Goal: Task Accomplishment & Management: Manage account settings

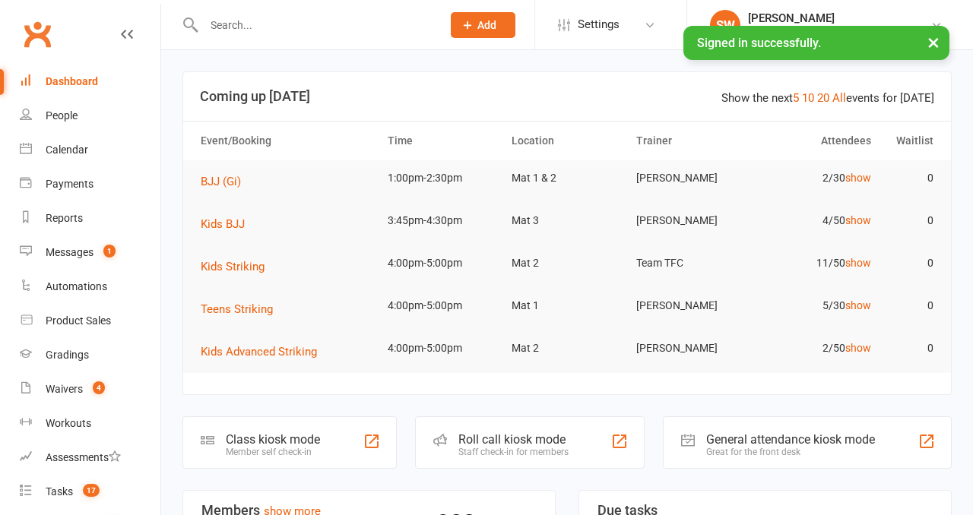
click at [252, 14] on input "text" at bounding box center [315, 24] width 232 height 21
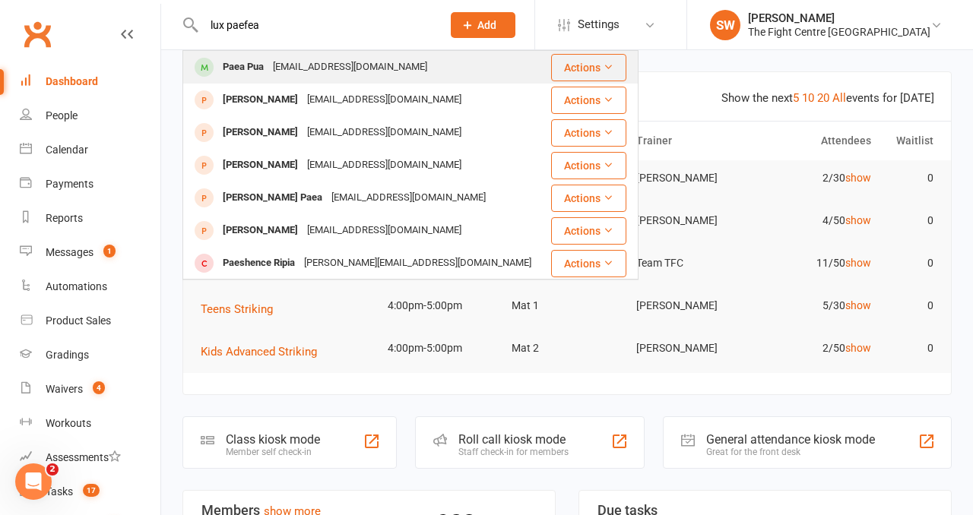
type input "lux paefea"
click at [321, 55] on div "Paea Pua Paeapua99@gmail.com" at bounding box center [367, 67] width 366 height 31
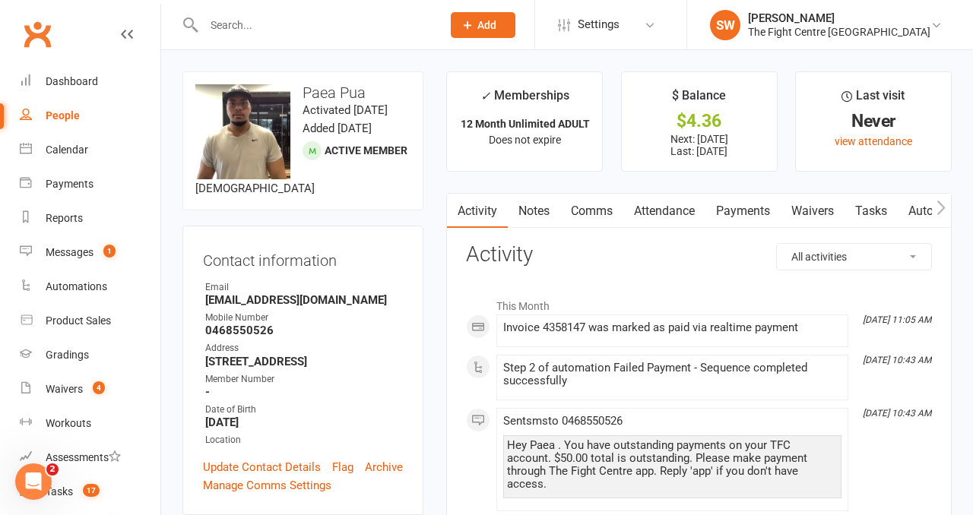
click at [222, 23] on input "text" at bounding box center [315, 24] width 232 height 21
paste input "lucks1995@hotmail.com"
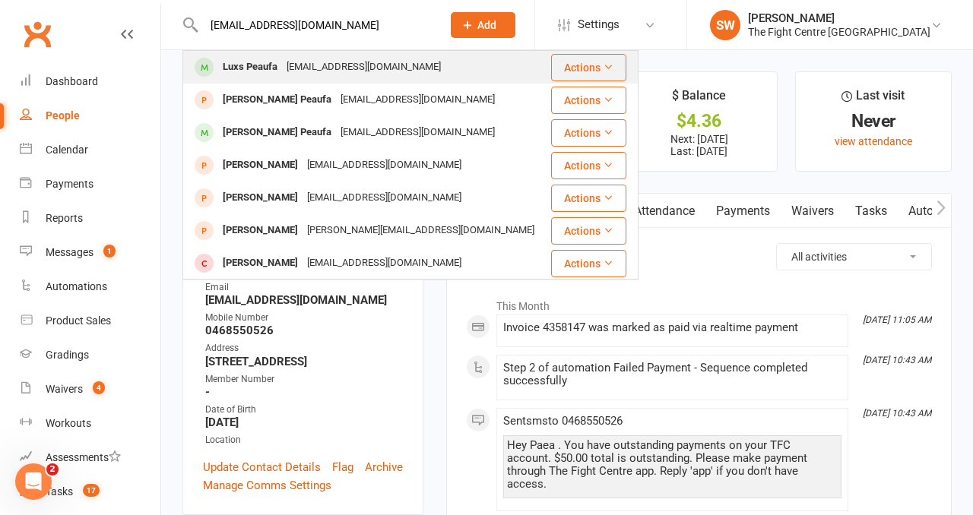
type input "lucks1995@hotmail.com"
click at [325, 78] on div "Luxs Peaufa Lucks1995@hotmail.com" at bounding box center [367, 67] width 366 height 31
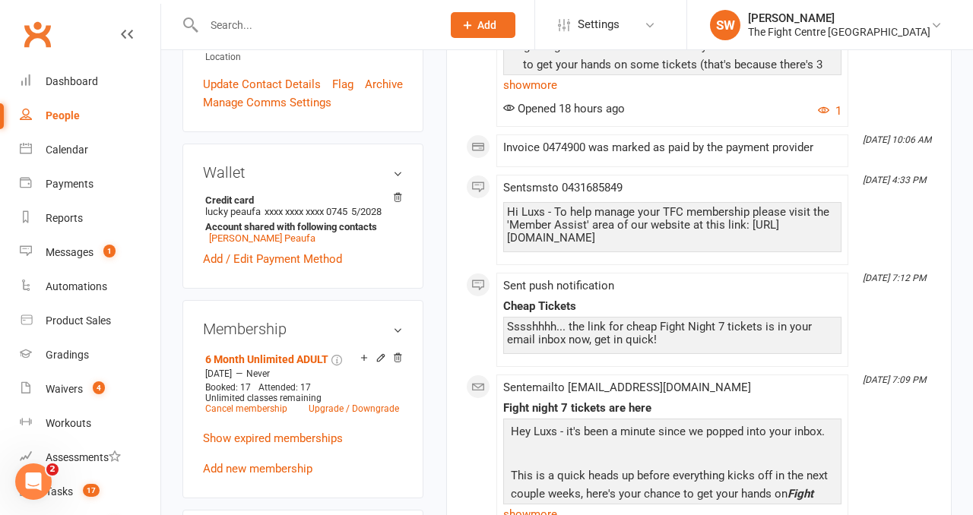
scroll to position [388, 0]
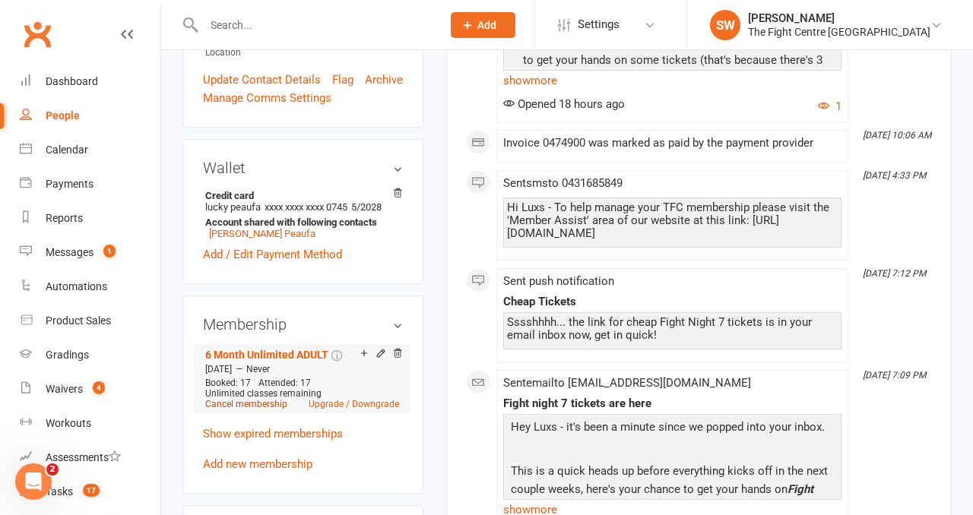
click at [242, 410] on link "Cancel membership" at bounding box center [246, 404] width 82 height 11
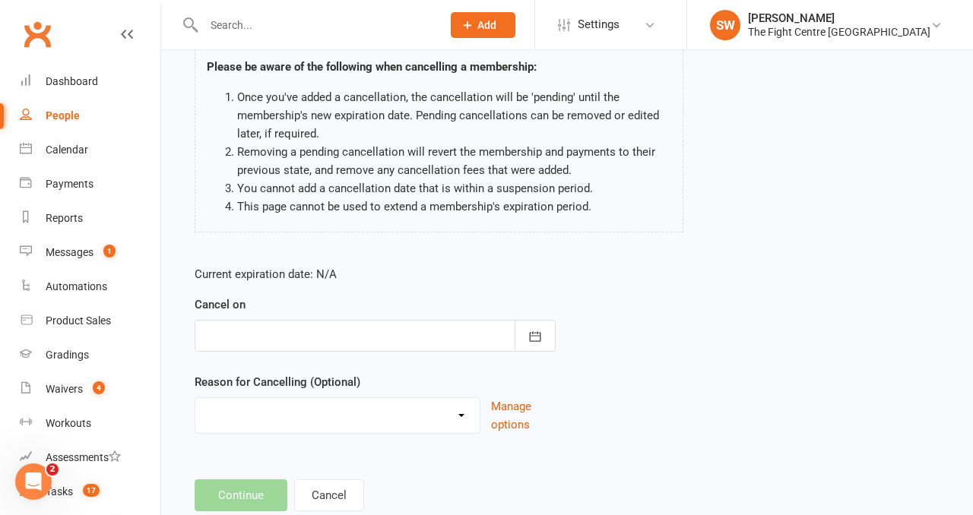
scroll to position [123, 0]
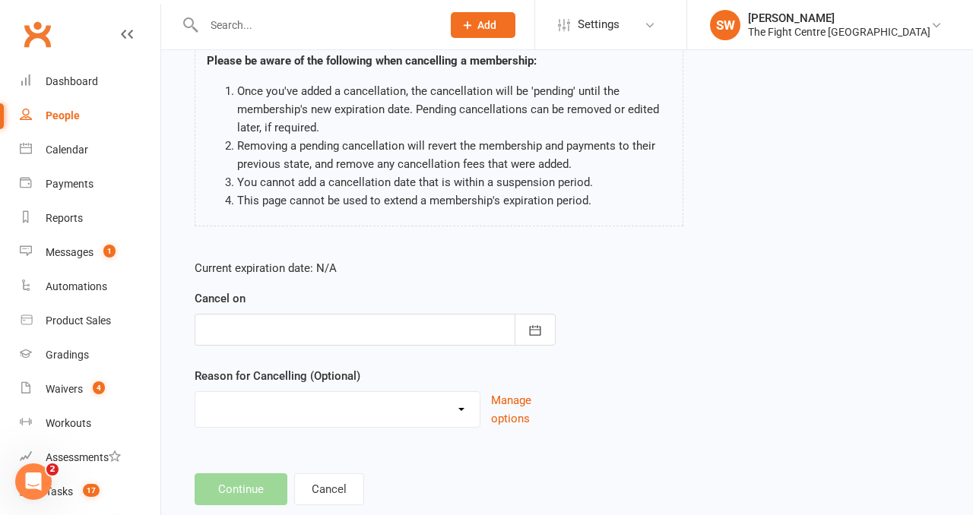
click at [357, 331] on div at bounding box center [375, 330] width 361 height 32
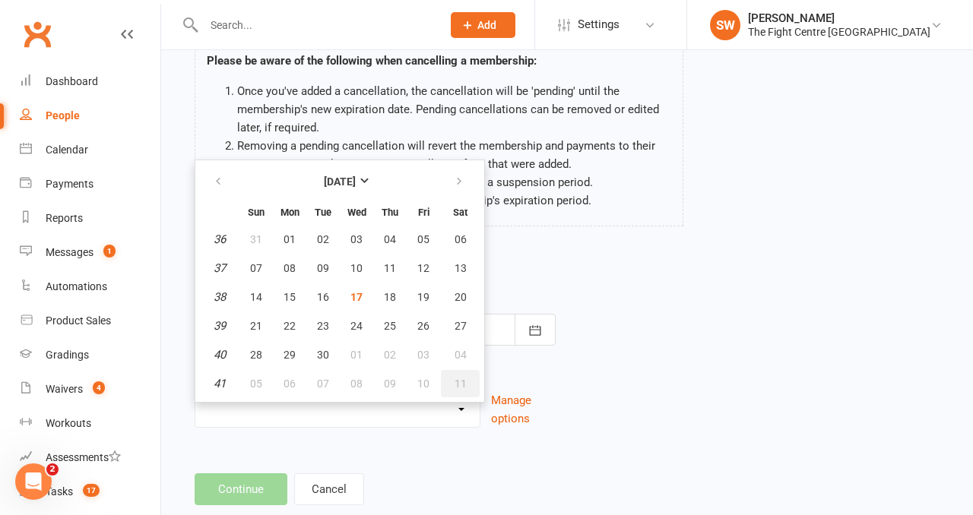
click at [473, 381] on button "11" at bounding box center [460, 383] width 39 height 27
type input "11 Oct 2025"
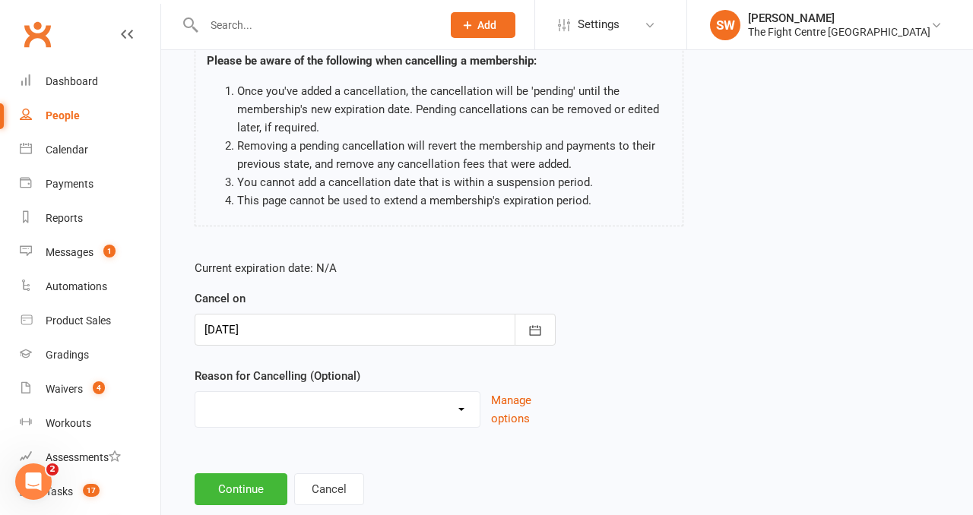
click at [410, 406] on select "Cancelled in contract- 30kms Cancelled in contract - dispute Cancelled in contr…" at bounding box center [337, 407] width 284 height 30
select select "13"
click at [238, 485] on button "Continue" at bounding box center [241, 489] width 93 height 32
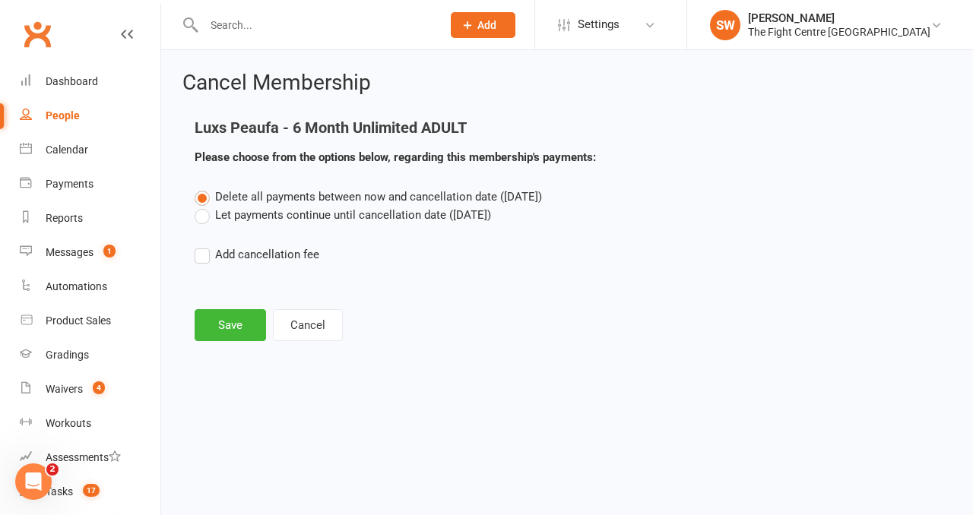
click at [247, 199] on span "Delete all payments between now and cancellation date (Oct 11, 2025)" at bounding box center [378, 197] width 327 height 14
click at [204, 188] on input "Delete all payments between now and cancellation date (Oct 11, 2025)" at bounding box center [200, 188] width 10 height 0
click at [247, 211] on label "Let payments continue until cancellation date (Oct 11, 2025)" at bounding box center [343, 215] width 296 height 18
click at [204, 206] on input "Let payments continue until cancellation date (Oct 11, 2025)" at bounding box center [200, 206] width 10 height 0
click at [239, 324] on button "Save" at bounding box center [230, 325] width 71 height 32
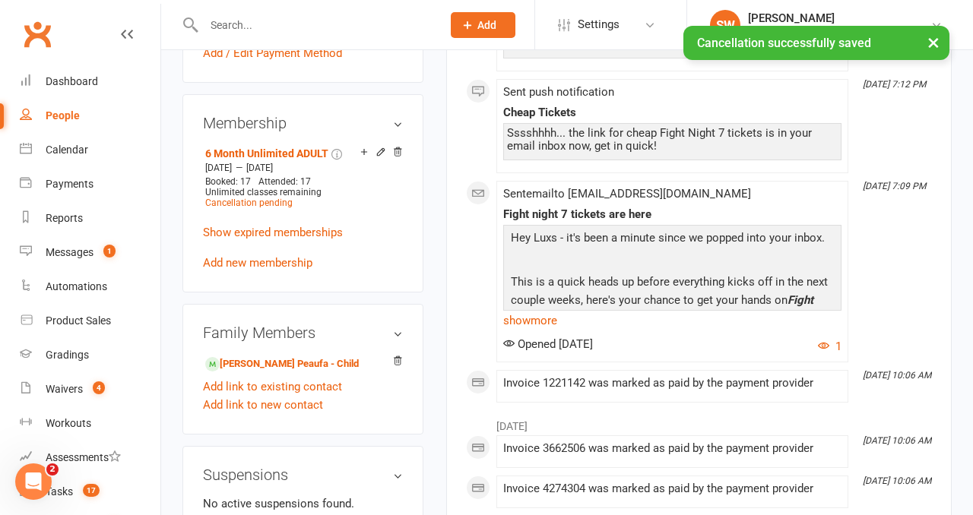
scroll to position [657, 0]
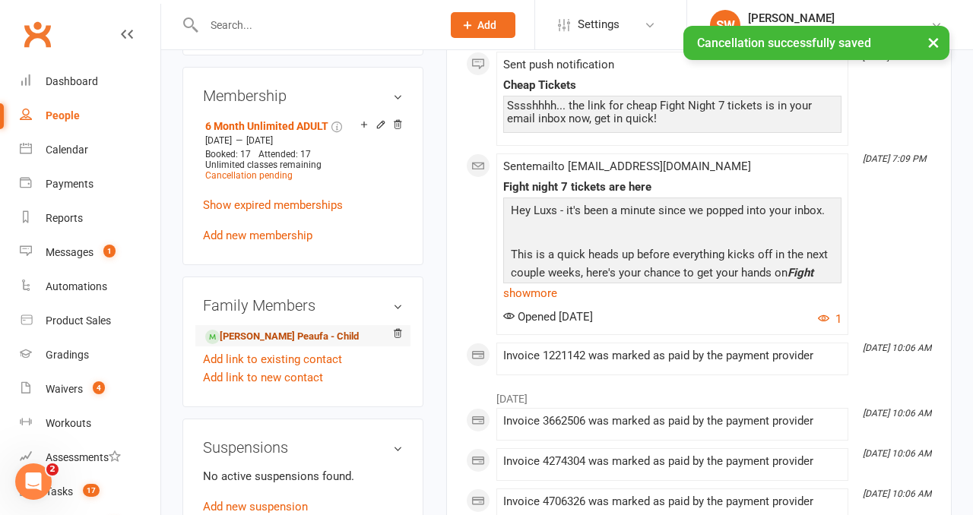
click at [280, 345] on link "Nixon Peaufa - Child" at bounding box center [282, 337] width 154 height 16
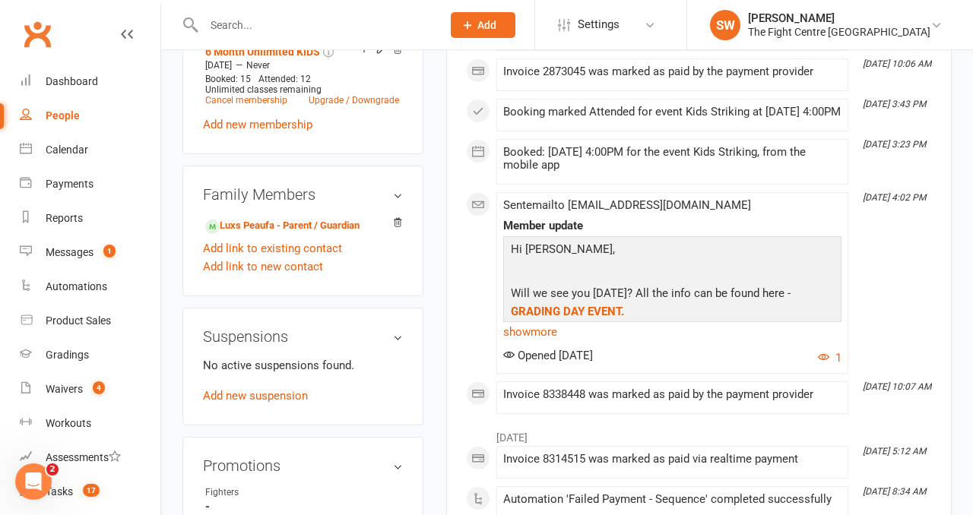
scroll to position [671, 0]
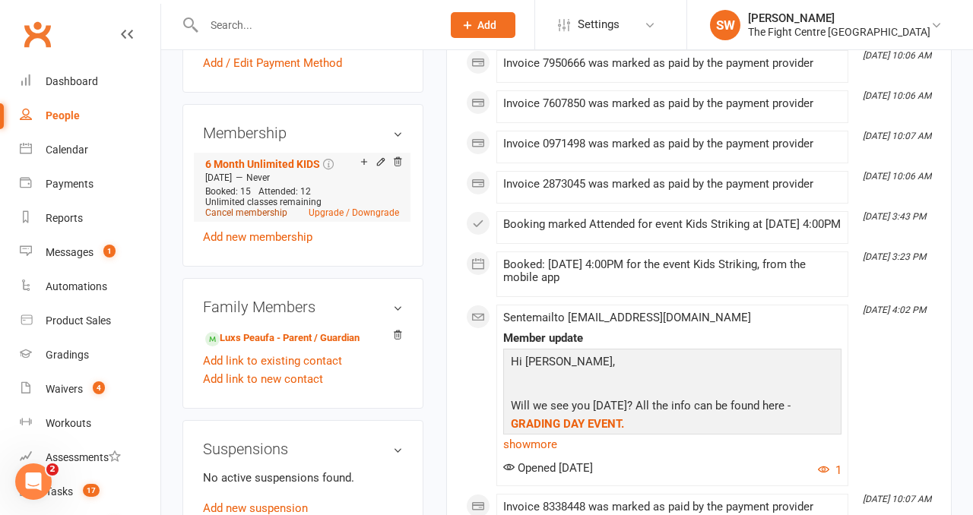
click at [235, 207] on link "Cancel membership" at bounding box center [246, 212] width 82 height 11
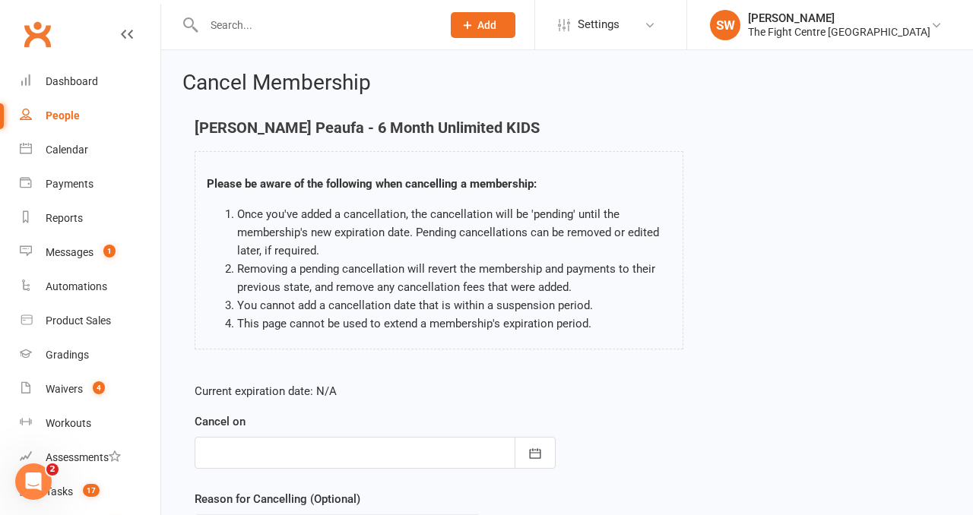
click at [360, 455] on div at bounding box center [375, 453] width 361 height 32
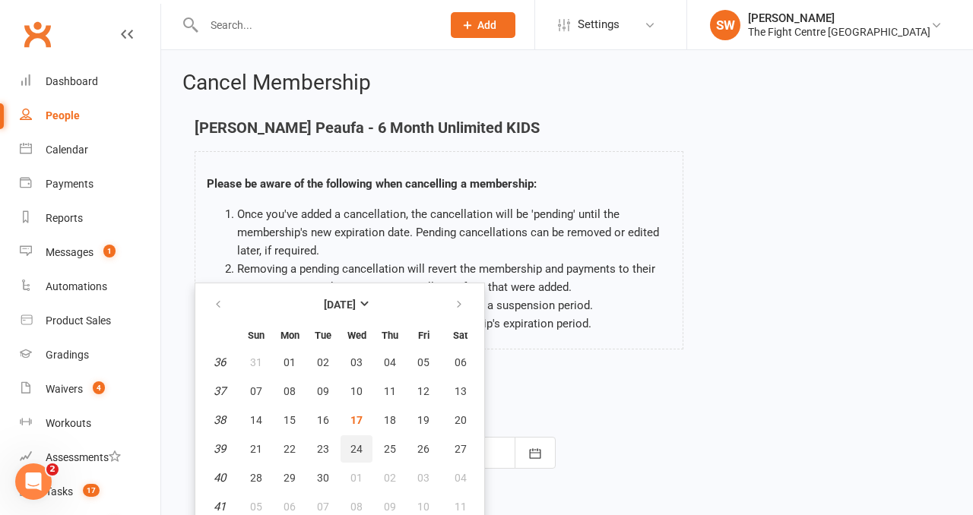
scroll to position [7, 0]
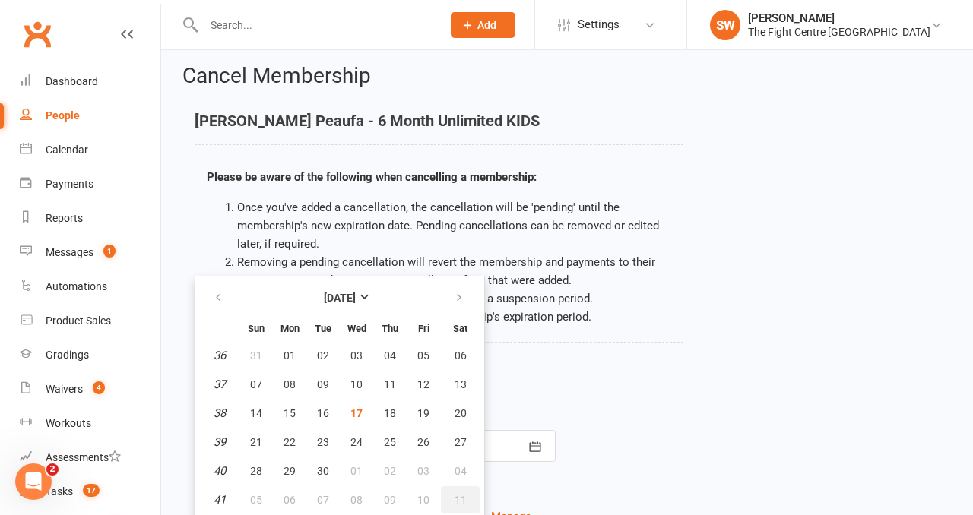
click at [467, 502] on button "11" at bounding box center [460, 499] width 39 height 27
type input "11 Oct 2025"
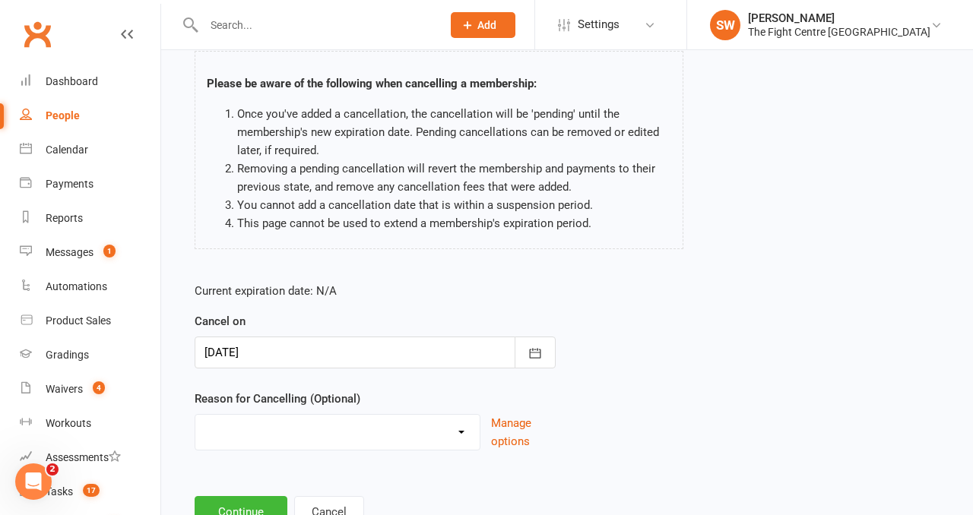
scroll to position [107, 0]
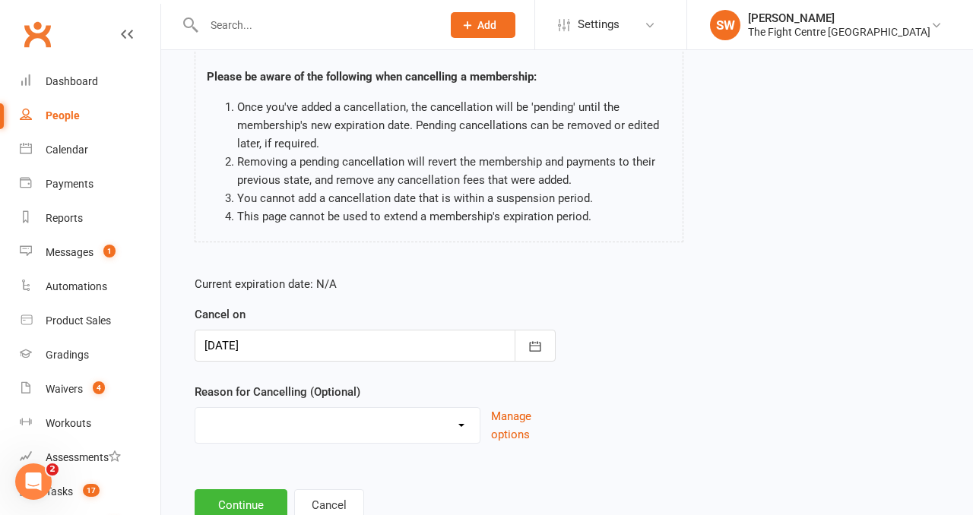
click at [348, 433] on select "Cancelled in contract- 30kms Cancelled in contract - dispute Cancelled in contr…" at bounding box center [337, 423] width 284 height 30
select select "13"
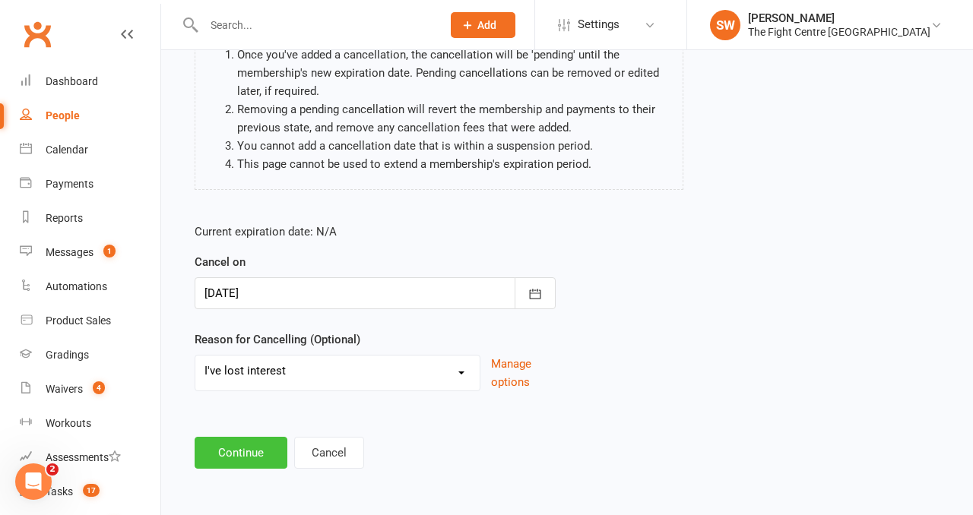
click at [247, 450] on button "Continue" at bounding box center [241, 453] width 93 height 32
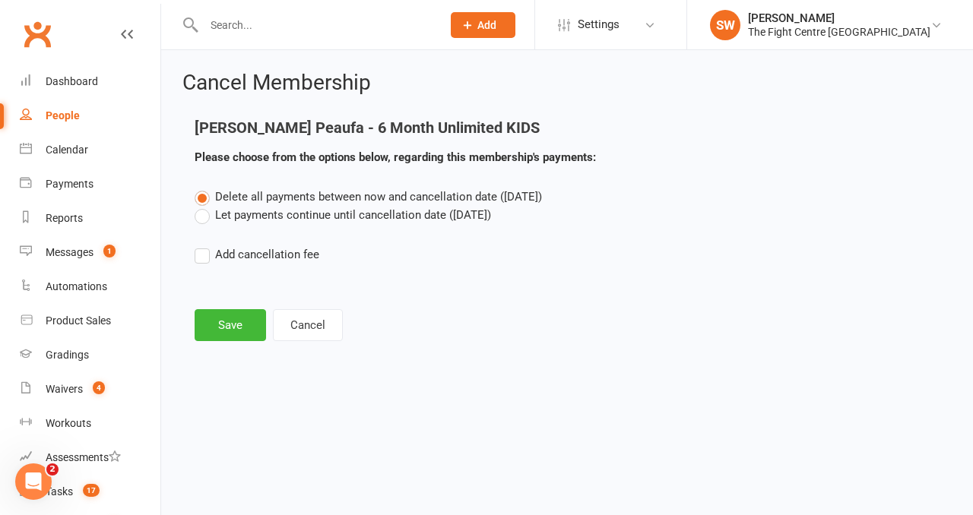
click at [237, 219] on label "Let payments continue until cancellation date (Oct 11, 2025)" at bounding box center [343, 215] width 296 height 18
click at [204, 206] on input "Let payments continue until cancellation date (Oct 11, 2025)" at bounding box center [200, 206] width 10 height 0
click at [237, 328] on button "Save" at bounding box center [230, 325] width 71 height 32
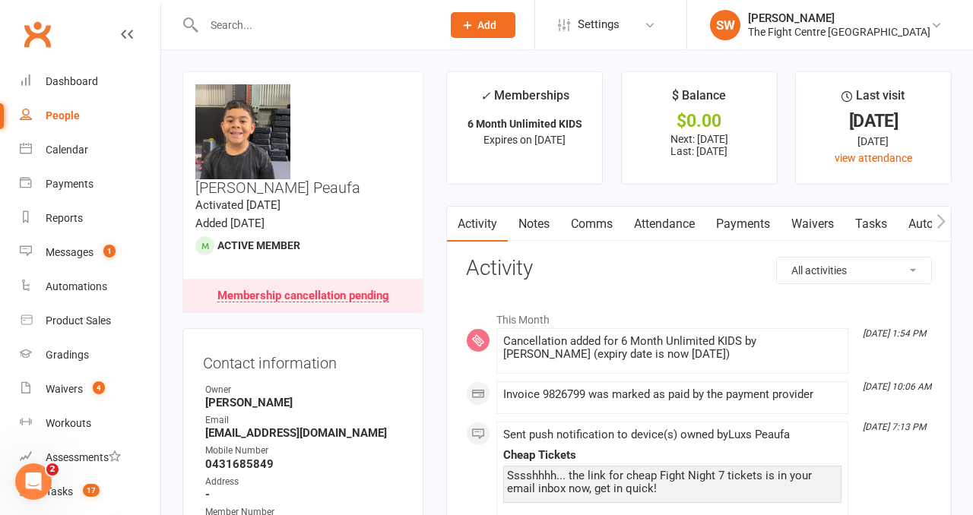
click at [532, 228] on link "Notes" at bounding box center [534, 224] width 52 height 35
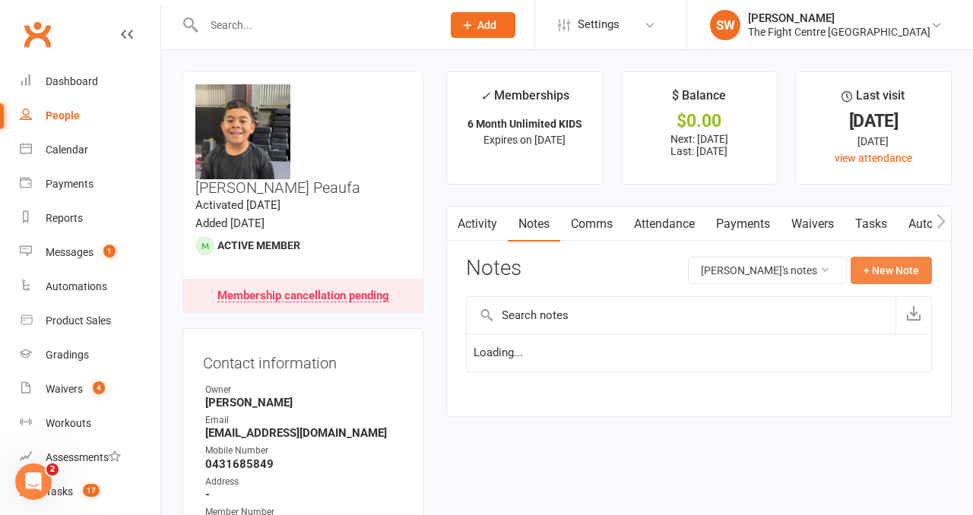
click at [902, 275] on button "+ New Note" at bounding box center [890, 270] width 81 height 27
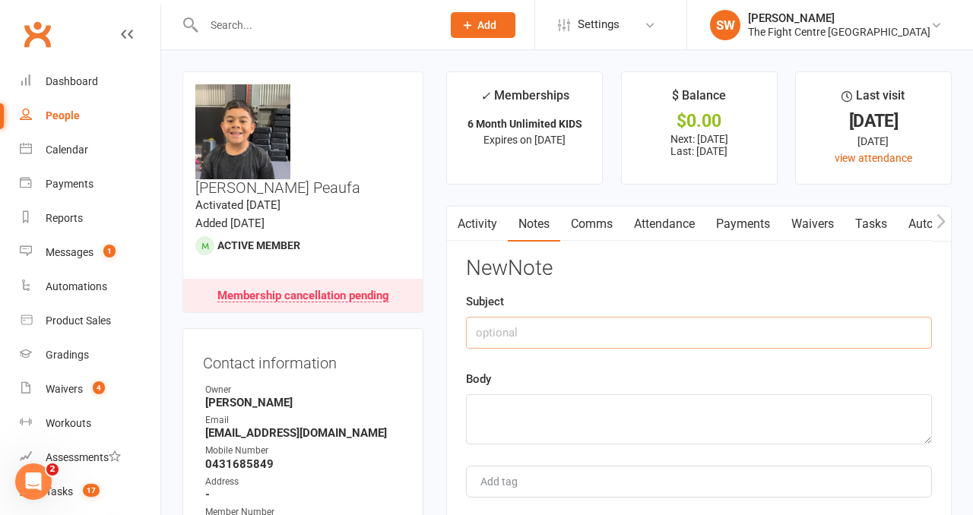
click at [633, 327] on input "text" at bounding box center [699, 333] width 466 height 32
type input "Cancelled"
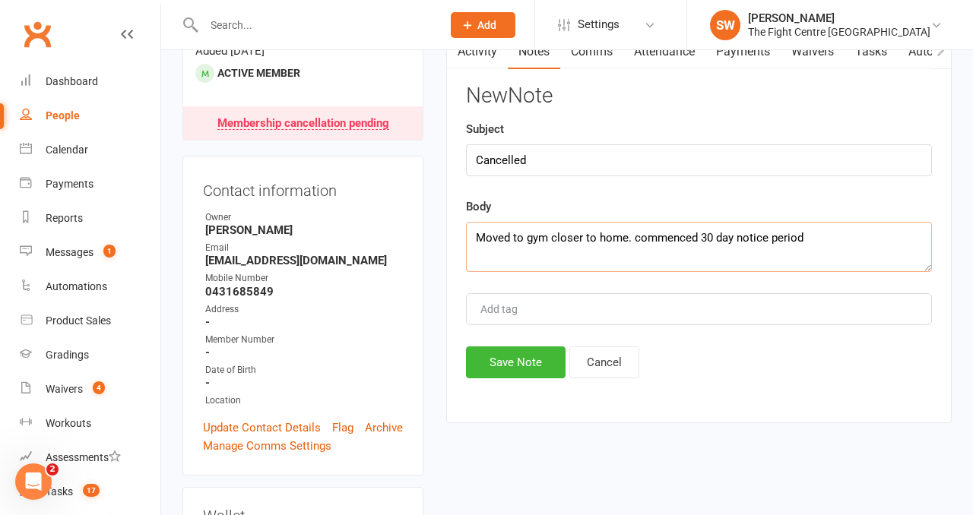
scroll to position [181, 0]
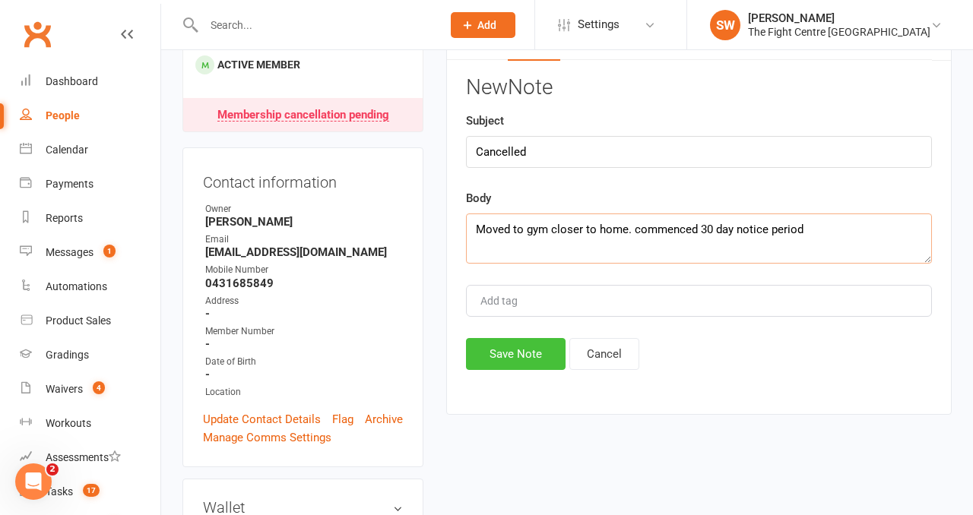
type textarea "Moved to gym closer to home. commenced 30 day notice period"
click at [524, 359] on button "Save Note" at bounding box center [516, 354] width 100 height 32
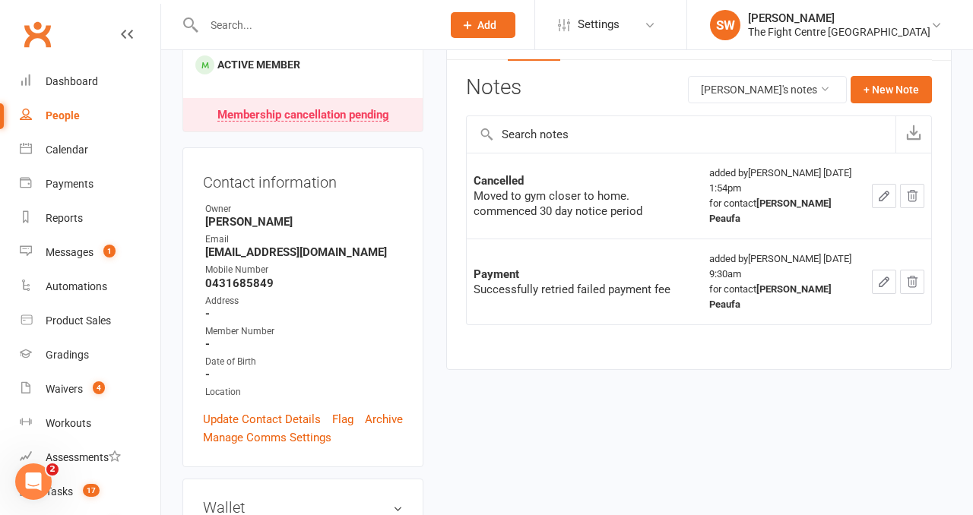
click at [279, 15] on input "text" at bounding box center [315, 24] width 232 height 21
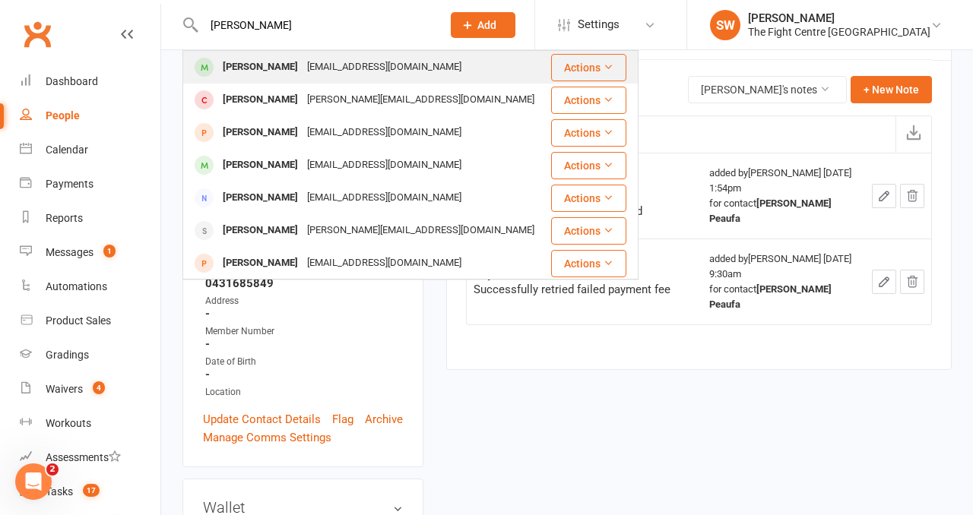
type input "jay cign"
click at [308, 70] on div "jaycignarella@hotmail.com" at bounding box center [383, 67] width 163 height 22
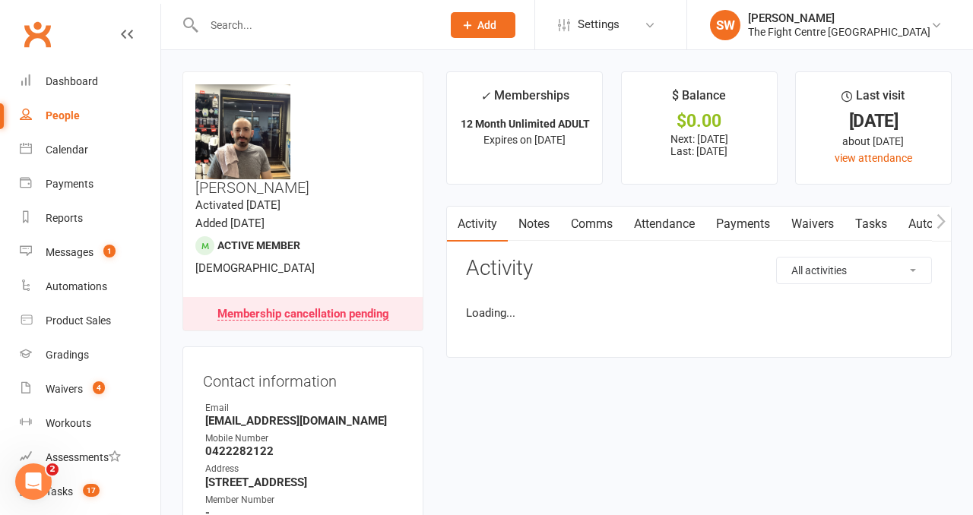
scroll to position [17, 0]
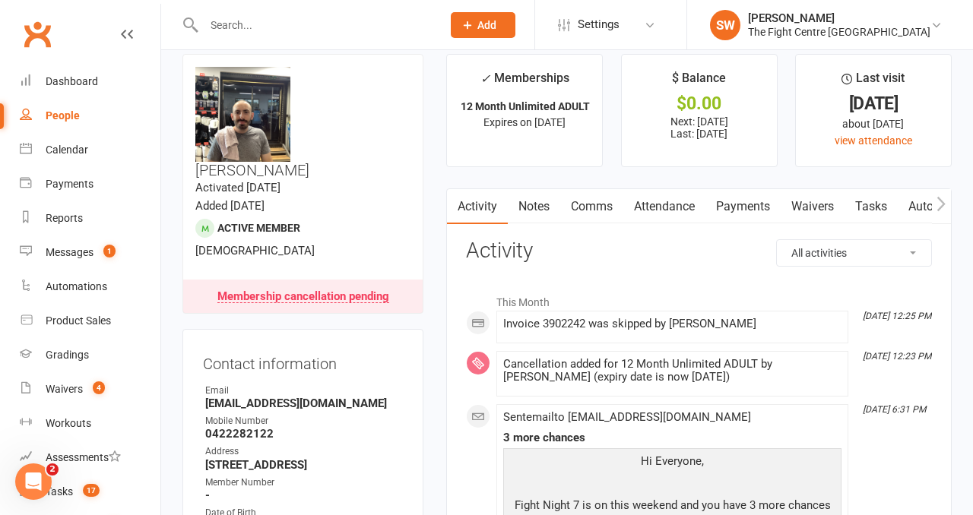
click at [223, 19] on input "text" at bounding box center [315, 24] width 232 height 21
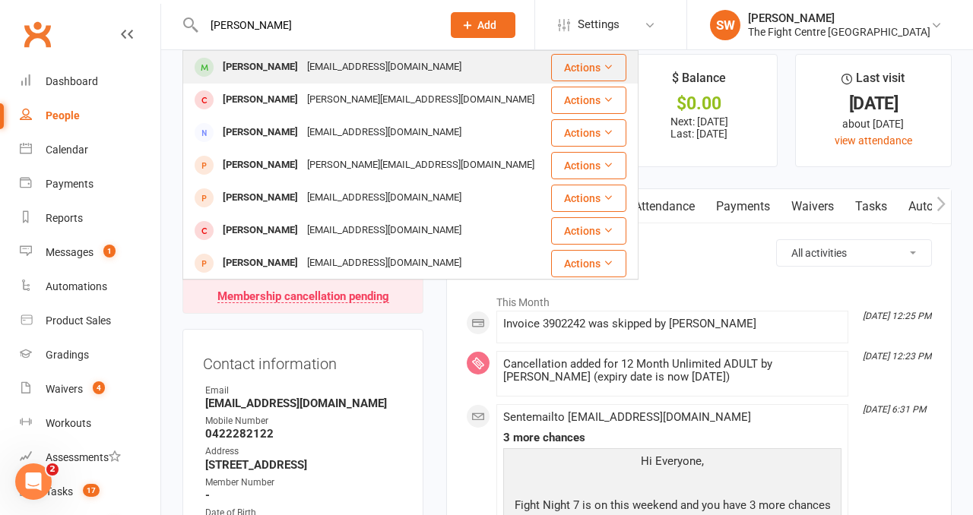
type input "luke mason"
click at [302, 61] on div "lukerobertmason09@gmail.com" at bounding box center [383, 67] width 163 height 22
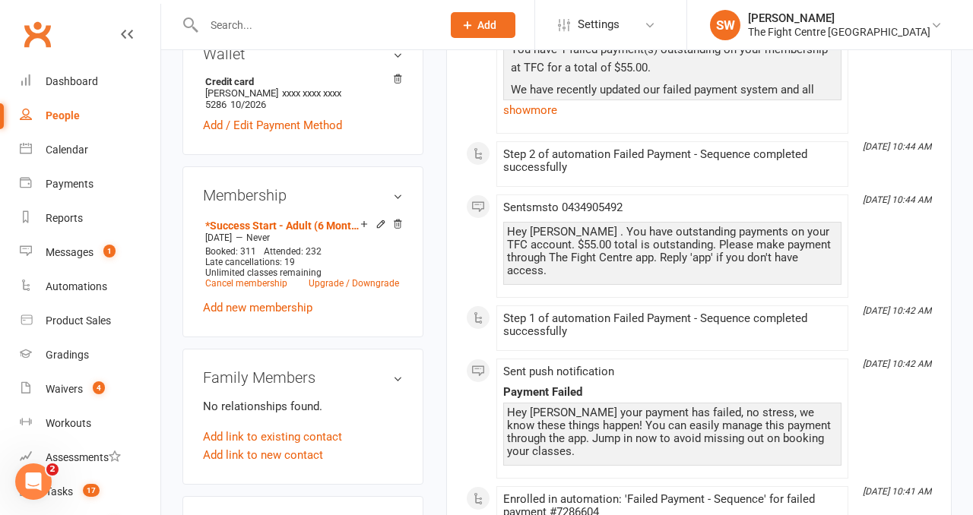
scroll to position [612, 0]
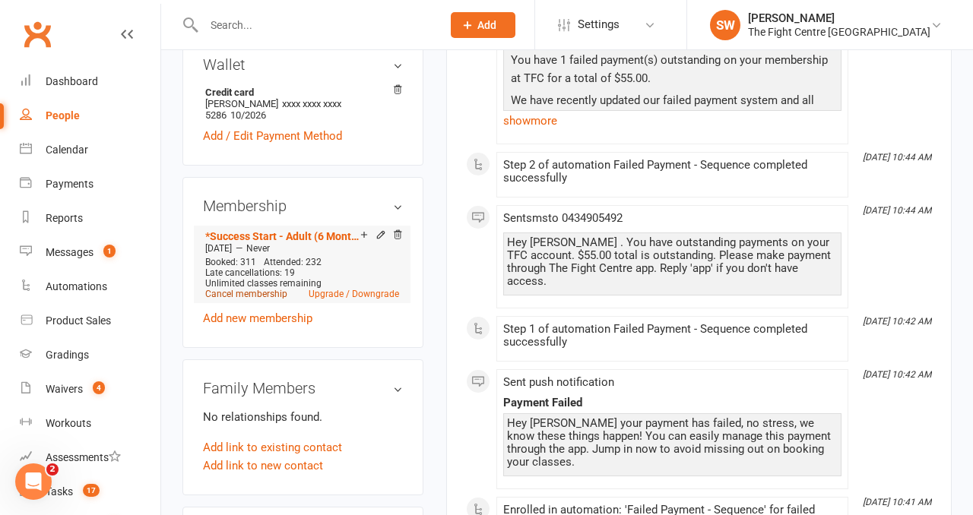
click at [240, 289] on link "Cancel membership" at bounding box center [246, 294] width 82 height 11
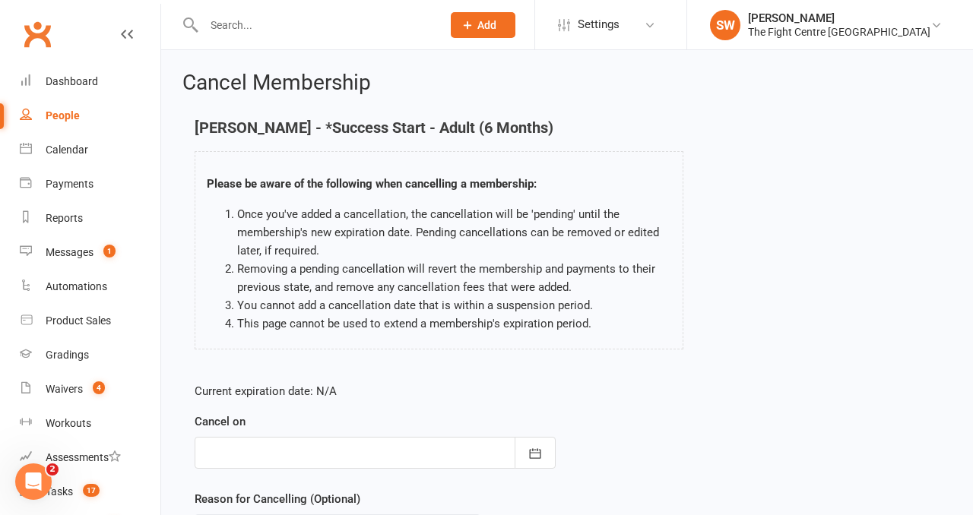
click at [289, 454] on div at bounding box center [375, 453] width 361 height 32
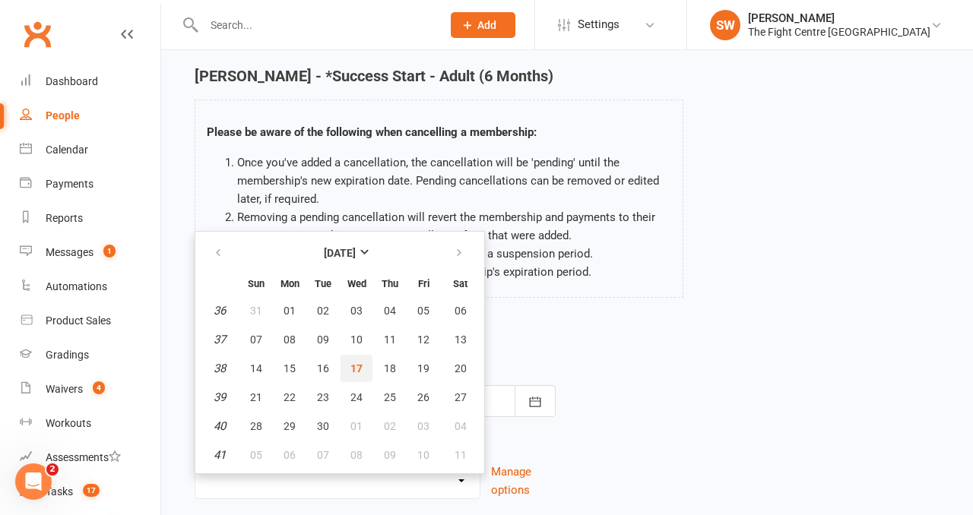
scroll to position [50, 0]
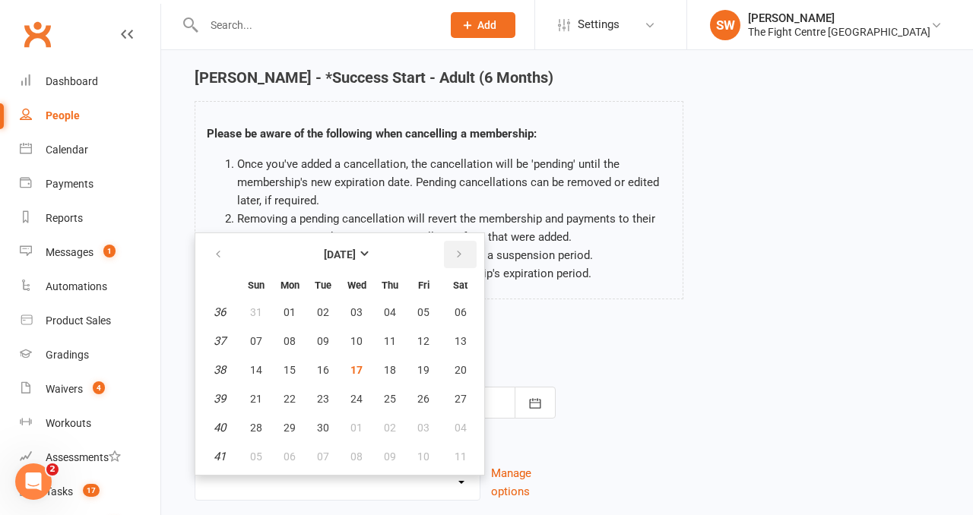
click at [463, 255] on icon "button" at bounding box center [459, 255] width 11 height 12
click at [427, 370] on span "17" at bounding box center [423, 370] width 12 height 12
type input "17 Oct 2025"
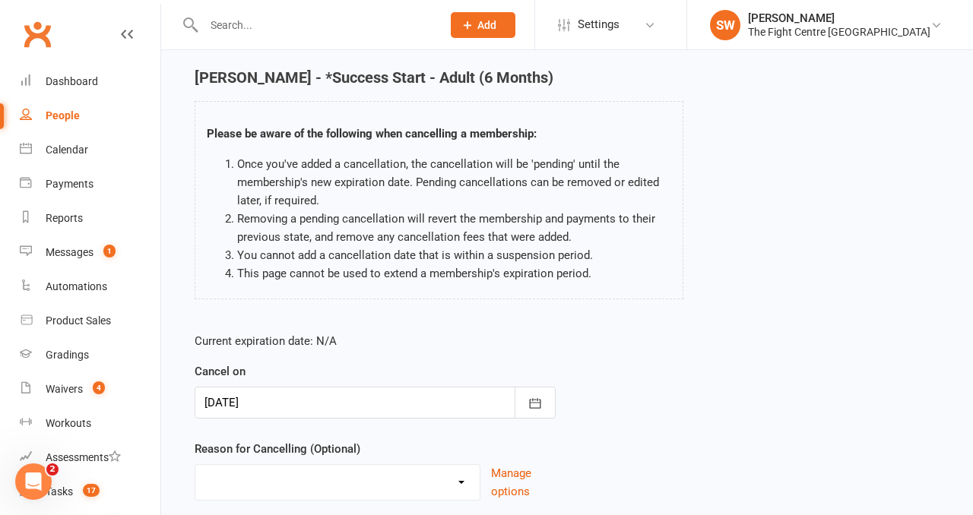
click at [337, 473] on select "Cancelled in contract- 30kms Cancelled in contract - dispute Cancelled in contr…" at bounding box center [337, 480] width 284 height 30
click at [326, 486] on select "Cancelled in contract- 30kms Cancelled in contract - dispute Cancelled in contr…" at bounding box center [337, 480] width 284 height 30
select select "14"
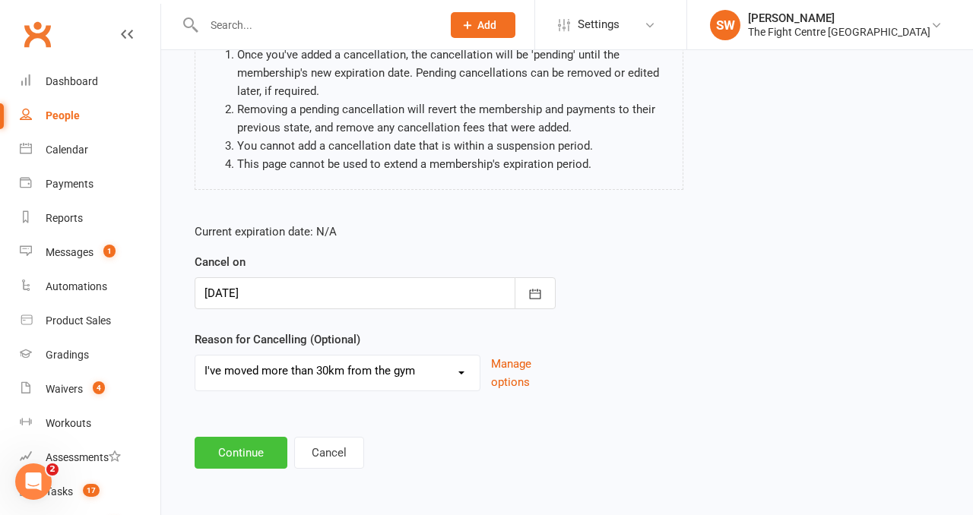
click at [239, 444] on button "Continue" at bounding box center [241, 453] width 93 height 32
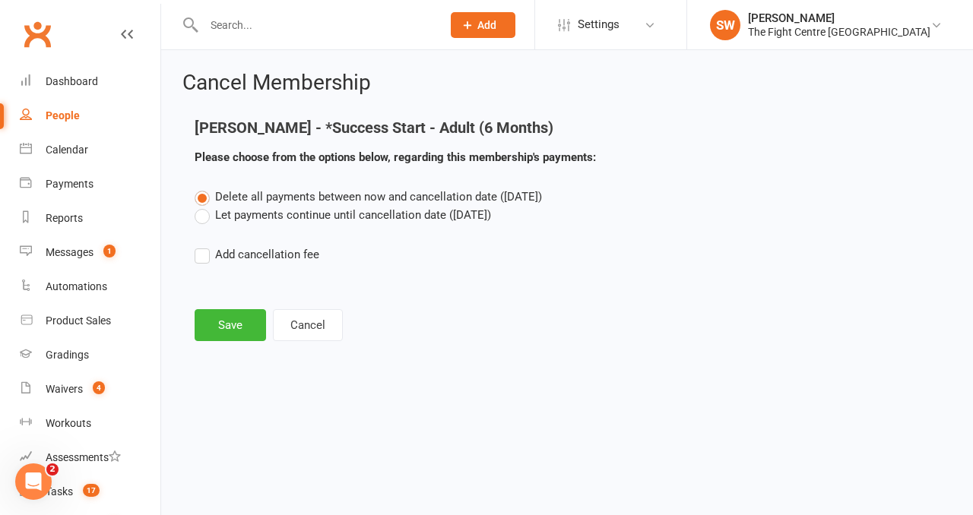
scroll to position [0, 0]
click at [251, 216] on label "Let payments continue until cancellation date (Oct 17, 2025)" at bounding box center [343, 215] width 296 height 18
click at [204, 206] on input "Let payments continue until cancellation date (Oct 17, 2025)" at bounding box center [200, 206] width 10 height 0
click at [230, 322] on button "Save" at bounding box center [230, 325] width 71 height 32
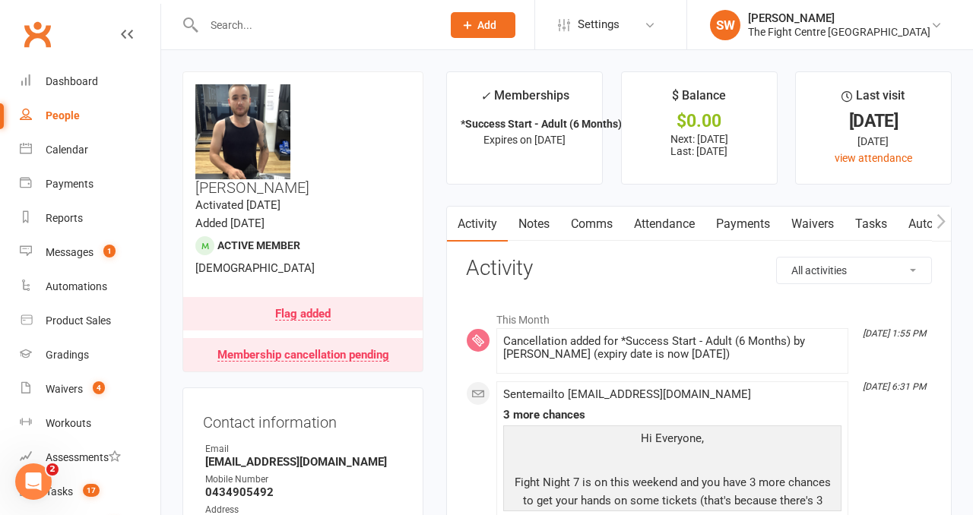
click at [527, 223] on link "Notes" at bounding box center [534, 224] width 52 height 35
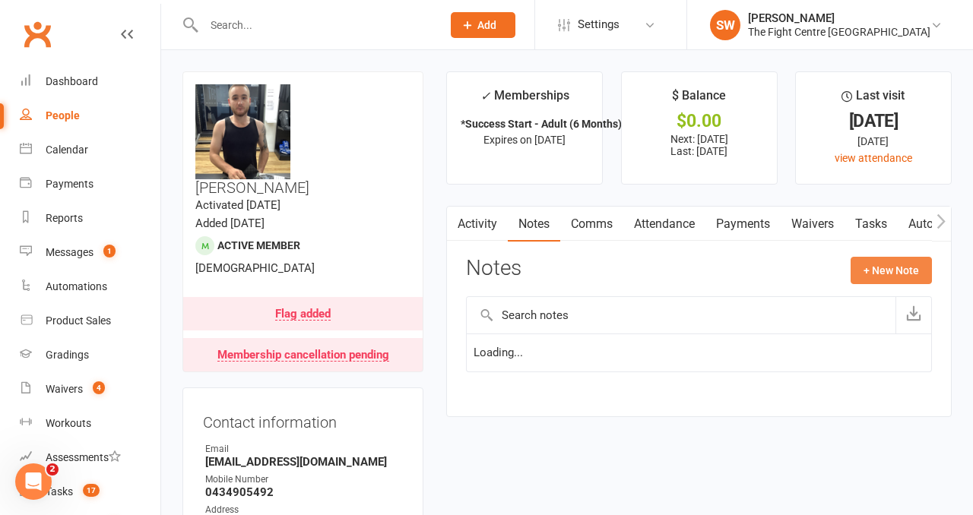
click at [879, 275] on button "+ New Note" at bounding box center [890, 270] width 81 height 27
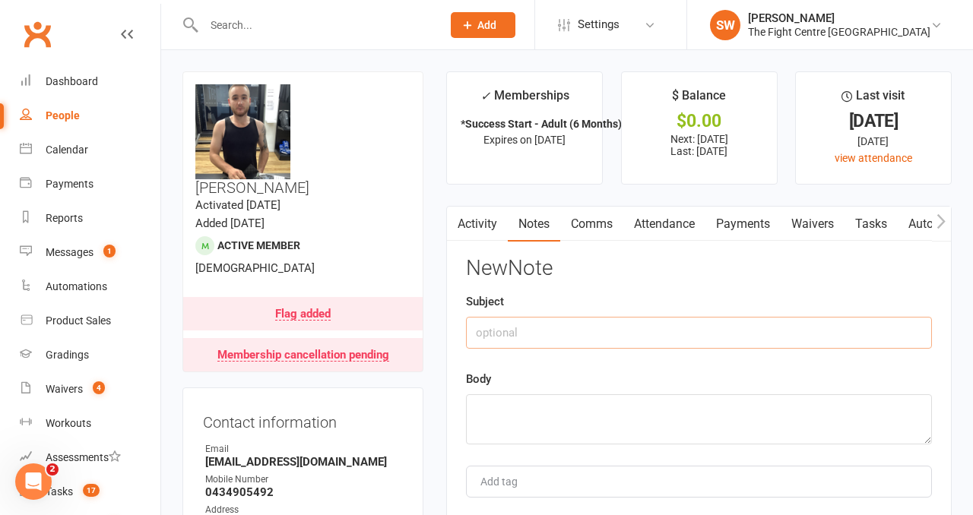
click at [570, 338] on input "text" at bounding box center [699, 333] width 466 height 32
type input "Cancelled"
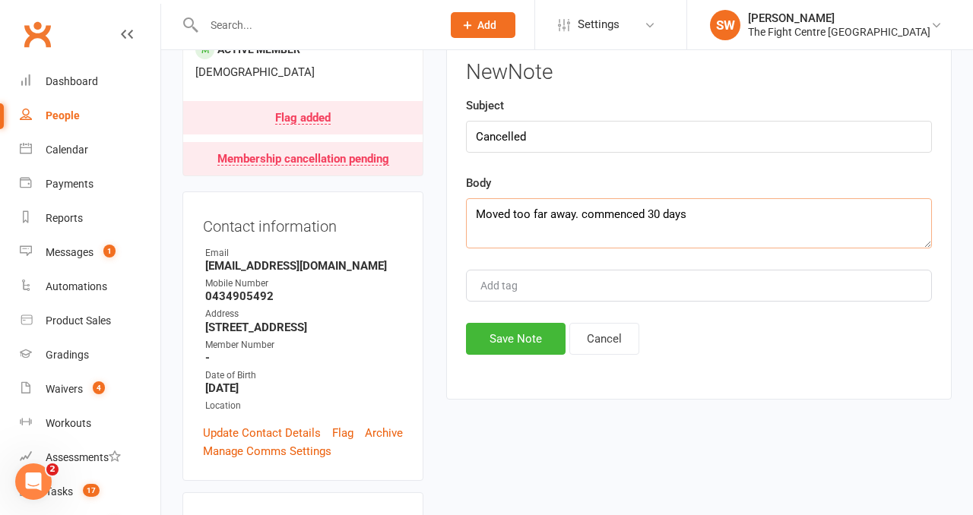
scroll to position [198, 0]
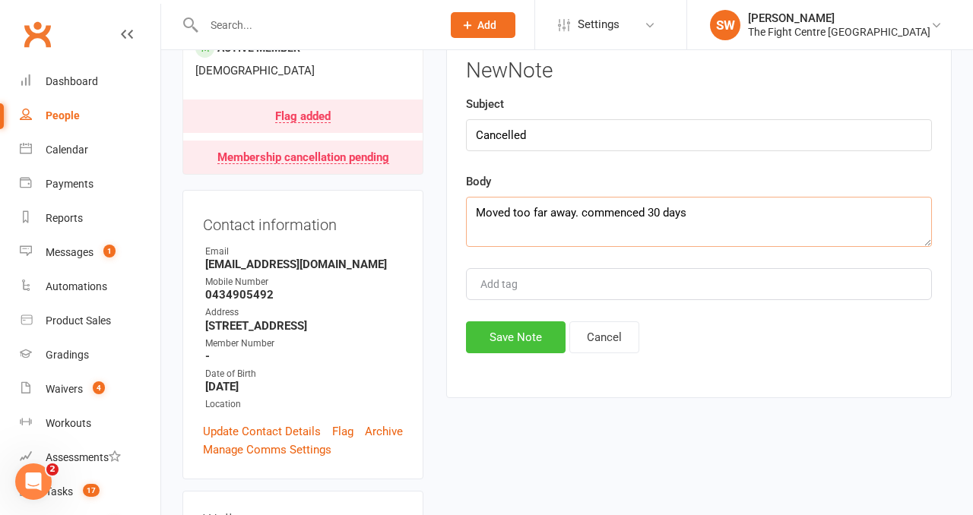
type textarea "Moved too far away. commenced 30 days"
click at [501, 330] on button "Save Note" at bounding box center [516, 337] width 100 height 32
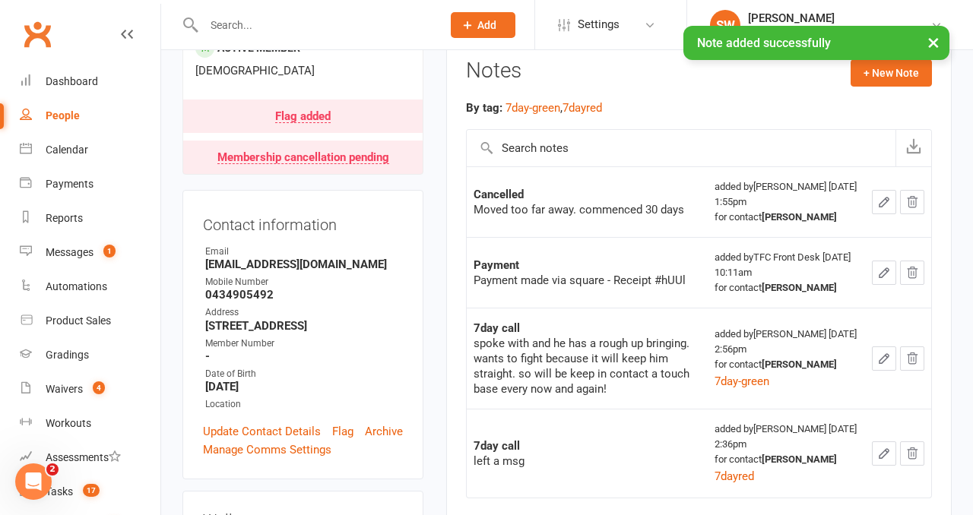
click at [224, 24] on input "text" at bounding box center [315, 24] width 232 height 21
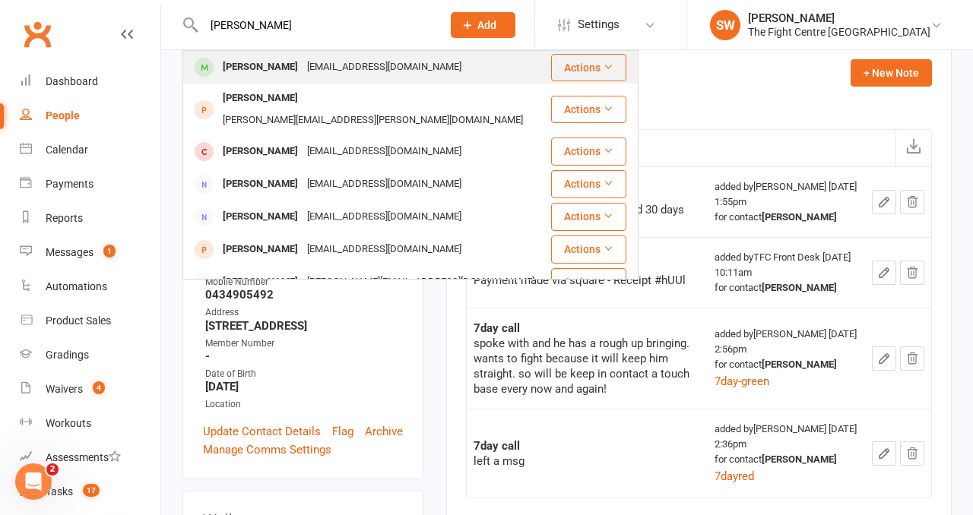
type input "katie puchera"
click at [271, 58] on div "Katie Puschara" at bounding box center [260, 67] width 84 height 22
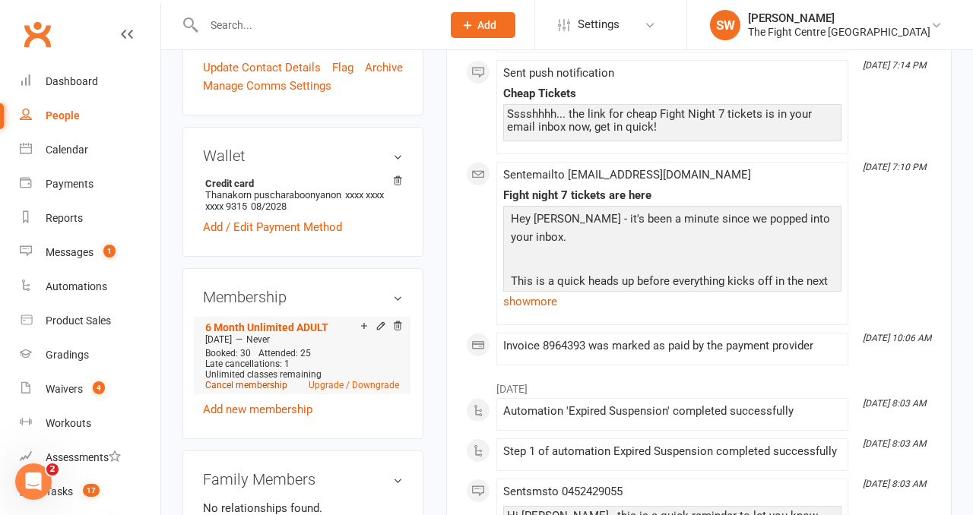
click at [231, 380] on link "Cancel membership" at bounding box center [246, 385] width 82 height 11
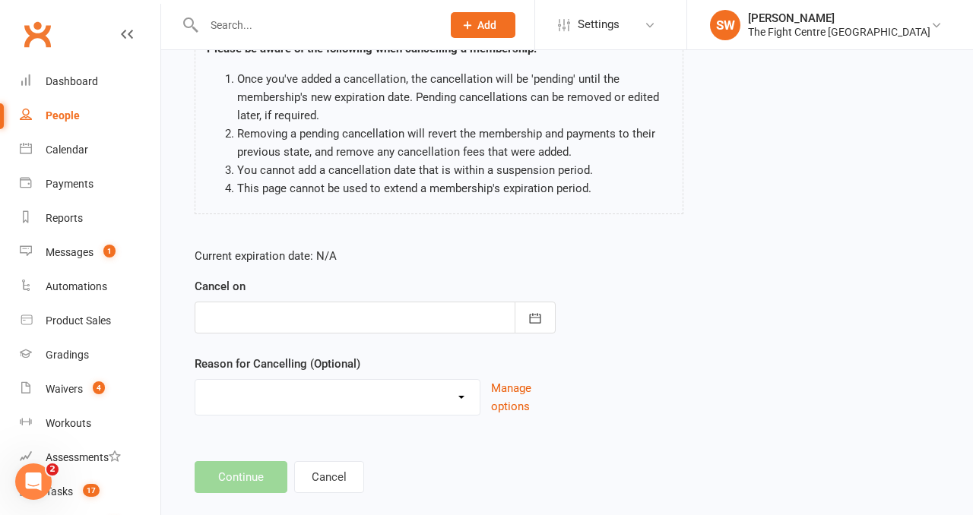
scroll to position [134, 0]
click at [325, 311] on div at bounding box center [375, 319] width 361 height 32
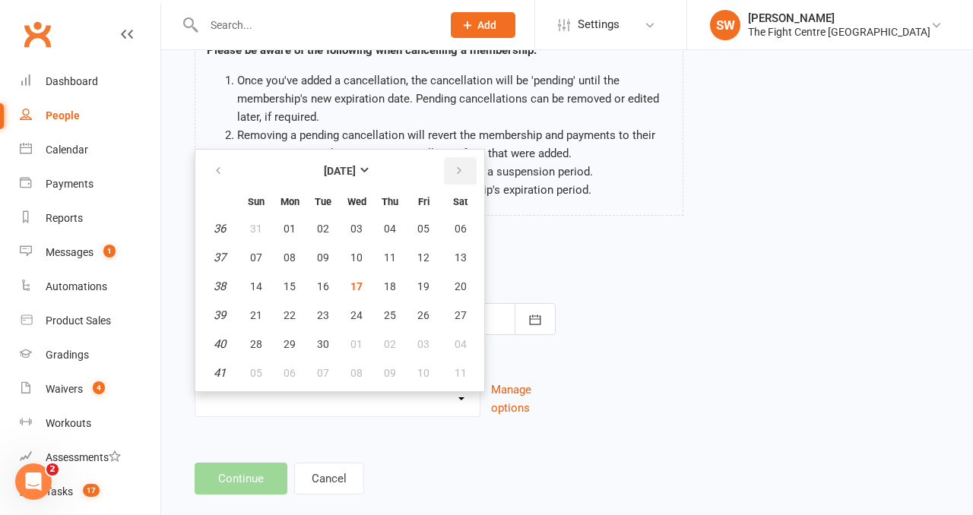
click at [464, 176] on button "button" at bounding box center [460, 170] width 33 height 27
click at [378, 284] on button "16" at bounding box center [390, 286] width 32 height 27
type input "16 Oct 2025"
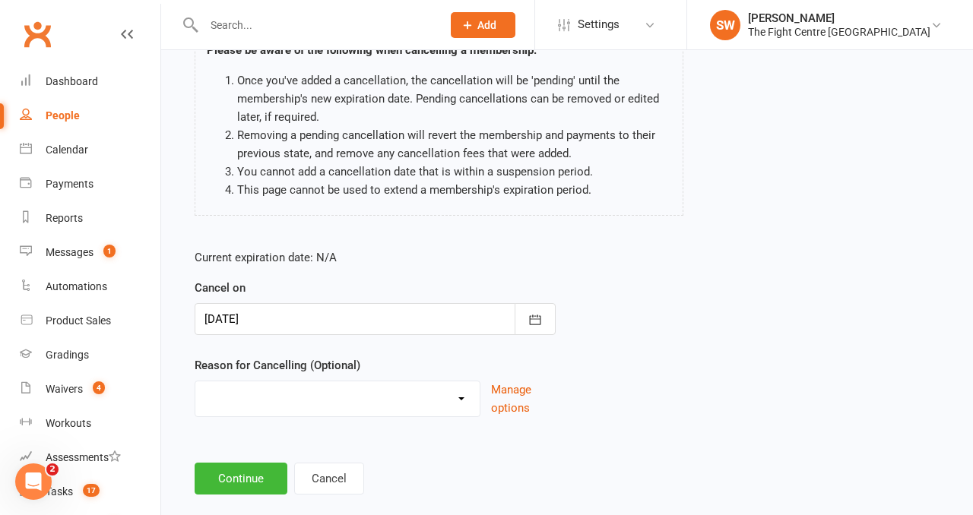
click at [366, 423] on div "Current expiration date: N/A Cancel on 16 Oct 2025 October 2025 Sun Mon Tue Wed…" at bounding box center [375, 337] width 384 height 201
click at [343, 408] on select "Cancelled in contract- 30kms Cancelled in contract - dispute Cancelled in contr…" at bounding box center [337, 397] width 284 height 30
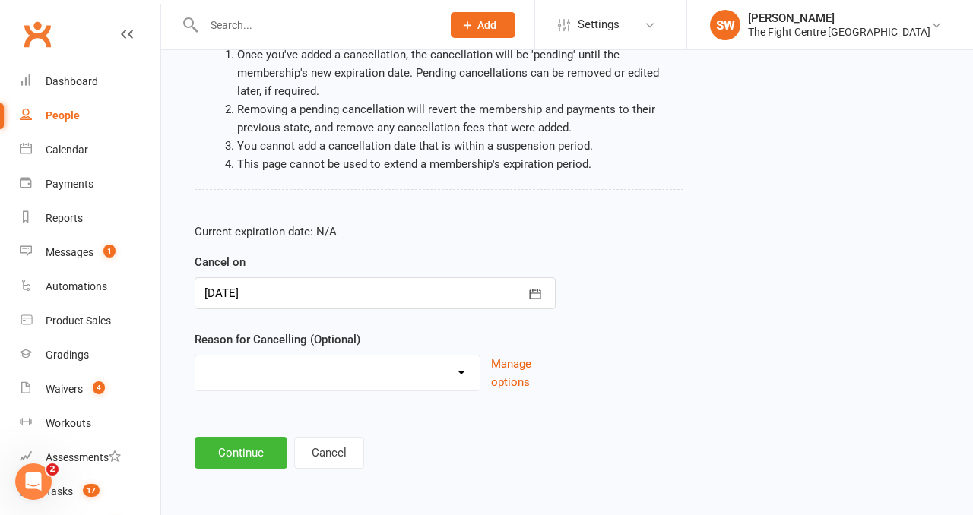
click at [412, 363] on select "Cancelled in contract- 30kms Cancelled in contract - dispute Cancelled in contr…" at bounding box center [337, 371] width 284 height 30
select select "11"
click at [234, 467] on button "Continue" at bounding box center [241, 453] width 93 height 32
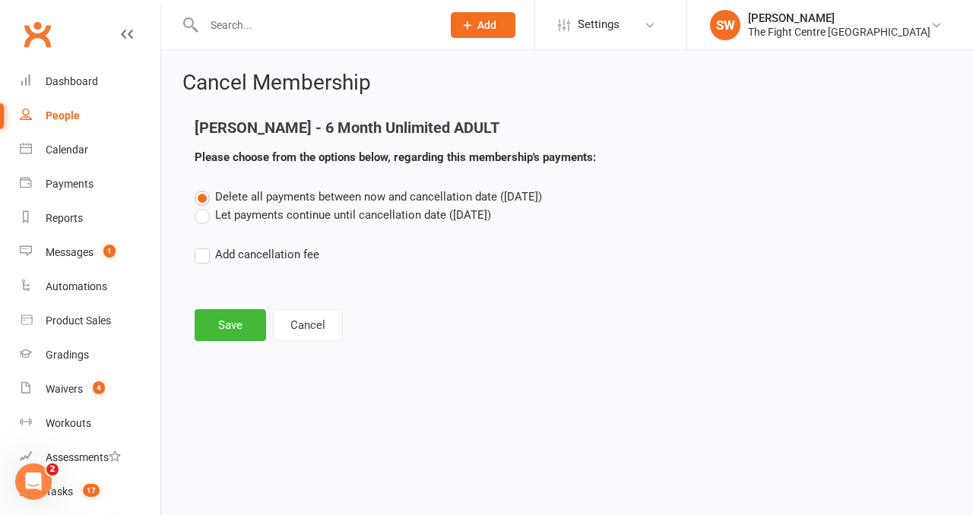
click at [239, 221] on label "Let payments continue until cancellation date (Oct 16, 2025)" at bounding box center [343, 215] width 296 height 18
click at [204, 206] on input "Let payments continue until cancellation date (Oct 16, 2025)" at bounding box center [200, 206] width 10 height 0
click at [232, 329] on button "Save" at bounding box center [230, 325] width 71 height 32
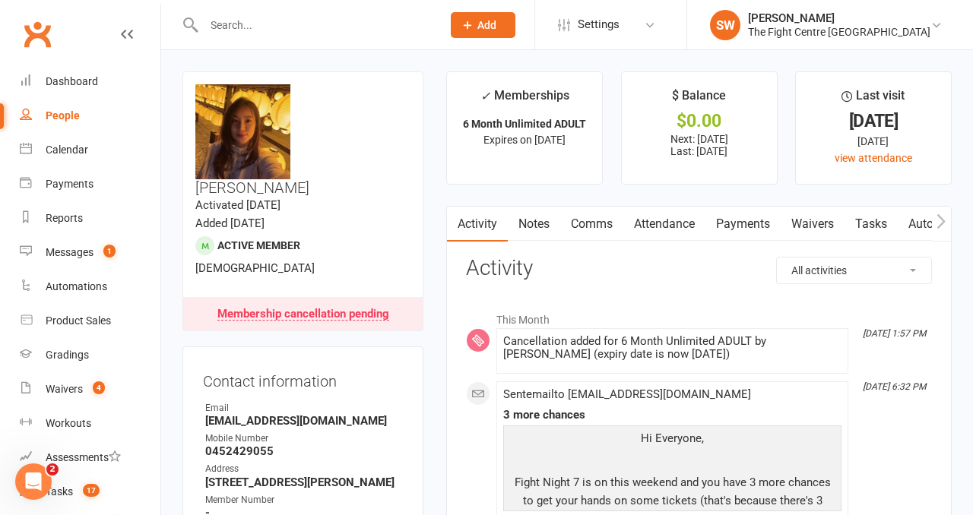
click at [537, 229] on link "Notes" at bounding box center [534, 224] width 52 height 35
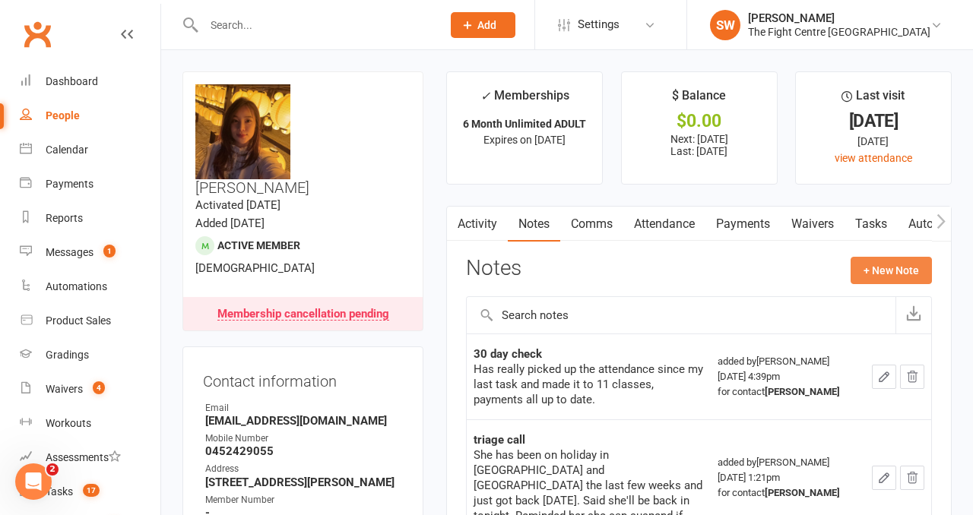
click at [863, 261] on button "+ New Note" at bounding box center [890, 270] width 81 height 27
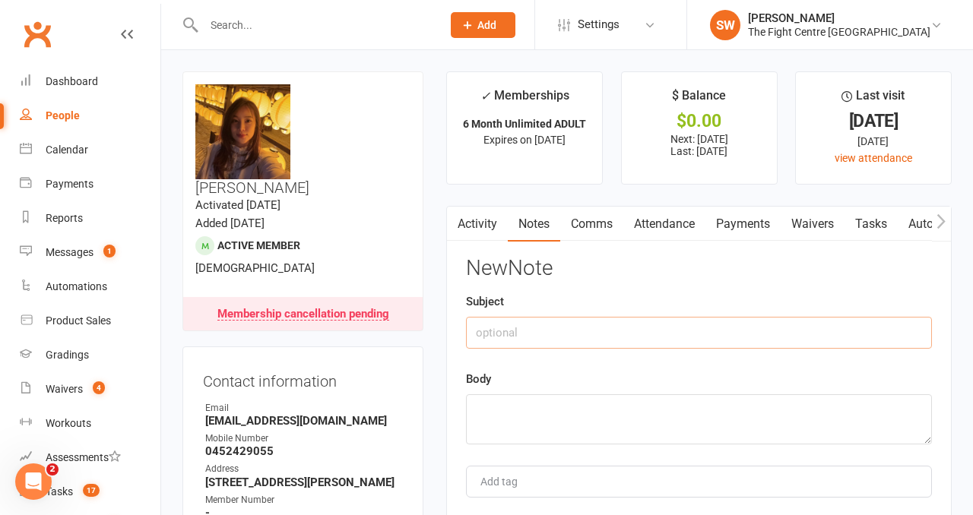
click at [602, 321] on input "text" at bounding box center [699, 333] width 466 height 32
type input "Cancelled"
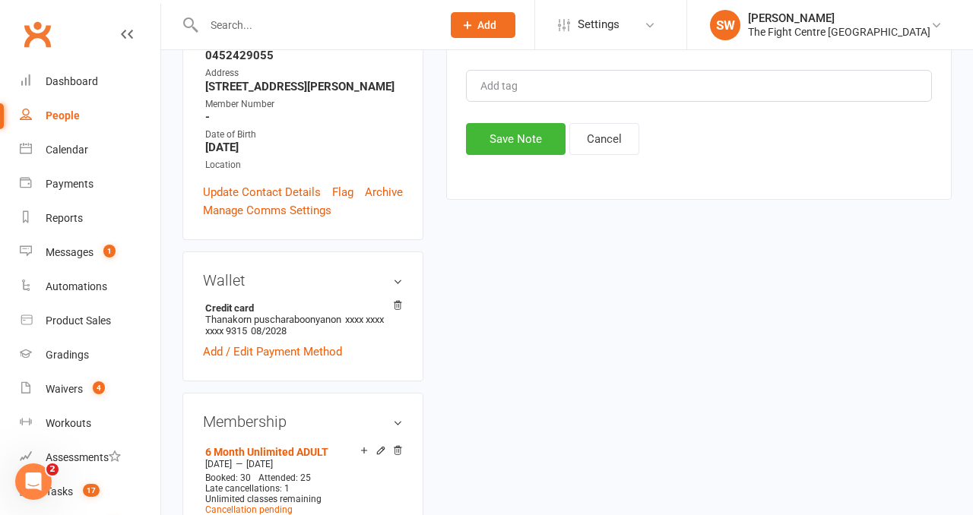
scroll to position [410, 0]
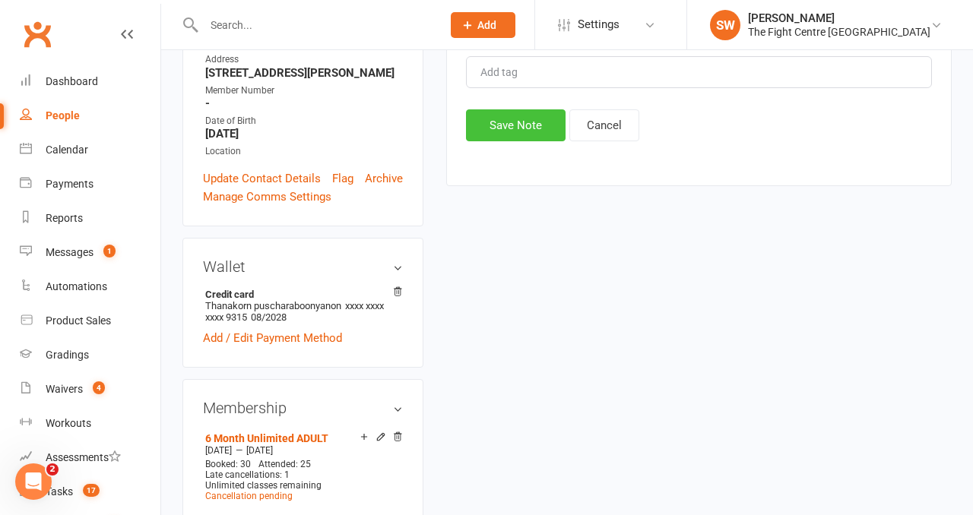
type textarea "Doesnt have enough time atm. Commenced 30 days"
click at [513, 125] on button "Save Note" at bounding box center [516, 125] width 100 height 32
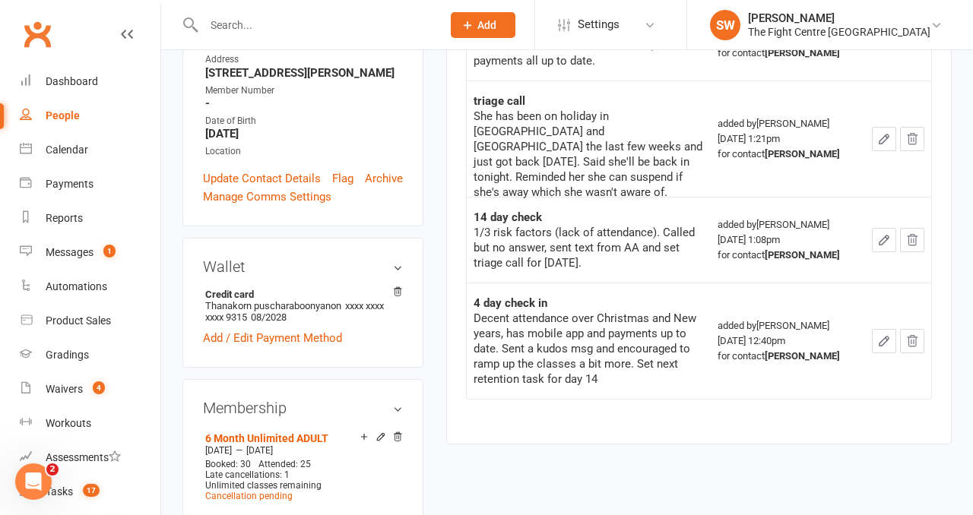
click at [226, 26] on input "text" at bounding box center [315, 24] width 232 height 21
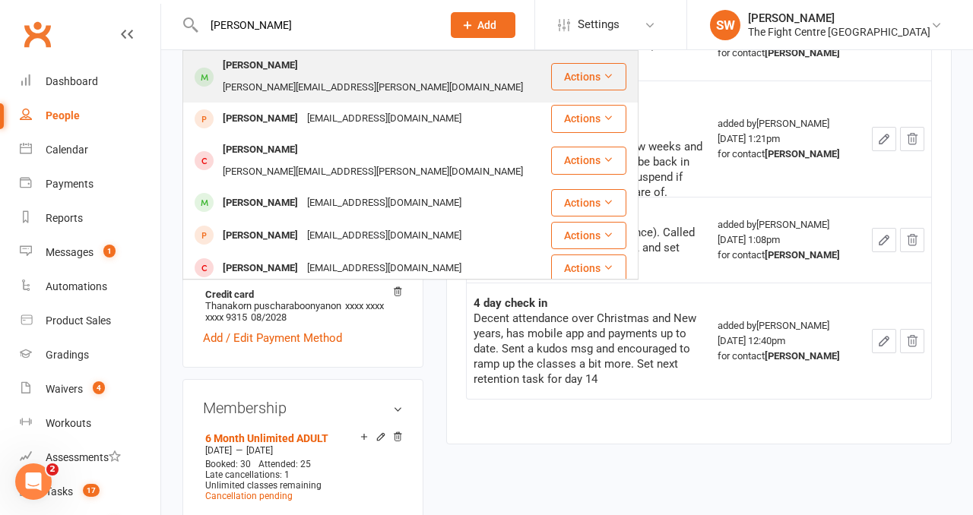
type input "olivia sutton"
click at [262, 61] on div "Olivia Sutton" at bounding box center [260, 66] width 84 height 22
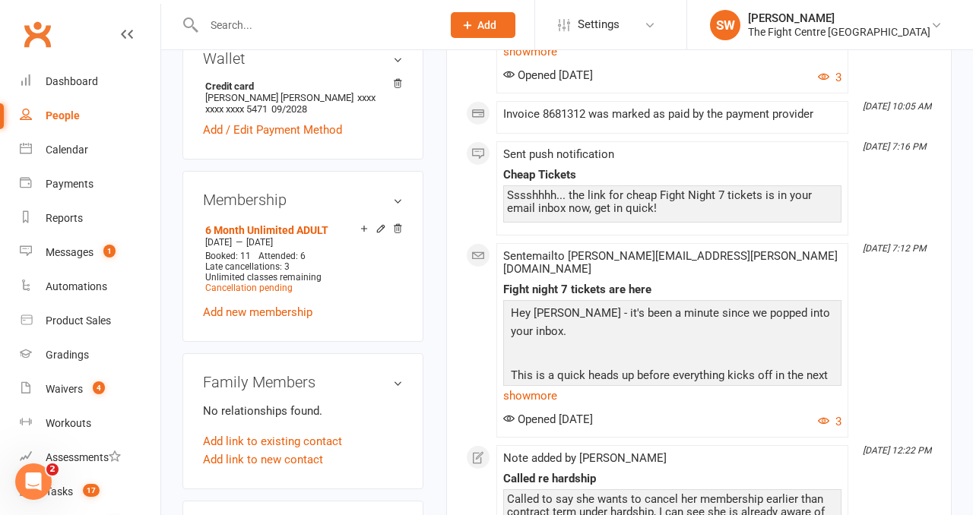
scroll to position [673, 0]
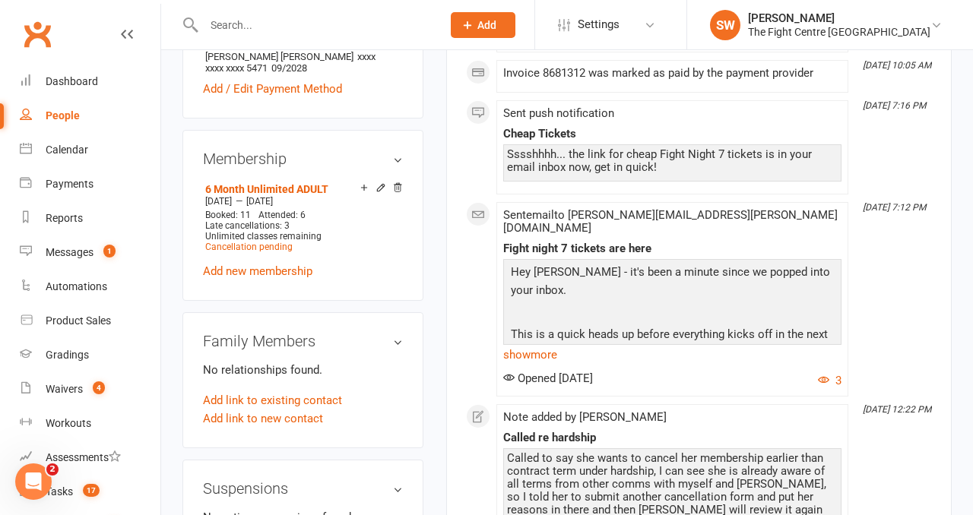
click at [432, 218] on div "upload photo change photo Olivia Sutton Activated 3 June, 2025 Added 3 June, 20…" at bounding box center [303, 483] width 264 height 2168
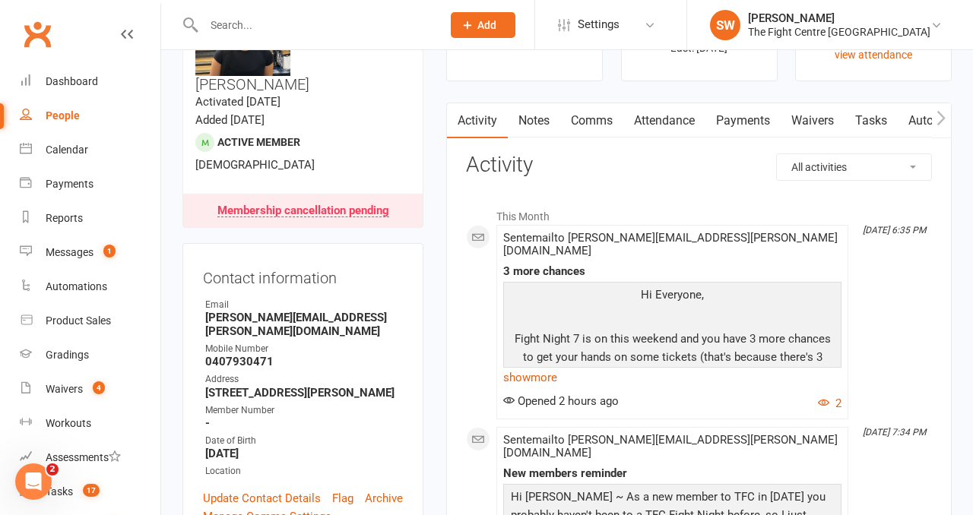
scroll to position [0, 0]
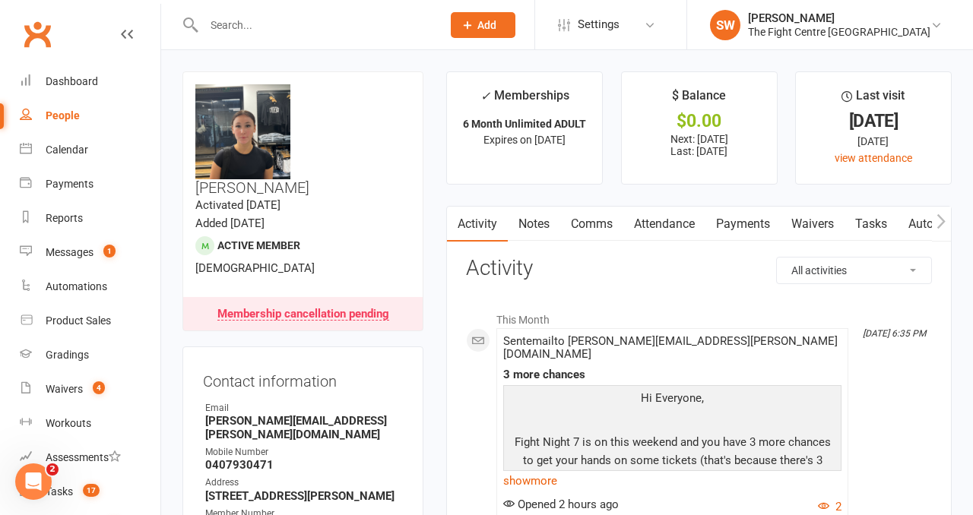
click at [532, 217] on link "Notes" at bounding box center [534, 224] width 52 height 35
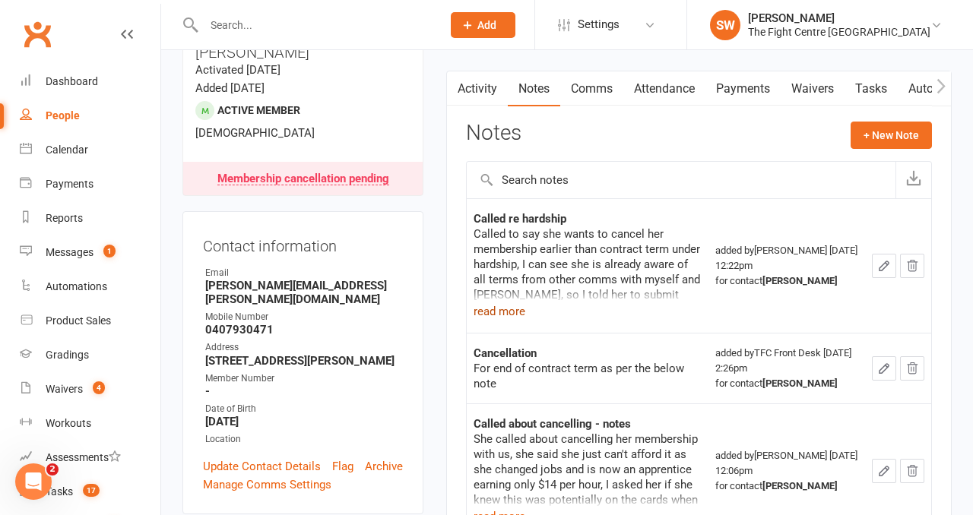
scroll to position [135, 0]
click at [501, 312] on button "read more" at bounding box center [499, 312] width 52 height 18
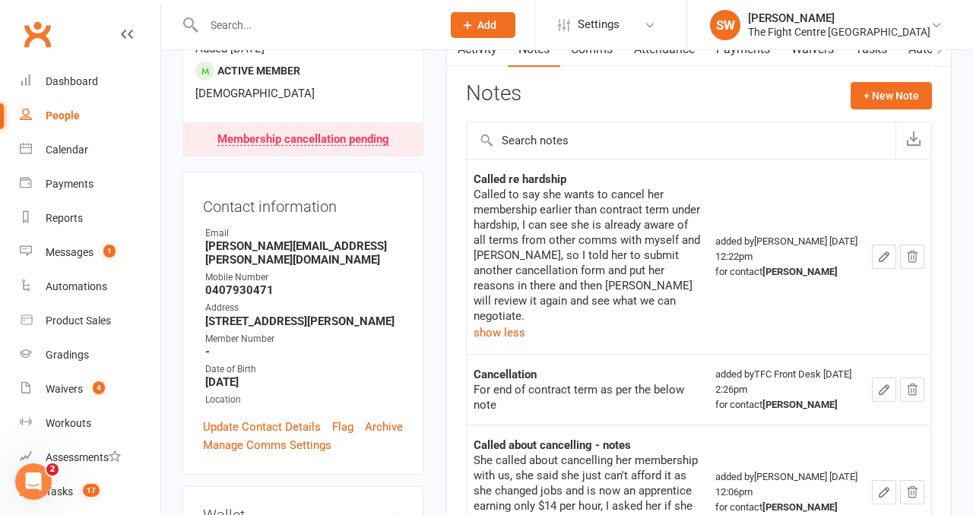
click at [646, 321] on div "Called to say she wants to cancel her membership earlier than contract term und…" at bounding box center [587, 264] width 228 height 155
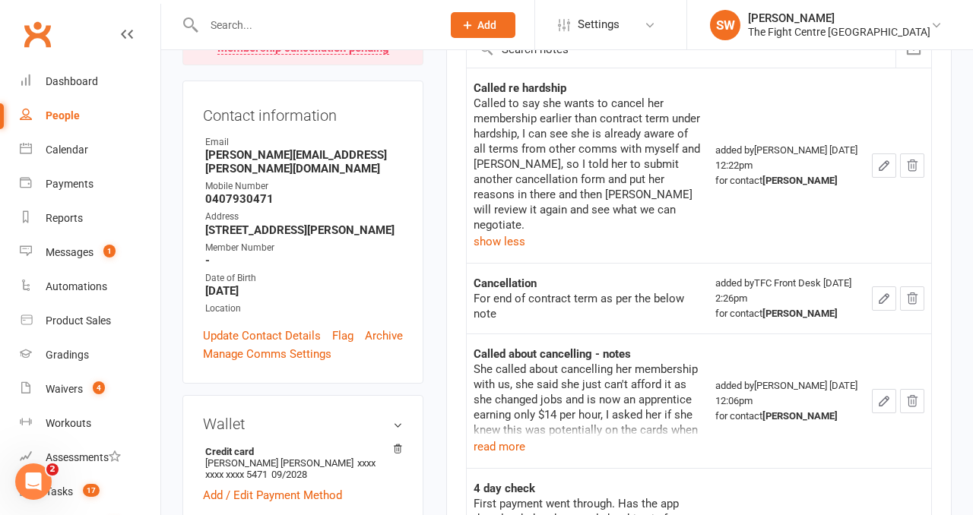
scroll to position [267, 0]
click at [515, 437] on button "read more" at bounding box center [499, 446] width 52 height 18
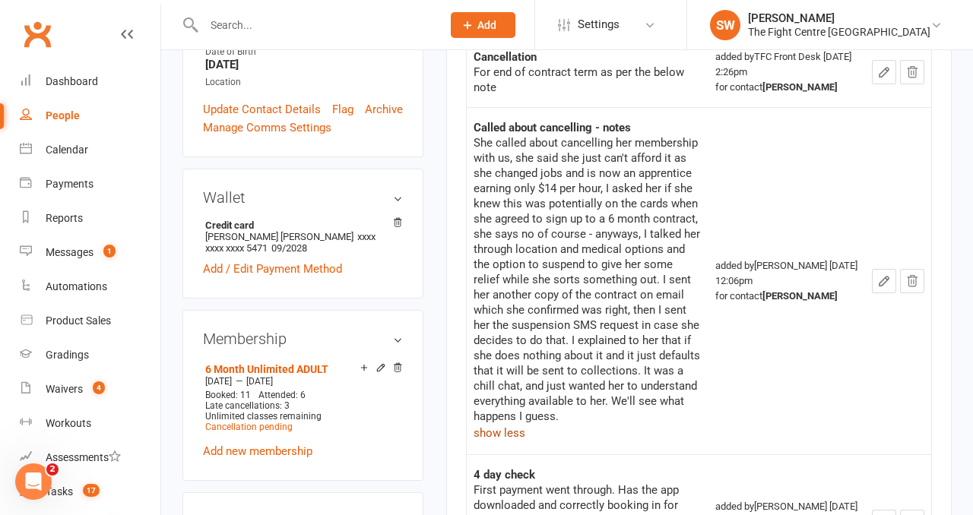
scroll to position [493, 0]
click at [610, 418] on div "She called about cancelling her membership with us, she said she just can't aff…" at bounding box center [587, 288] width 228 height 307
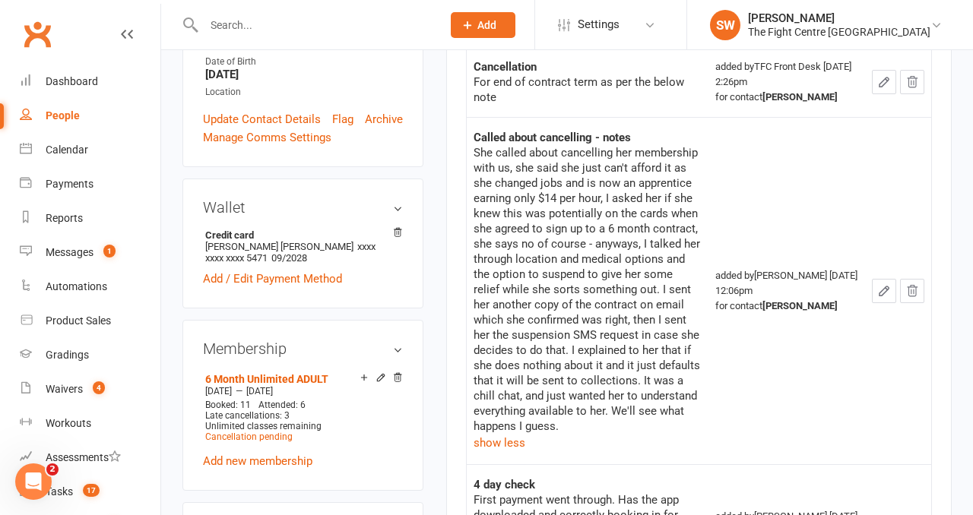
click at [606, 421] on div "She called about cancelling her membership with us, she said she just can't aff…" at bounding box center [587, 298] width 228 height 307
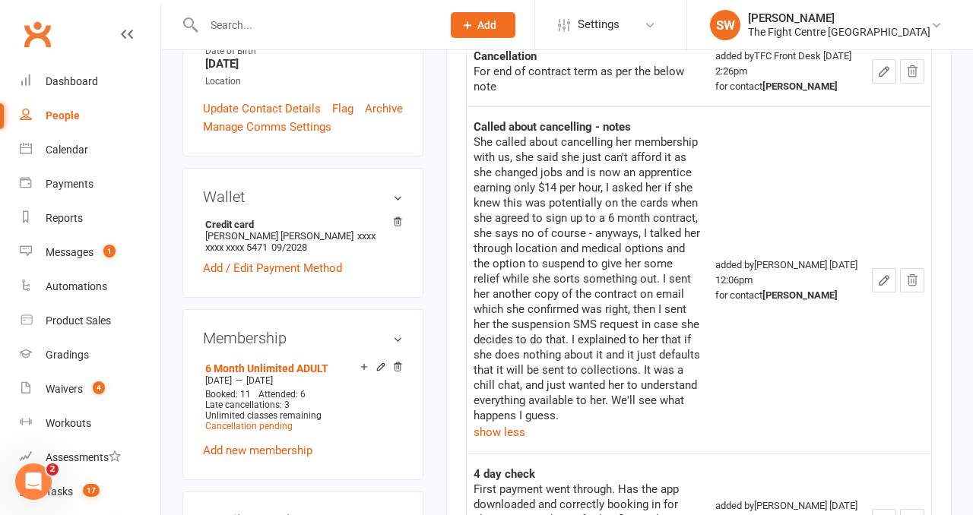
click at [608, 416] on div "She called about cancelling her membership with us, she said she just can't aff…" at bounding box center [587, 288] width 228 height 307
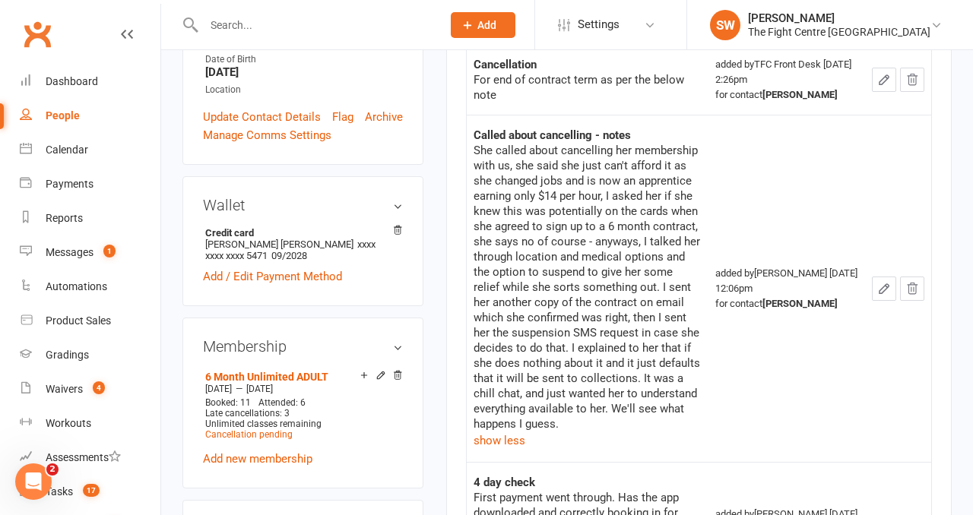
scroll to position [482, 0]
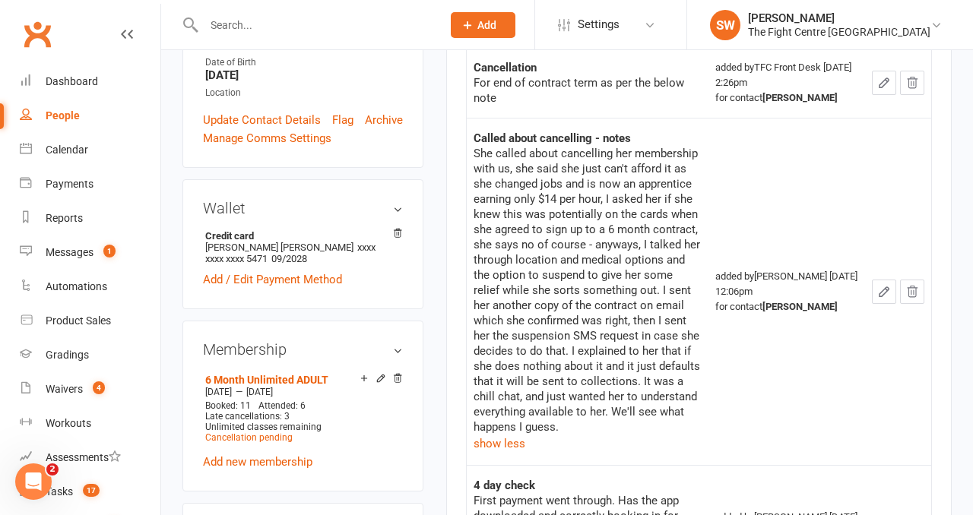
click at [575, 420] on div "She called about cancelling her membership with us, she said she just can't aff…" at bounding box center [587, 299] width 228 height 307
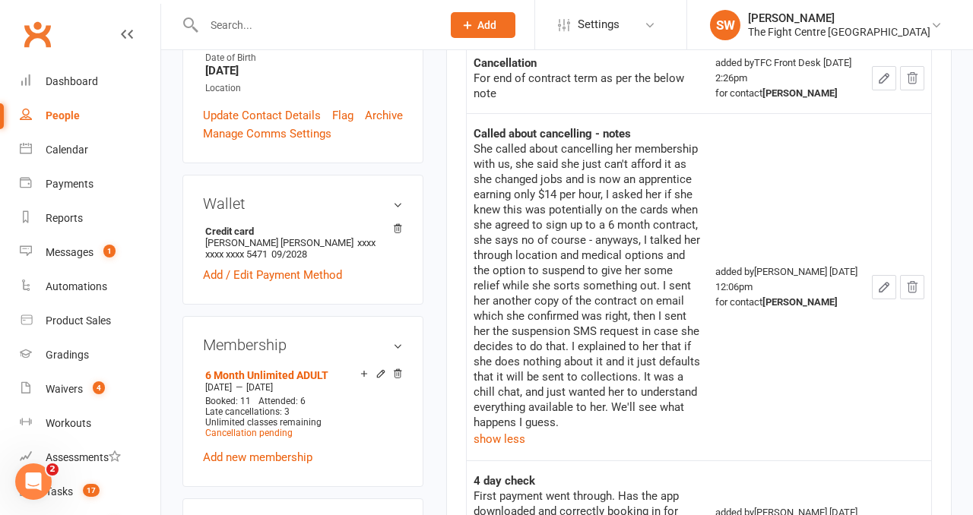
click at [575, 420] on div "She called about cancelling her membership with us, she said she just can't aff…" at bounding box center [587, 294] width 228 height 307
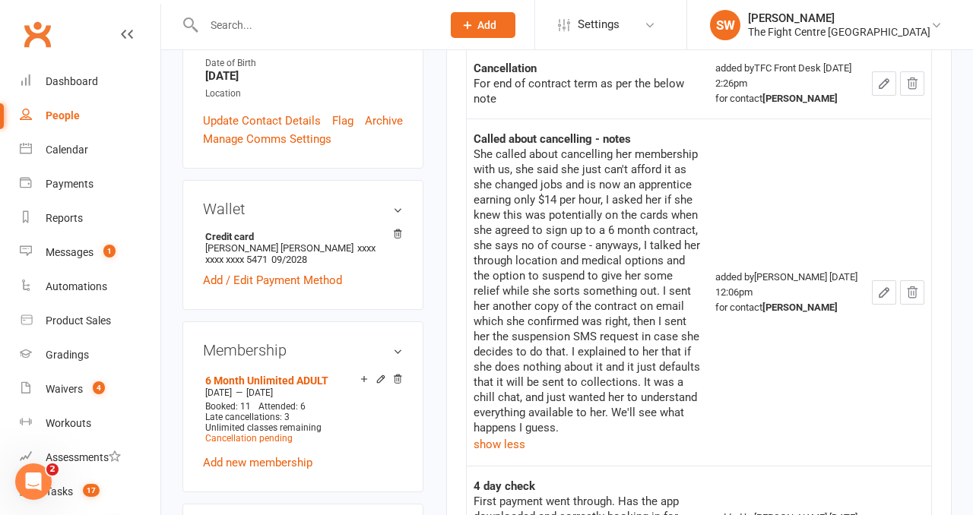
scroll to position [480, 0]
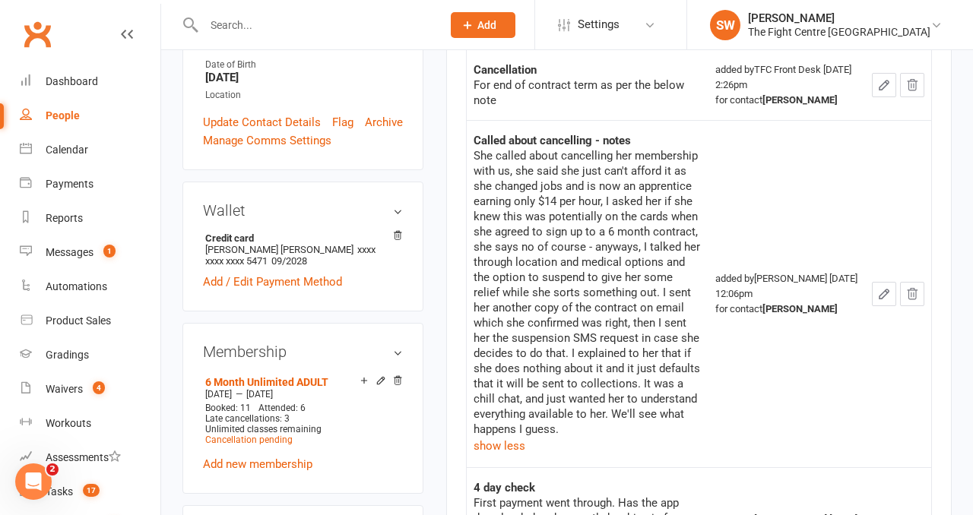
click at [575, 431] on div "She called about cancelling her membership with us, she said she just can't aff…" at bounding box center [587, 301] width 228 height 307
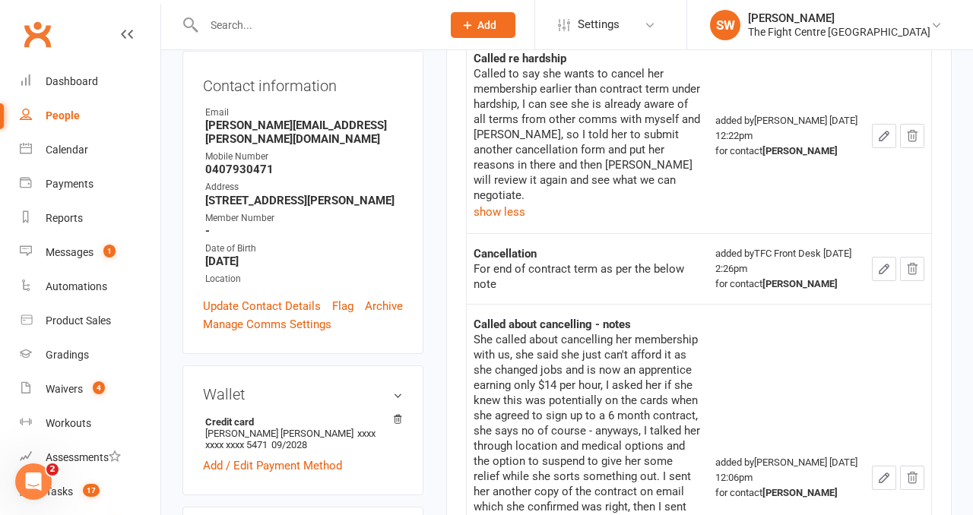
scroll to position [0, 0]
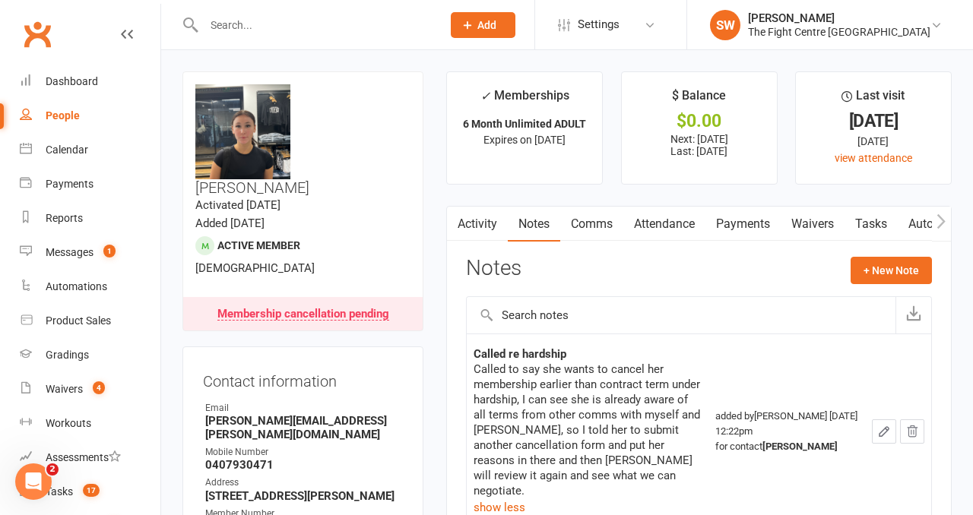
click at [751, 231] on link "Payments" at bounding box center [742, 224] width 75 height 35
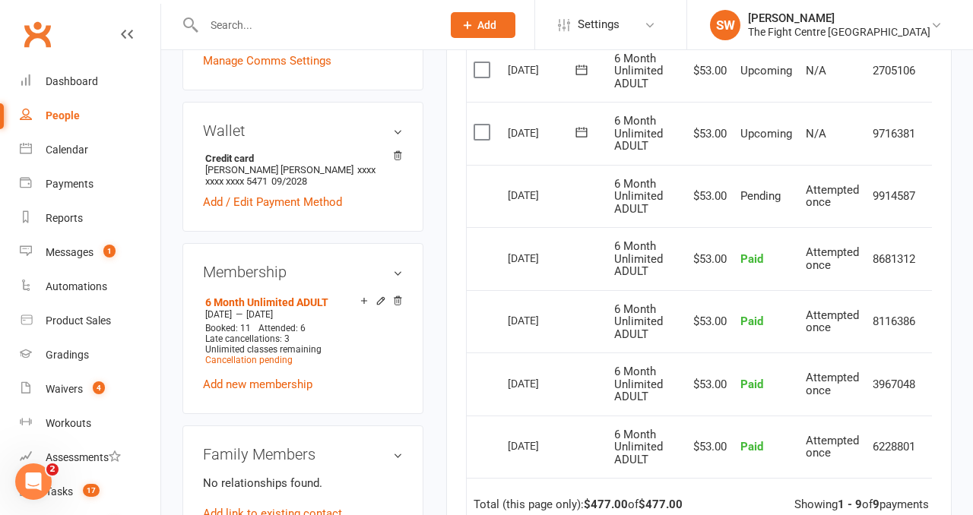
scroll to position [553, 0]
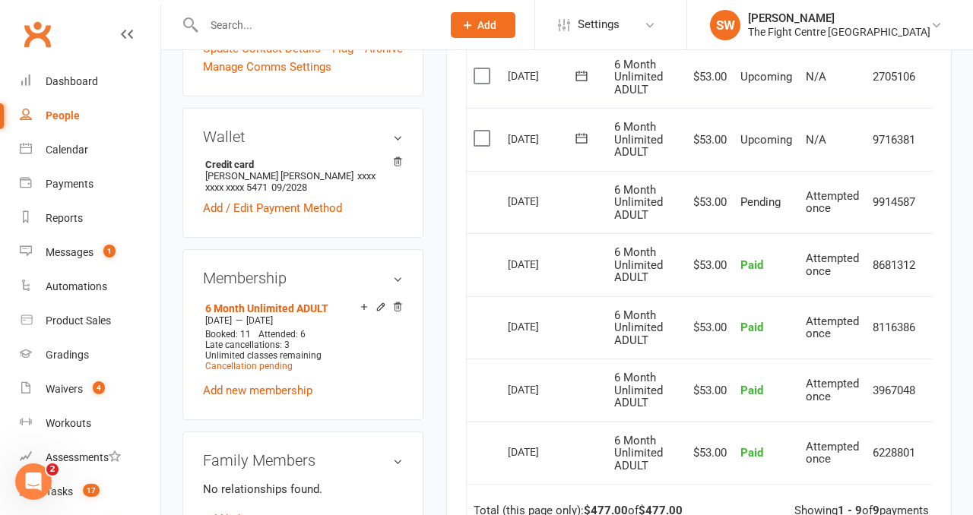
click at [442, 272] on main "✓ Memberships 6 Month Unlimited ADULT Expires on 2nd December, 2025 $ Balance $…" at bounding box center [699, 141] width 528 height 1247
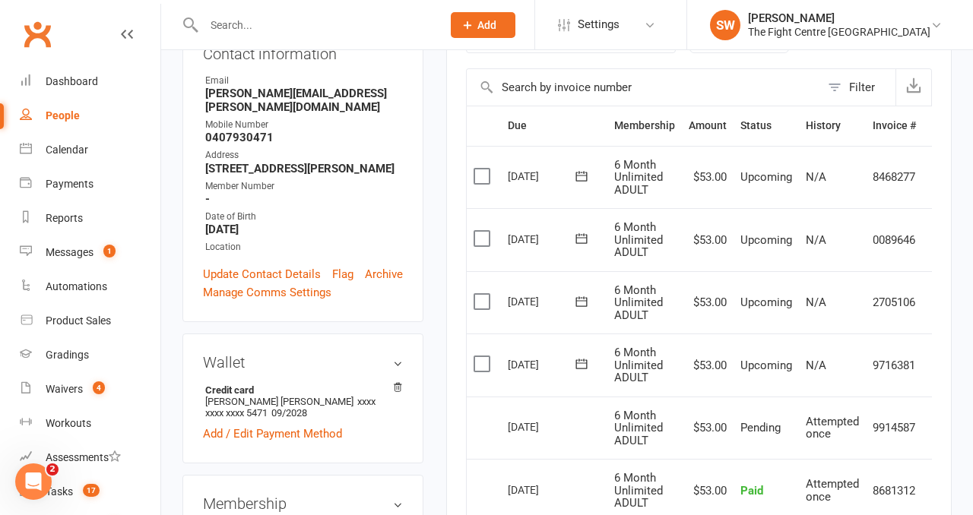
scroll to position [0, 0]
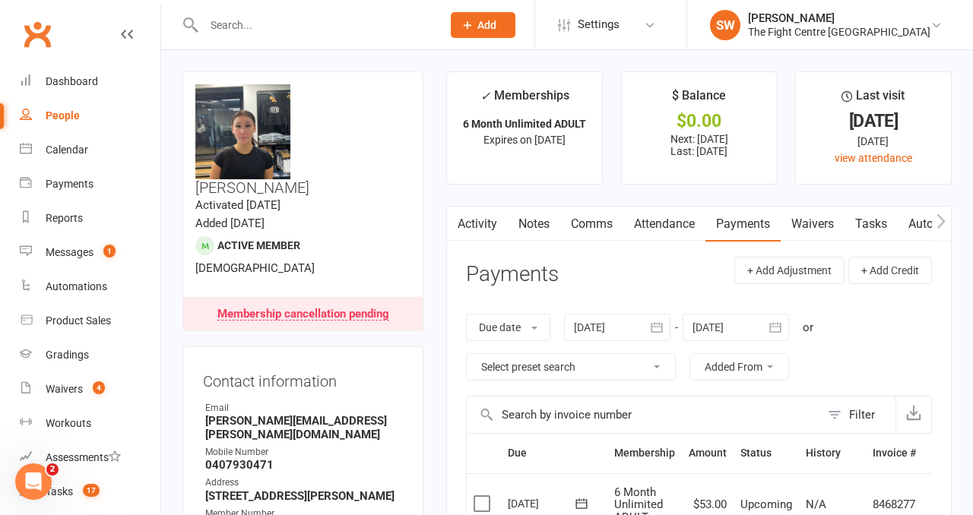
click at [106, 255] on span "1" at bounding box center [109, 251] width 12 height 13
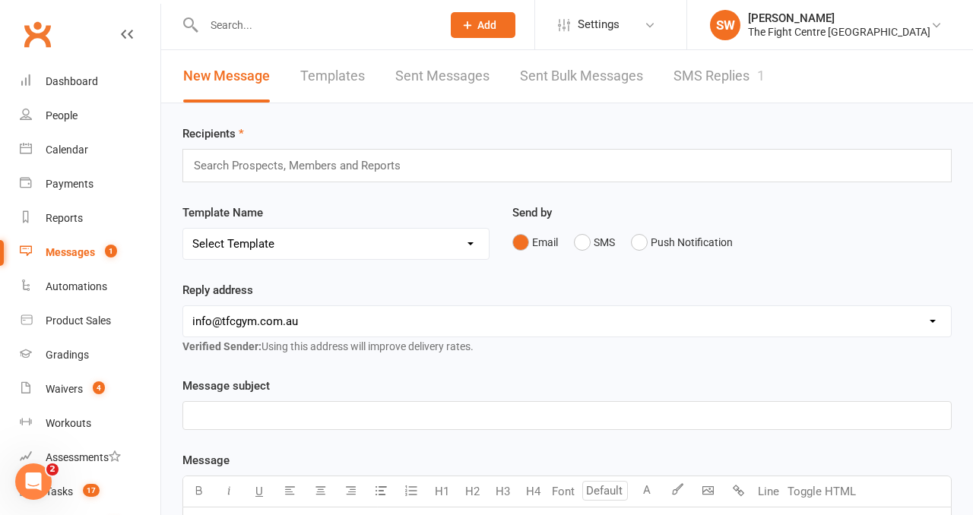
click at [243, 17] on input "text" at bounding box center [315, 24] width 232 height 21
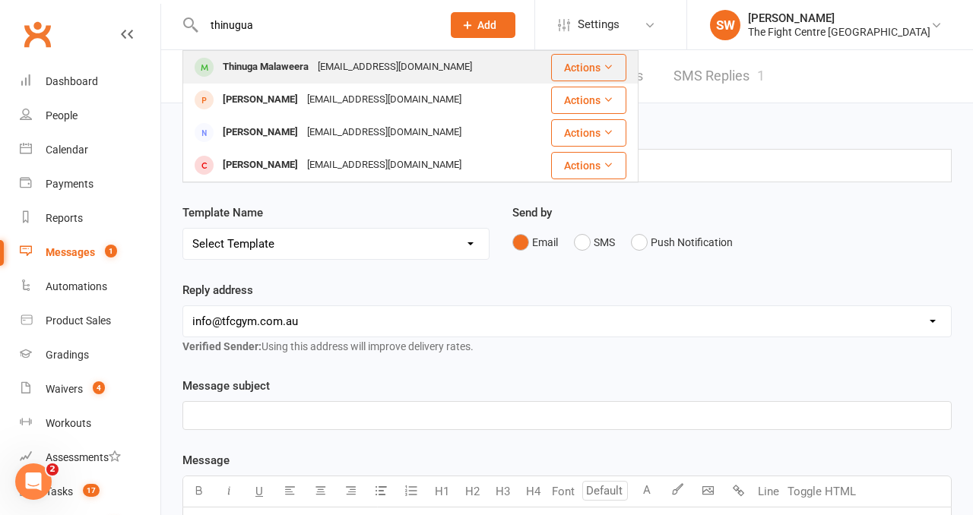
type input "thinugua"
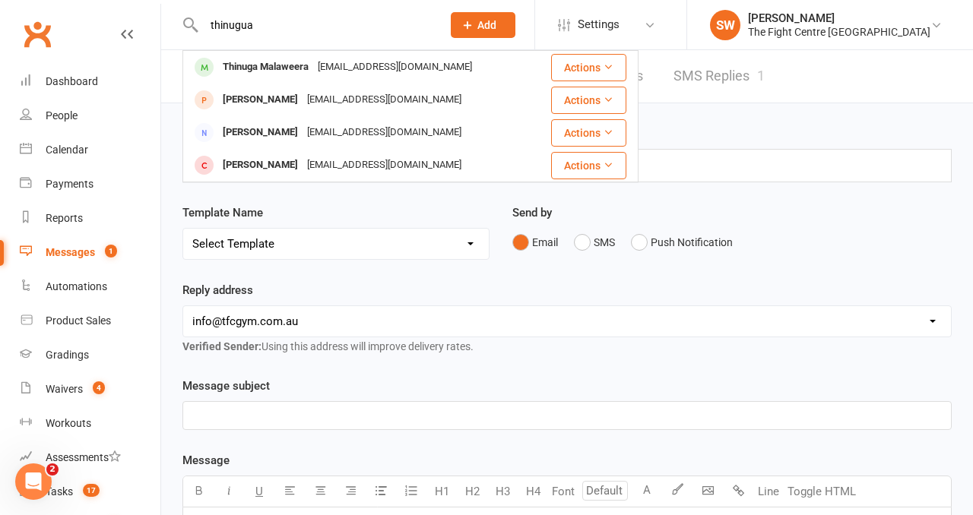
click at [282, 61] on div "Thinuga Malaweera" at bounding box center [265, 67] width 95 height 22
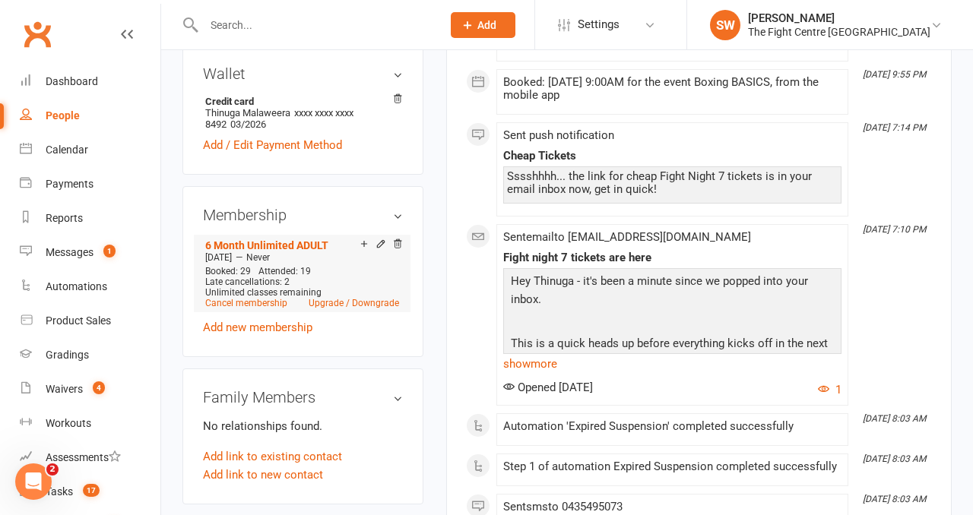
scroll to position [486, 0]
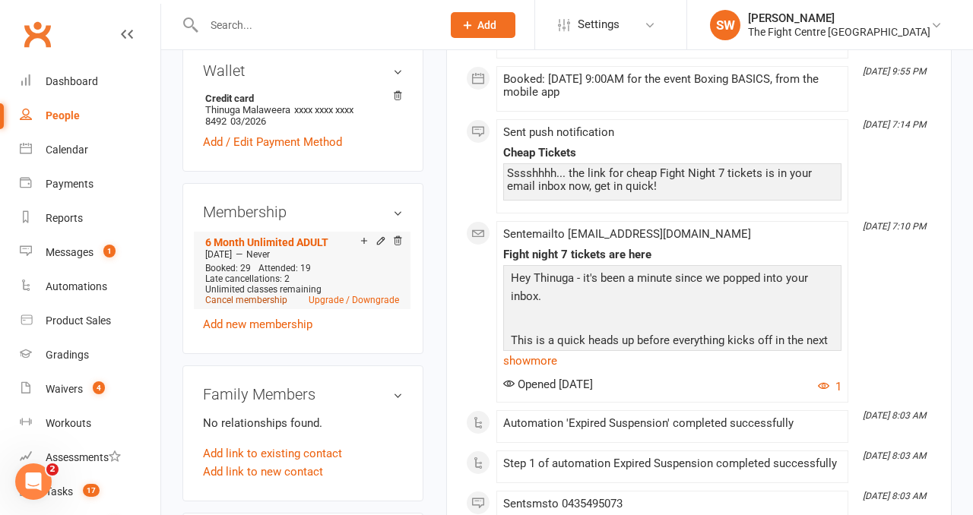
click at [263, 306] on link "Cancel membership" at bounding box center [246, 300] width 82 height 11
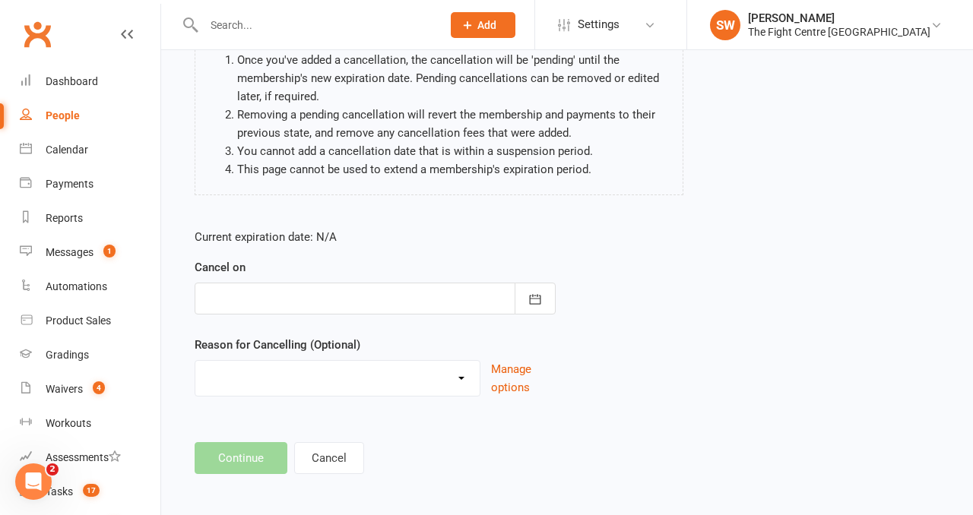
scroll to position [160, 0]
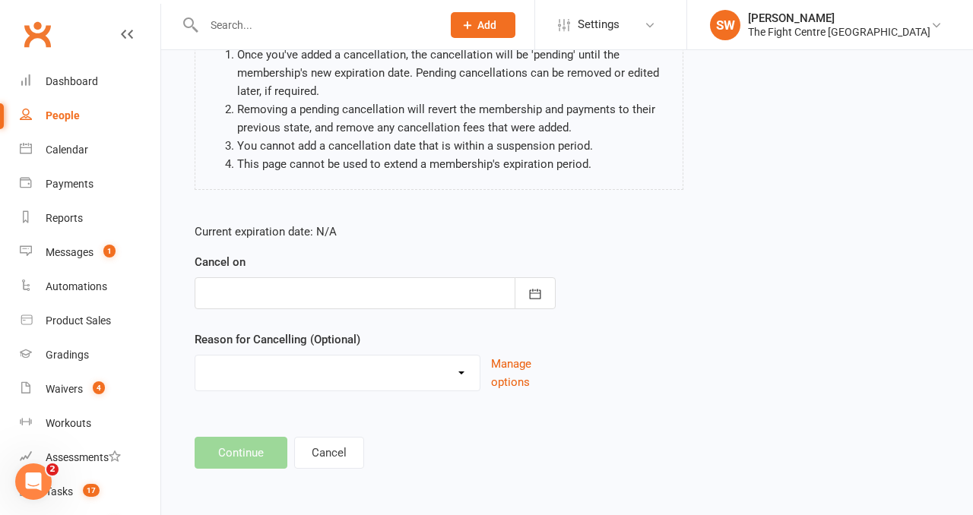
click at [273, 301] on div at bounding box center [375, 293] width 361 height 32
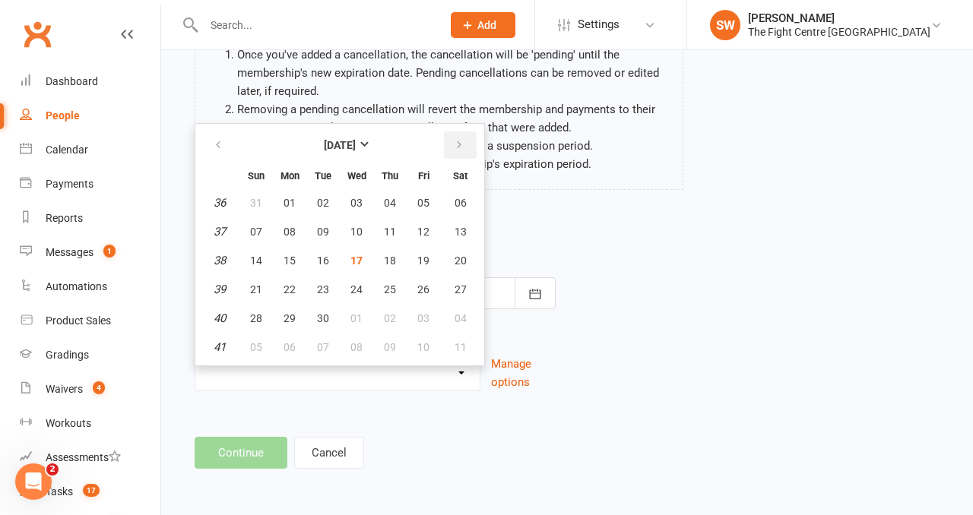
click at [455, 143] on icon "button" at bounding box center [459, 145] width 11 height 12
click at [414, 262] on button "17" at bounding box center [423, 260] width 32 height 27
type input "17 Oct 2025"
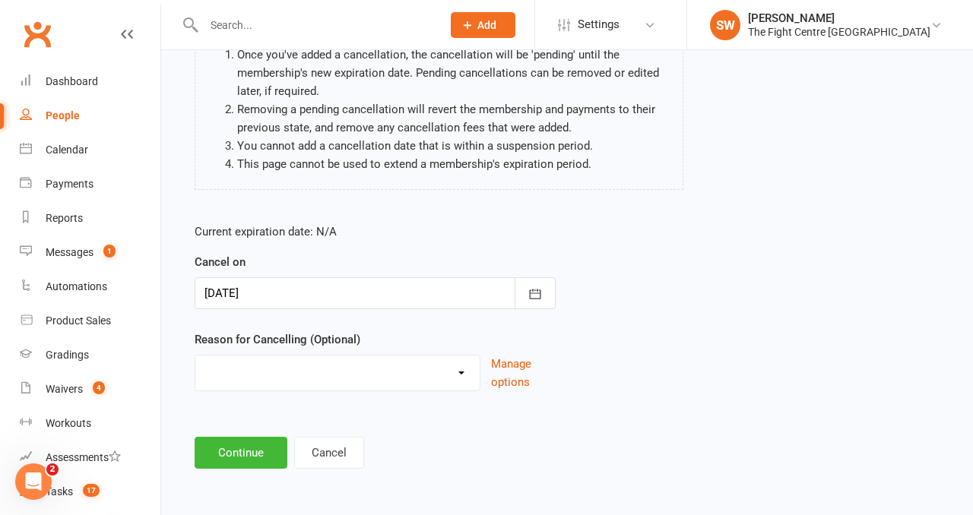
click at [338, 366] on select "Cancelled in contract- 30kms Cancelled in contract - dispute Cancelled in contr…" at bounding box center [337, 371] width 284 height 30
select select "11"
click at [247, 445] on button "Continue" at bounding box center [241, 453] width 93 height 32
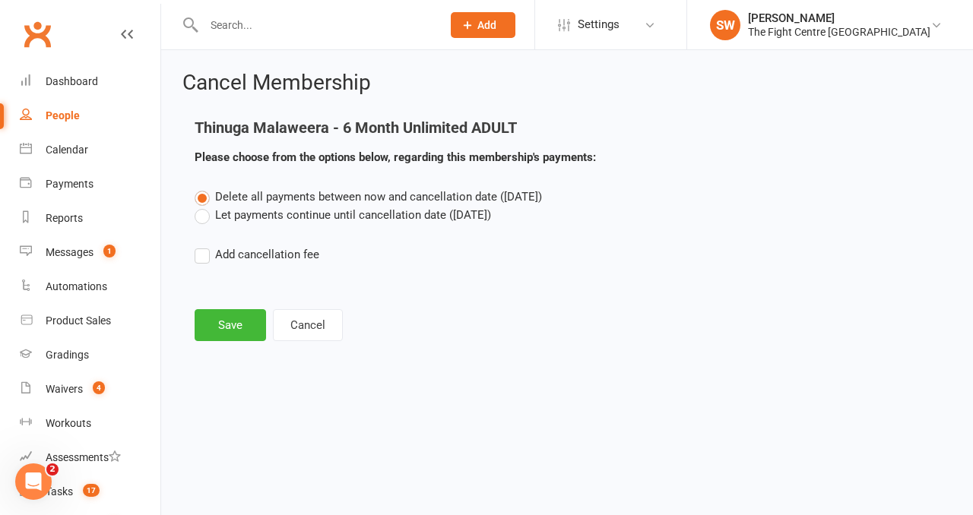
click at [252, 221] on label "Let payments continue until cancellation date (Oct 17, 2025)" at bounding box center [343, 215] width 296 height 18
click at [204, 206] on input "Let payments continue until cancellation date (Oct 17, 2025)" at bounding box center [200, 206] width 10 height 0
click at [252, 311] on button "Save" at bounding box center [230, 325] width 71 height 32
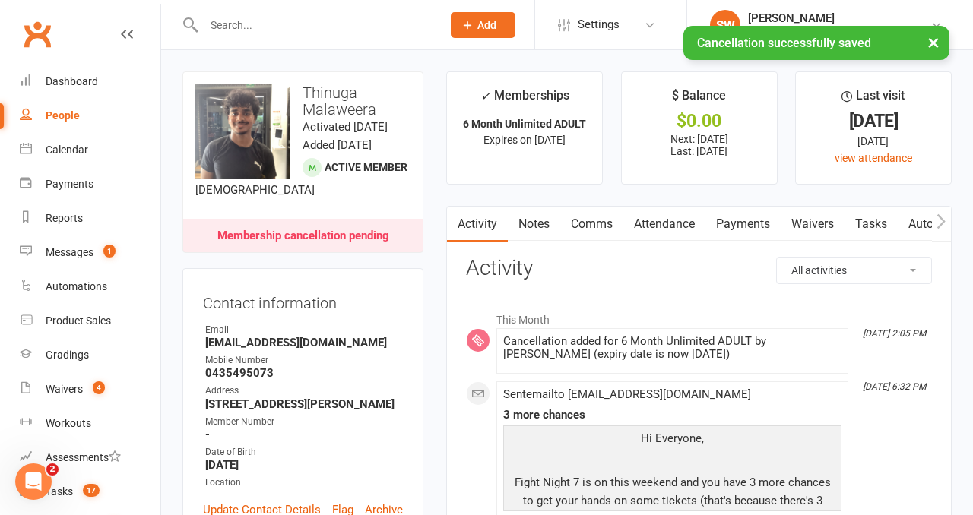
click at [564, 220] on link "Comms" at bounding box center [591, 224] width 63 height 35
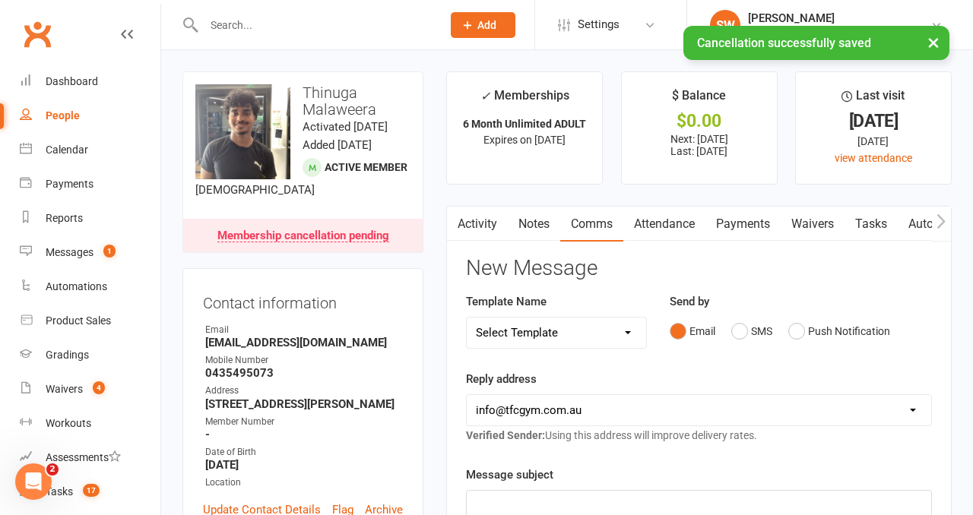
click at [528, 224] on link "Notes" at bounding box center [534, 224] width 52 height 35
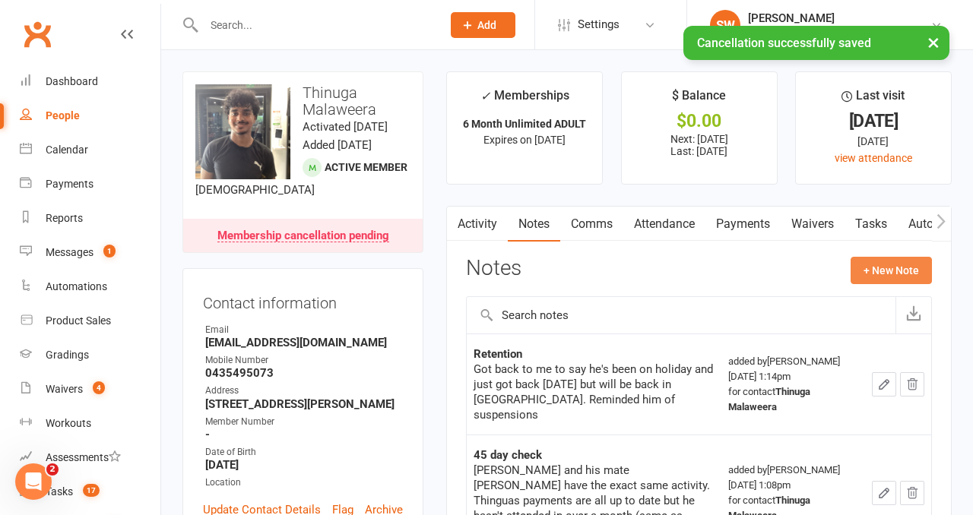
click at [908, 269] on button "+ New Note" at bounding box center [890, 270] width 81 height 27
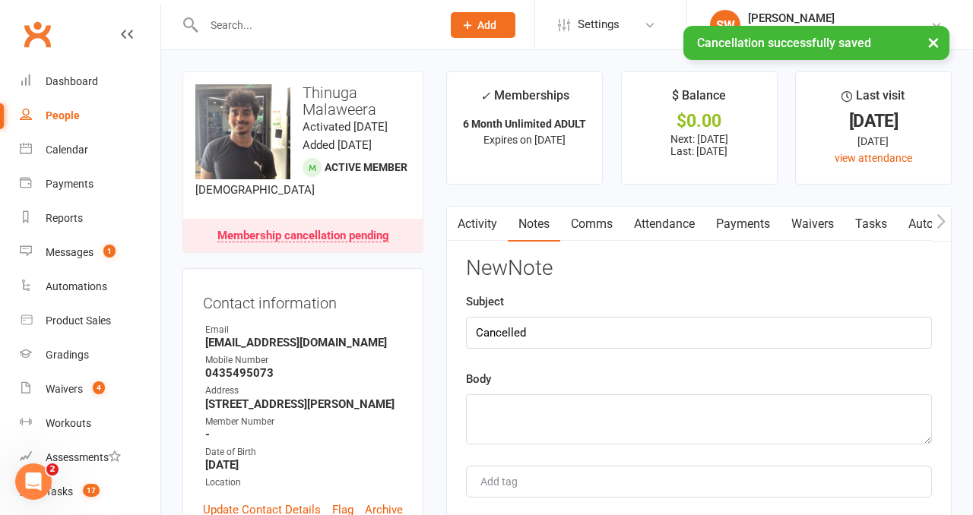
type input "Cancelled"
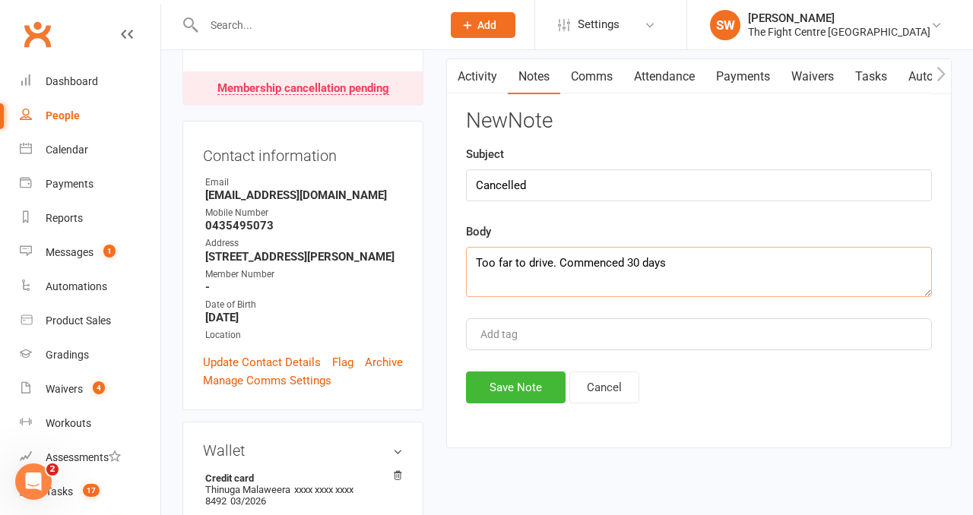
scroll to position [186, 0]
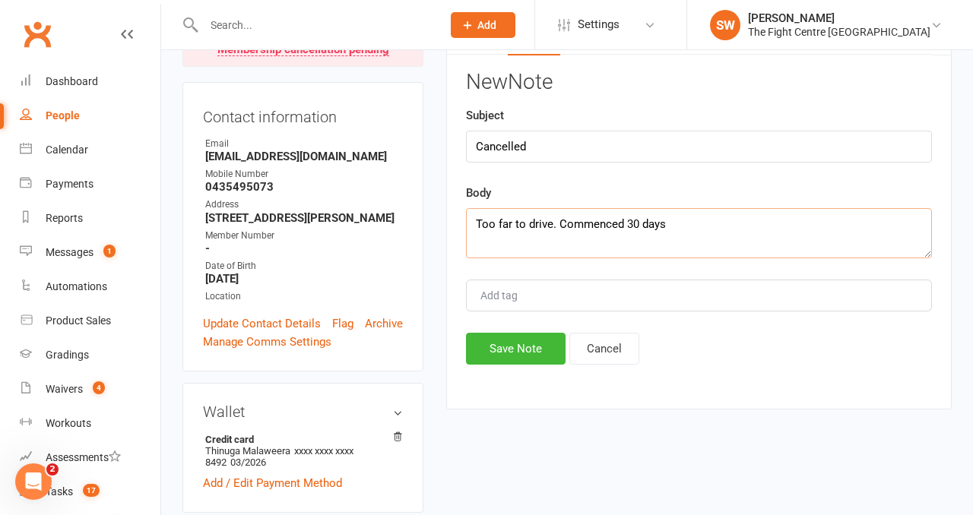
type textarea "Too far to drive. Commenced 30 days"
click at [546, 338] on button "Save Note" at bounding box center [516, 349] width 100 height 32
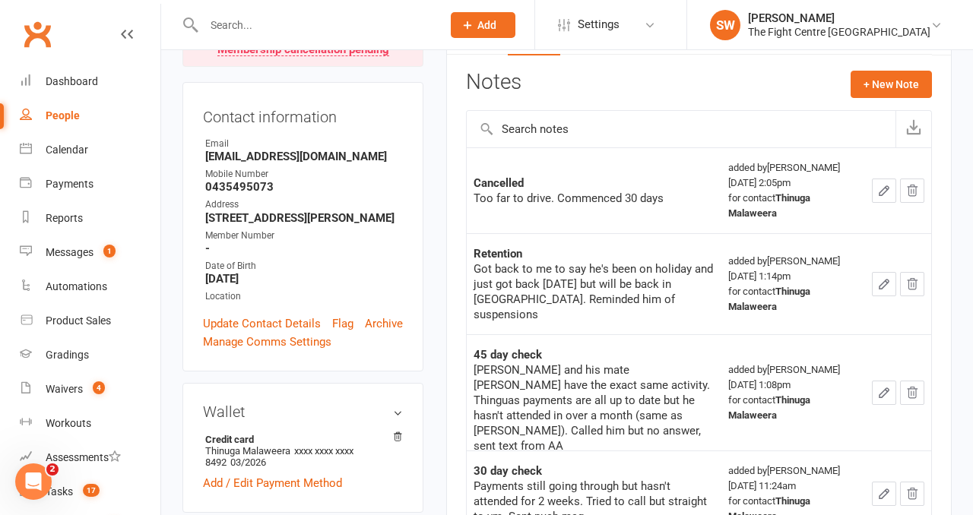
click at [228, 21] on input "text" at bounding box center [315, 24] width 232 height 21
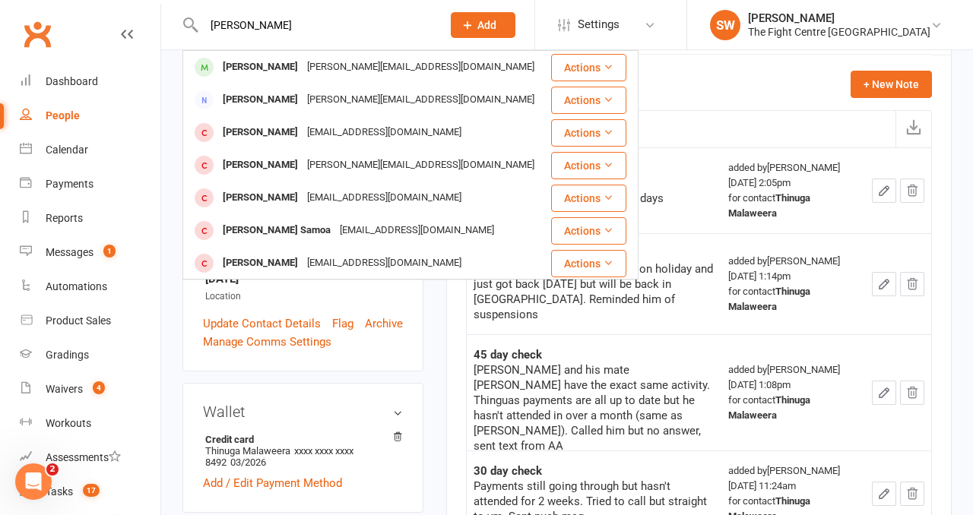
type input "sam maxtend"
click at [277, 63] on div "Sam Maxted" at bounding box center [260, 67] width 84 height 22
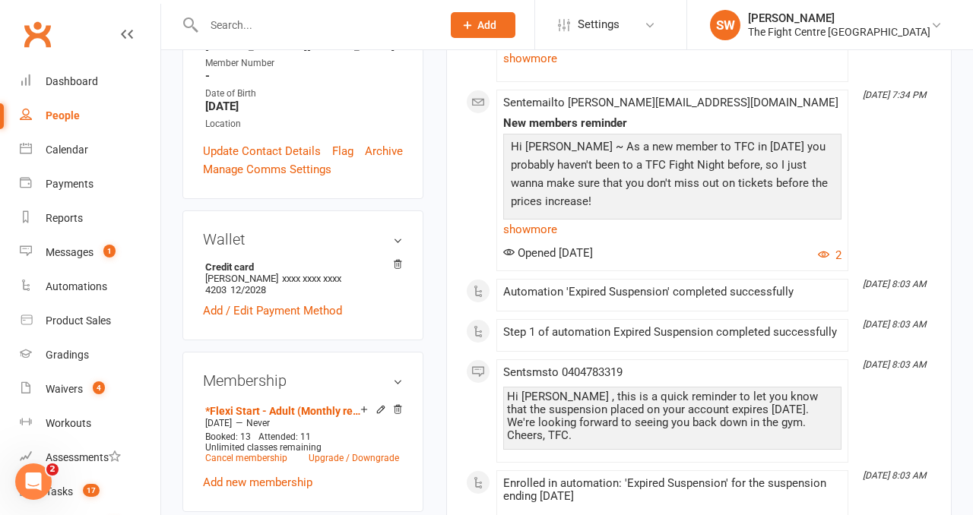
scroll to position [414, 0]
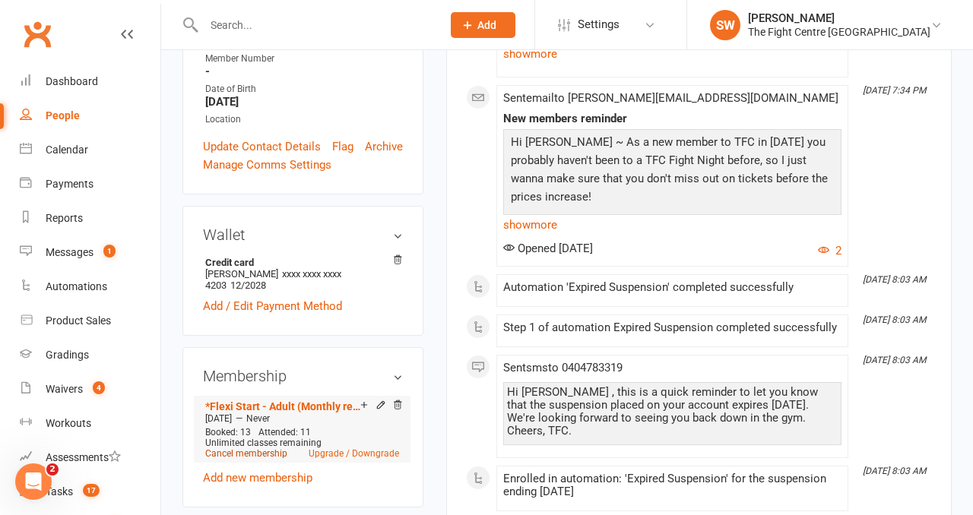
click at [251, 448] on link "Cancel membership" at bounding box center [246, 453] width 82 height 11
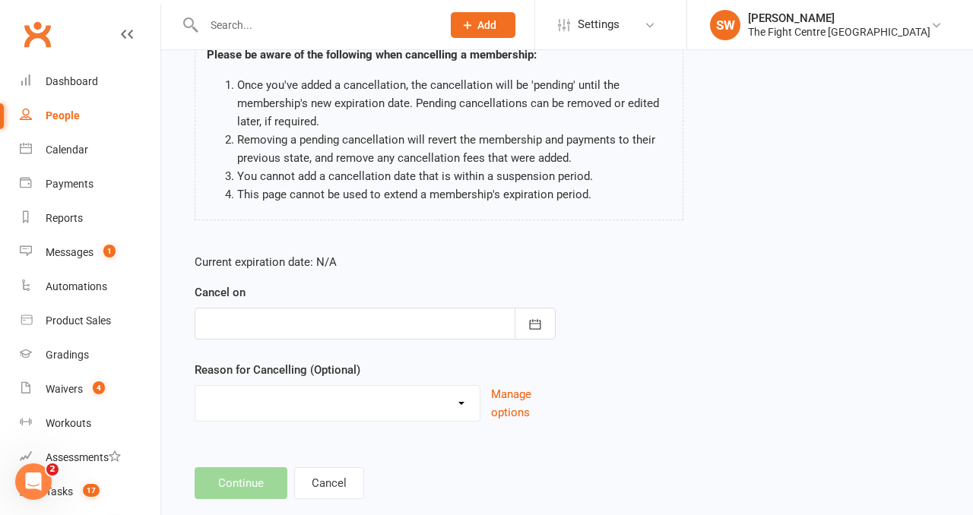
scroll to position [128, 0]
click at [315, 334] on div at bounding box center [375, 325] width 361 height 32
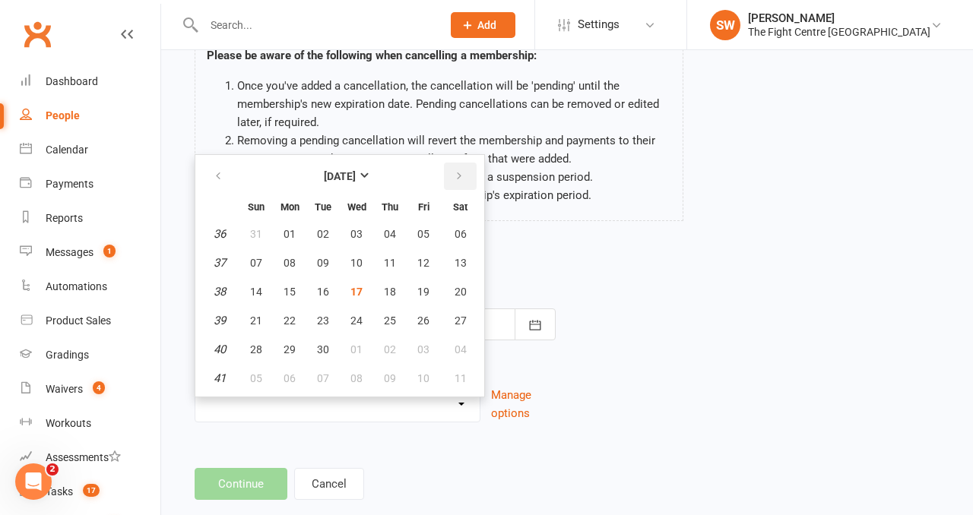
click at [457, 181] on icon "button" at bounding box center [459, 176] width 11 height 12
click at [455, 293] on span "18" at bounding box center [460, 292] width 12 height 12
type input "18 Oct 2025"
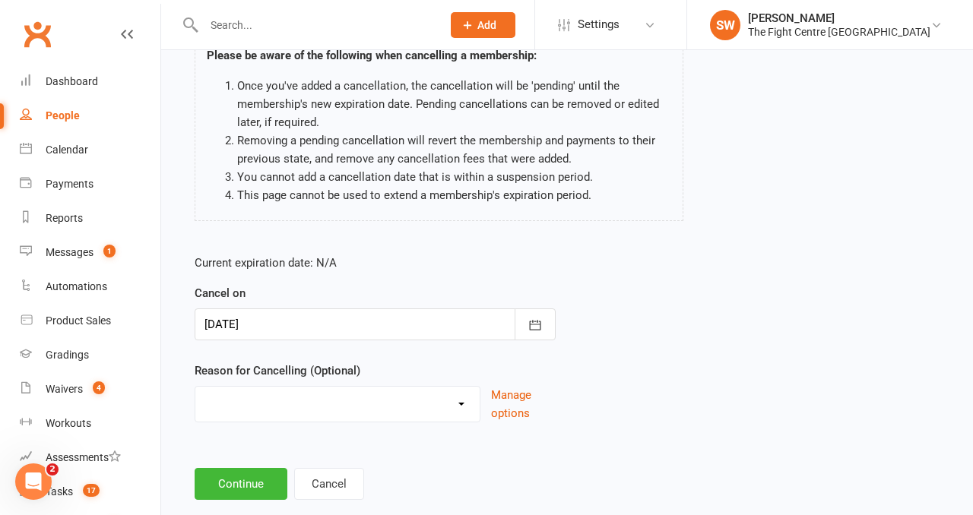
click at [347, 404] on select "Cancelled in contract- 30kms Cancelled in contract - dispute Cancelled in contr…" at bounding box center [337, 402] width 284 height 30
select select "15"
click at [225, 466] on main "Sam Maxted - *Flexi Start - Adult (Monthly recurring) Please be aware of the fo…" at bounding box center [566, 245] width 769 height 509
click at [226, 478] on button "Continue" at bounding box center [241, 484] width 93 height 32
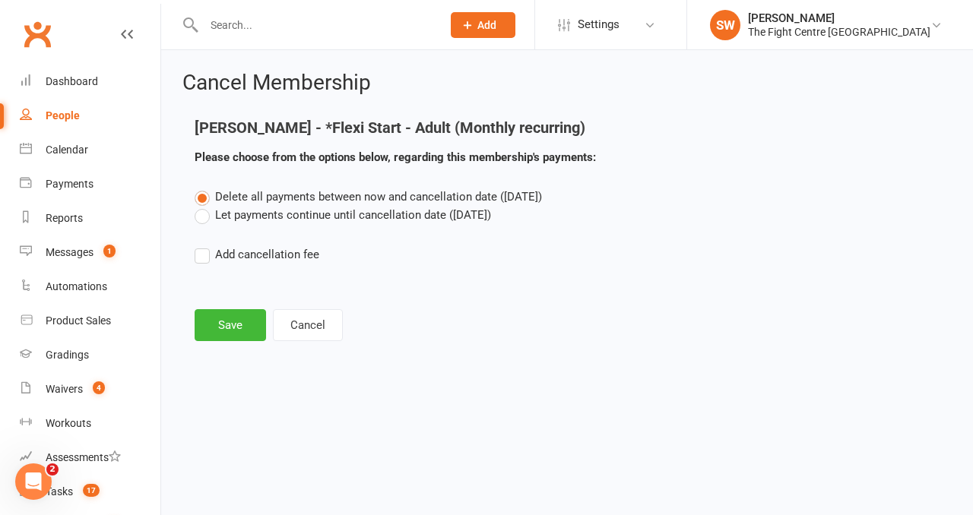
click at [261, 217] on label "Let payments continue until cancellation date (Oct 18, 2025)" at bounding box center [343, 215] width 296 height 18
click at [204, 206] on input "Let payments continue until cancellation date (Oct 18, 2025)" at bounding box center [200, 206] width 10 height 0
click at [240, 330] on button "Save" at bounding box center [230, 325] width 71 height 32
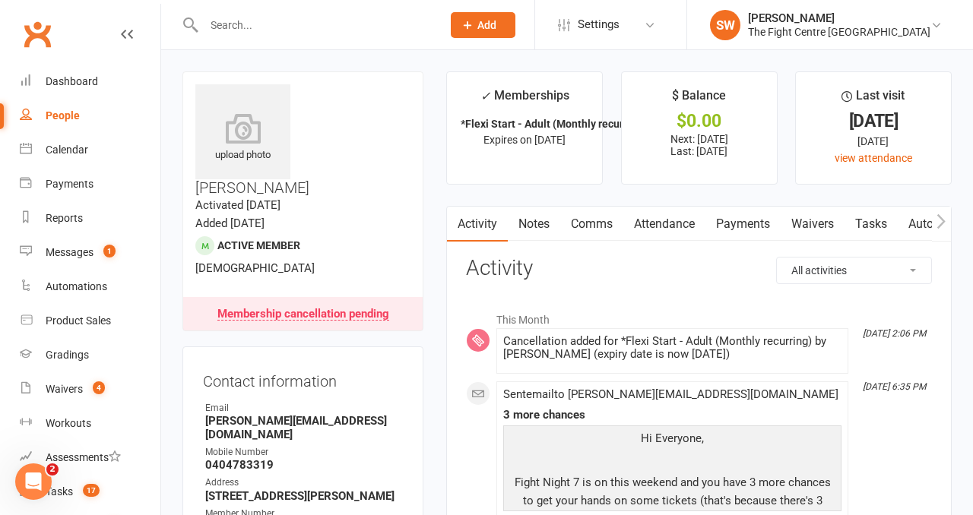
click at [526, 223] on link "Notes" at bounding box center [534, 224] width 52 height 35
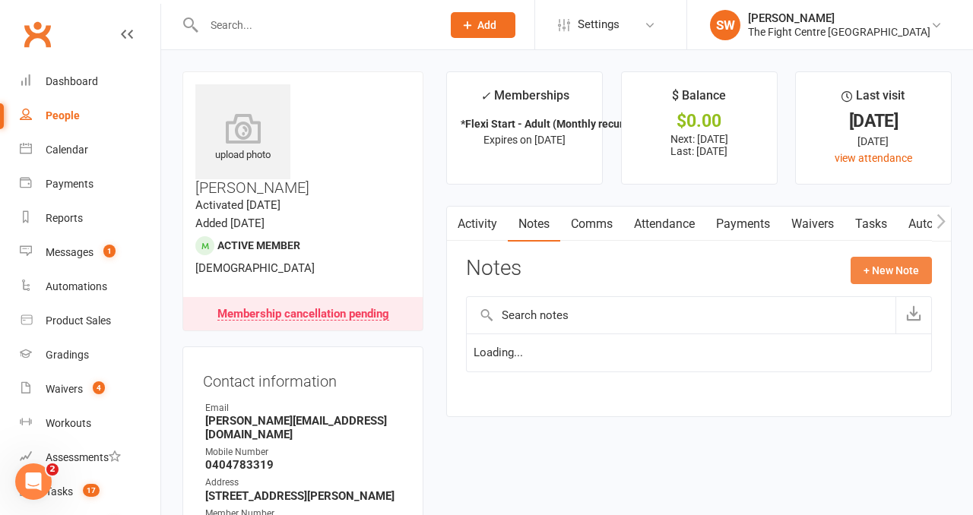
click at [867, 280] on button "+ New Note" at bounding box center [890, 270] width 81 height 27
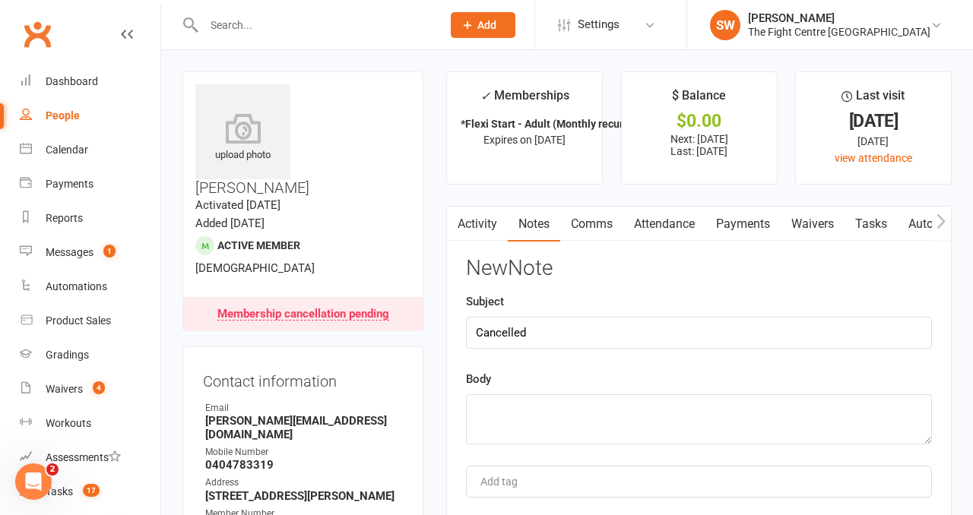
type input "Cancelled"
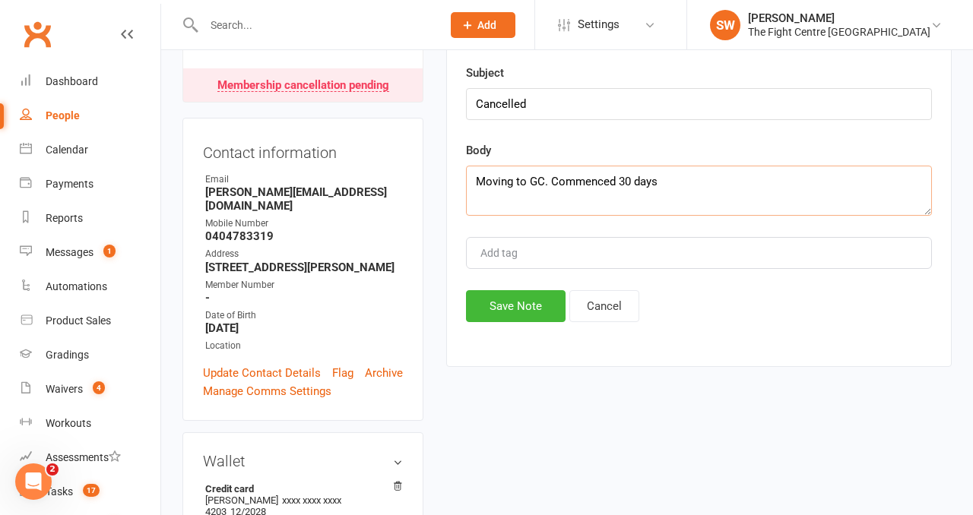
scroll to position [232, 0]
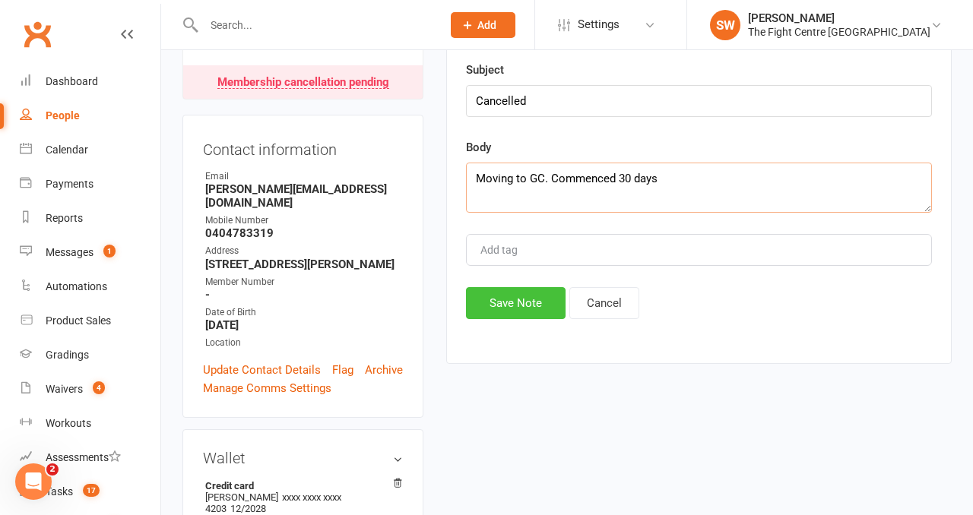
type textarea "Moving to GC. Commenced 30 days"
click at [515, 302] on button "Save Note" at bounding box center [516, 303] width 100 height 32
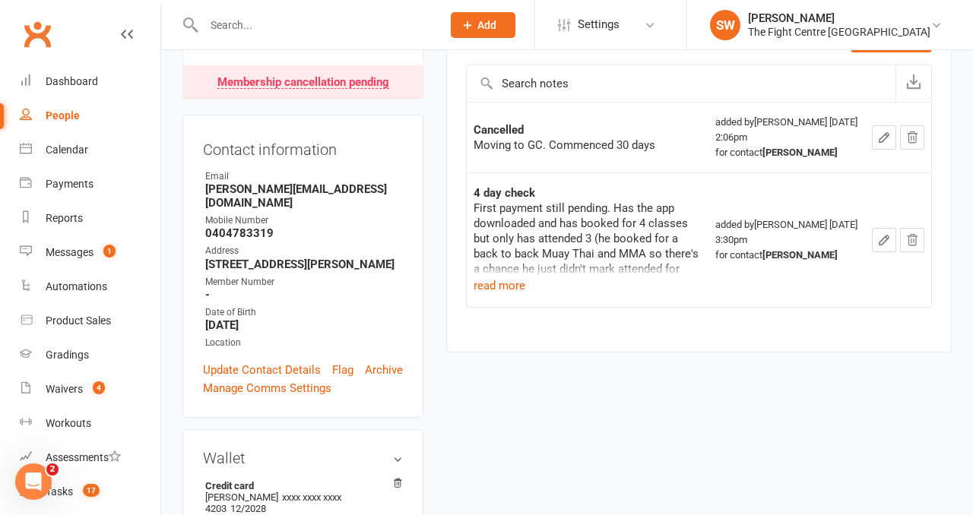
click at [236, 25] on input "text" at bounding box center [315, 24] width 232 height 21
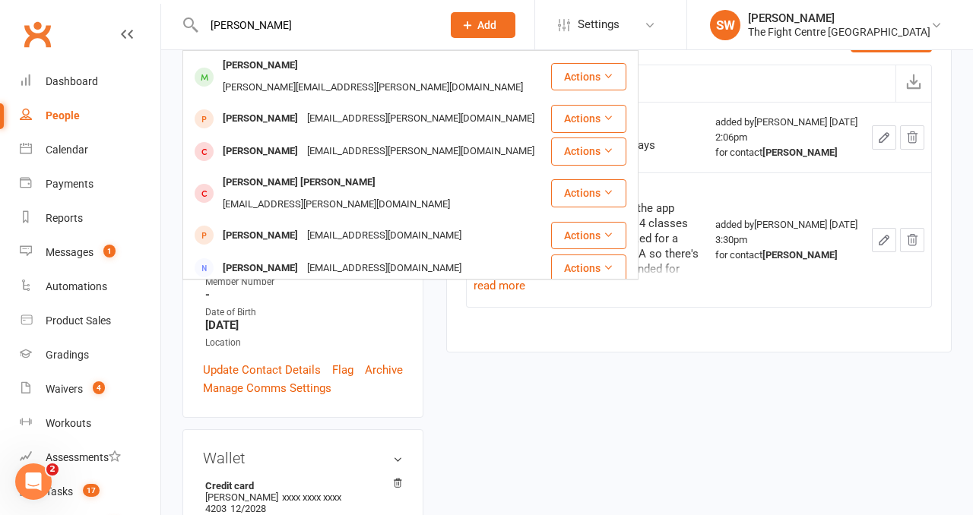
type input "khan johnson"
click at [290, 77] on div "[PERSON_NAME][EMAIL_ADDRESS][PERSON_NAME][DOMAIN_NAME]" at bounding box center [372, 88] width 309 height 22
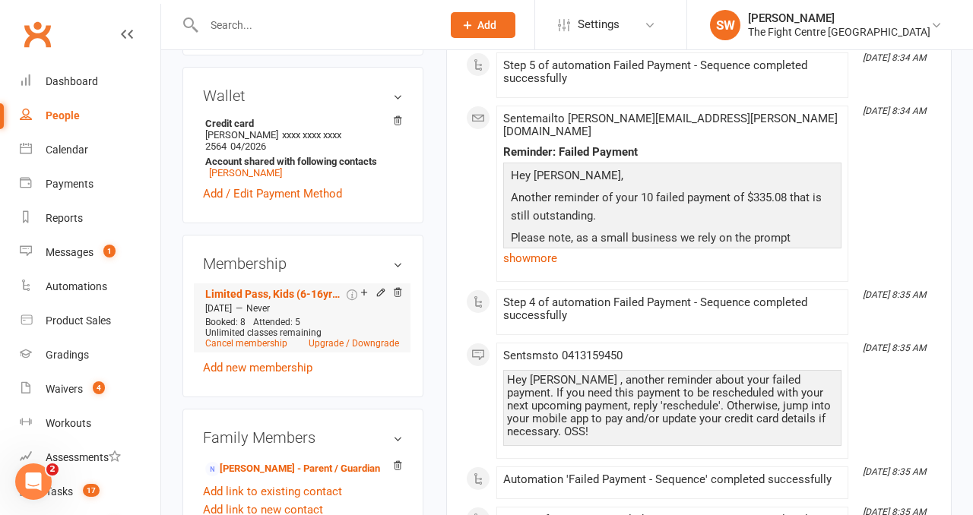
scroll to position [555, 0]
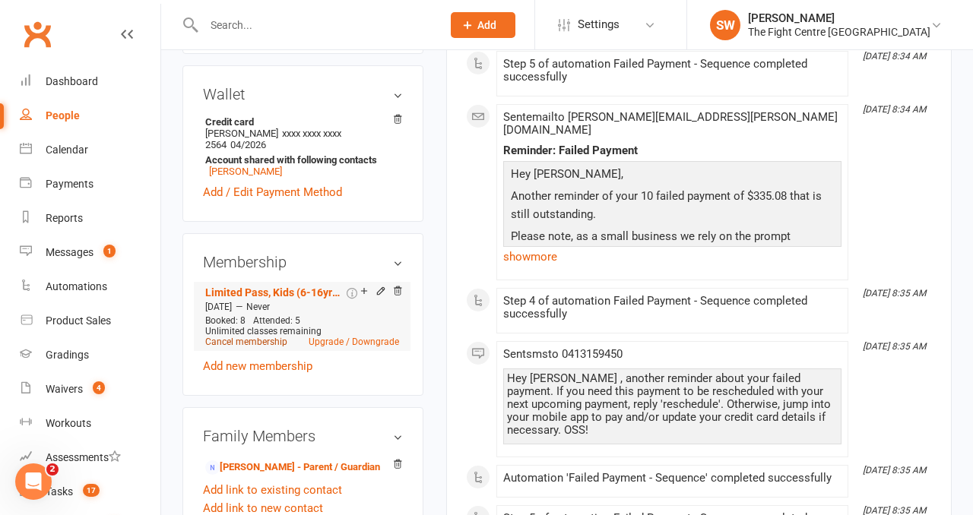
click at [236, 337] on link "Cancel membership" at bounding box center [246, 342] width 82 height 11
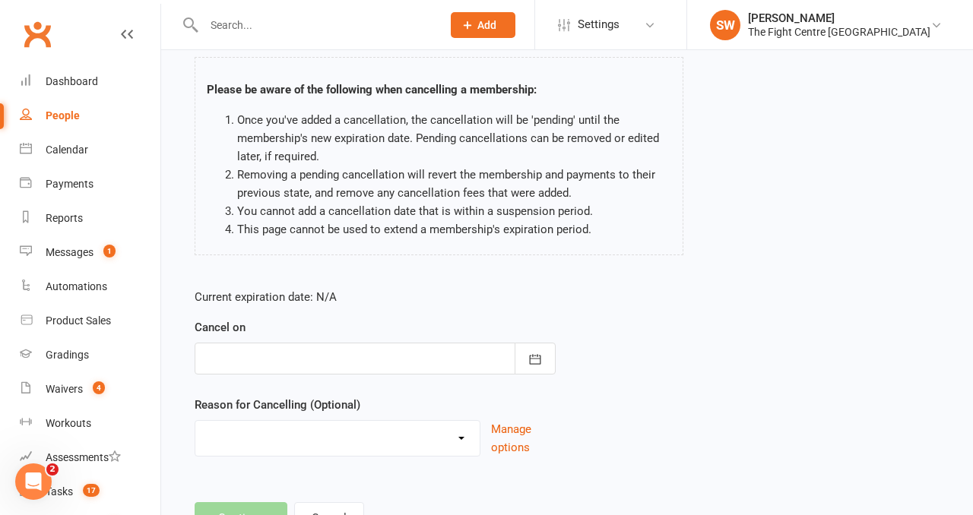
scroll to position [116, 0]
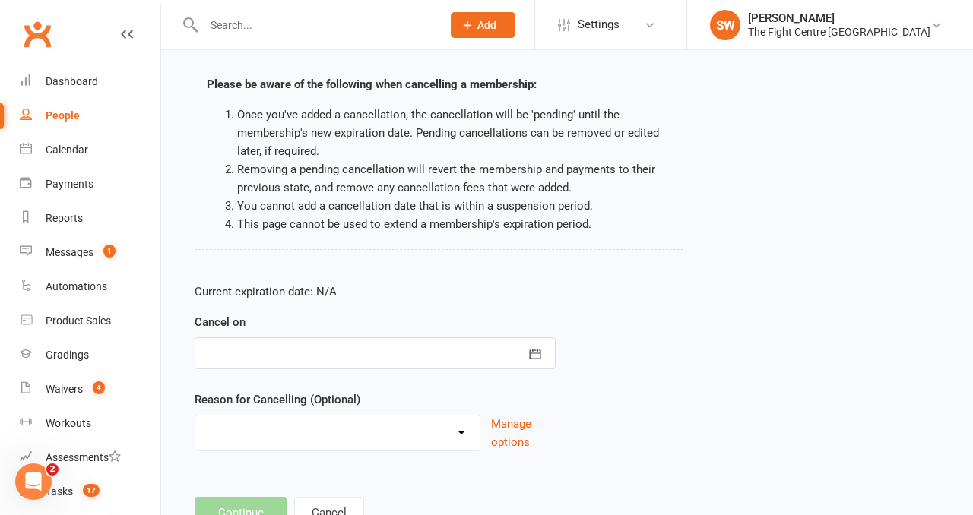
click at [377, 358] on div at bounding box center [375, 353] width 361 height 32
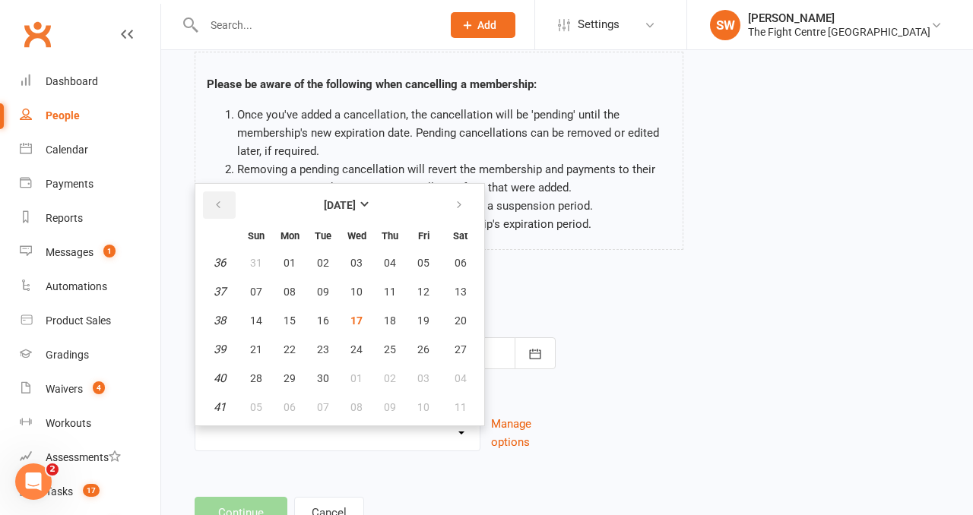
click at [221, 200] on icon "button" at bounding box center [218, 205] width 11 height 12
click at [454, 199] on icon "button" at bounding box center [459, 205] width 11 height 12
click at [379, 383] on button "02" at bounding box center [390, 378] width 32 height 27
type input "02 Oct 2025"
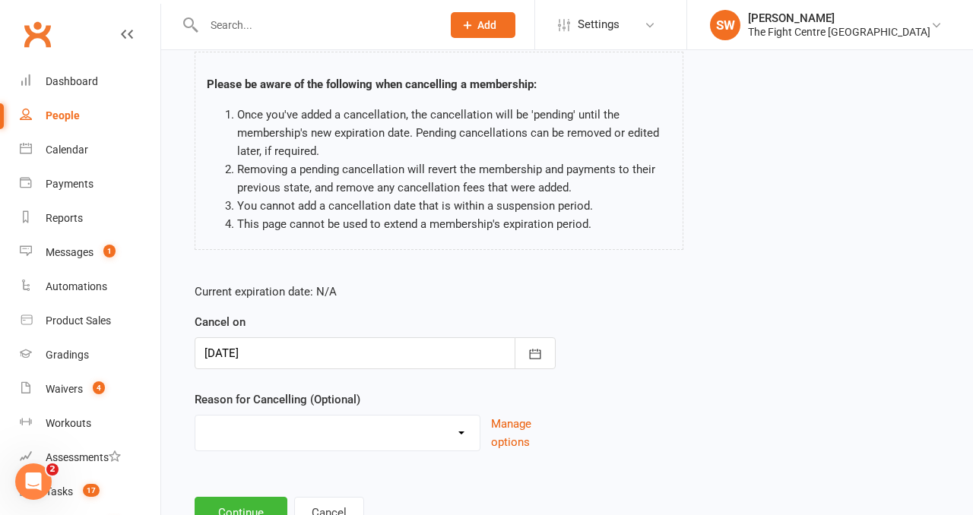
click at [359, 437] on select "Cancelled in contract- 30kms Cancelled in contract - dispute Cancelled in contr…" at bounding box center [337, 431] width 284 height 30
select select "2"
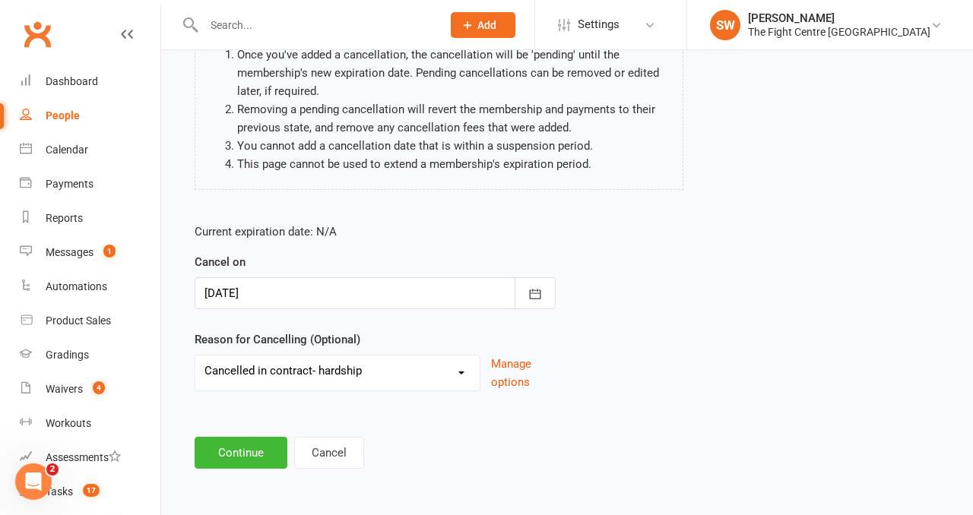
click at [250, 484] on div "Cancel Membership Khan Johnson - Limited Pass, Kids (6-16yrs, 6 month term, 2 d…" at bounding box center [567, 183] width 812 height 619
click at [216, 430] on main "Khan Johnson - Limited Pass, Kids (6-16yrs, 6 month term, 2 days per week) Plea…" at bounding box center [566, 206] width 769 height 526
click at [221, 447] on button "Continue" at bounding box center [241, 453] width 93 height 32
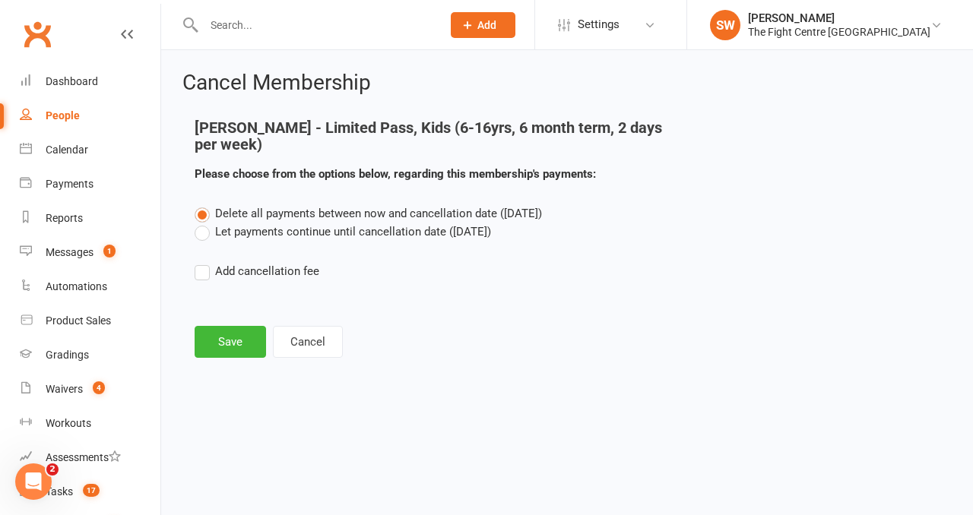
scroll to position [0, 0]
click at [233, 241] on div "Delete all payments between now and cancellation date (Oct 2, 2025) Let payment…" at bounding box center [567, 252] width 768 height 97
click at [211, 228] on label "Let payments continue until cancellation date (Oct 2, 2025)" at bounding box center [343, 232] width 296 height 18
click at [204, 223] on input "Let payments continue until cancellation date (Oct 2, 2025)" at bounding box center [200, 223] width 10 height 0
click at [239, 330] on button "Save" at bounding box center [230, 342] width 71 height 32
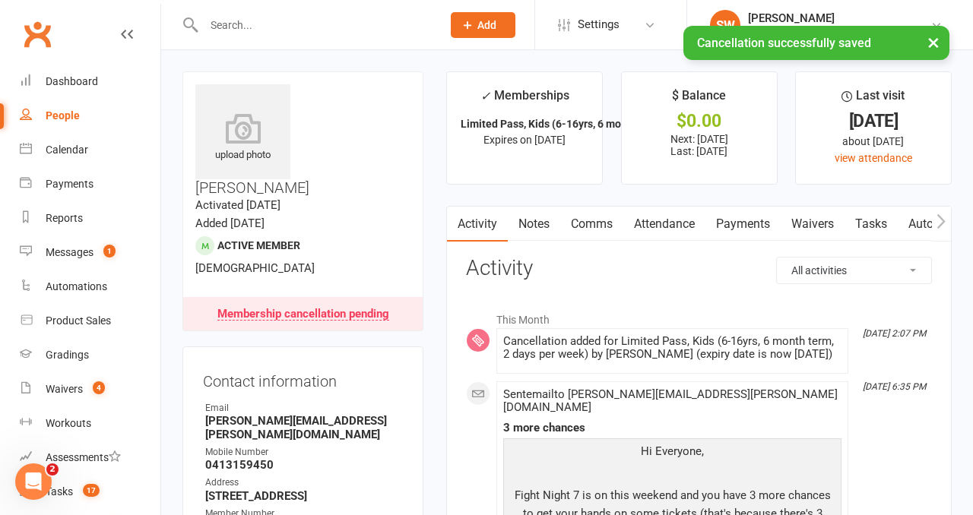
click at [727, 219] on link "Payments" at bounding box center [742, 224] width 75 height 35
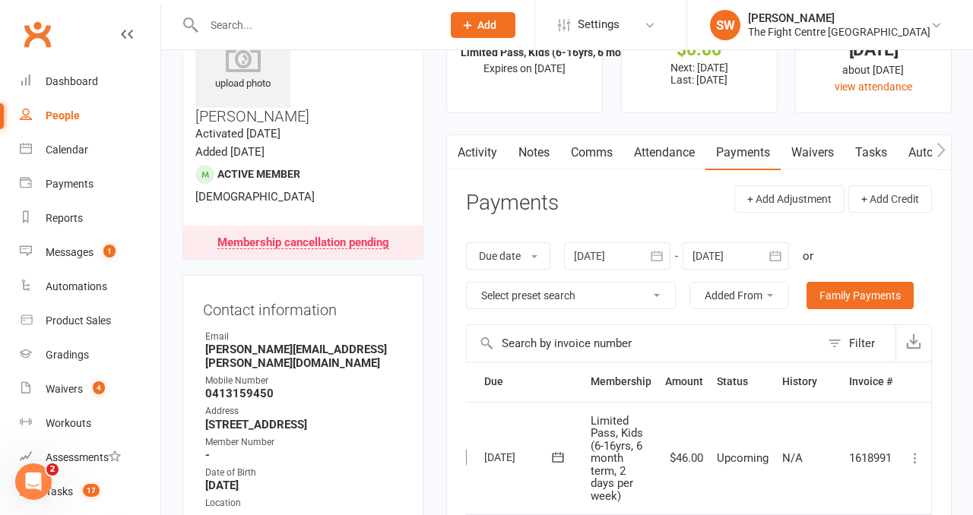
scroll to position [69, 0]
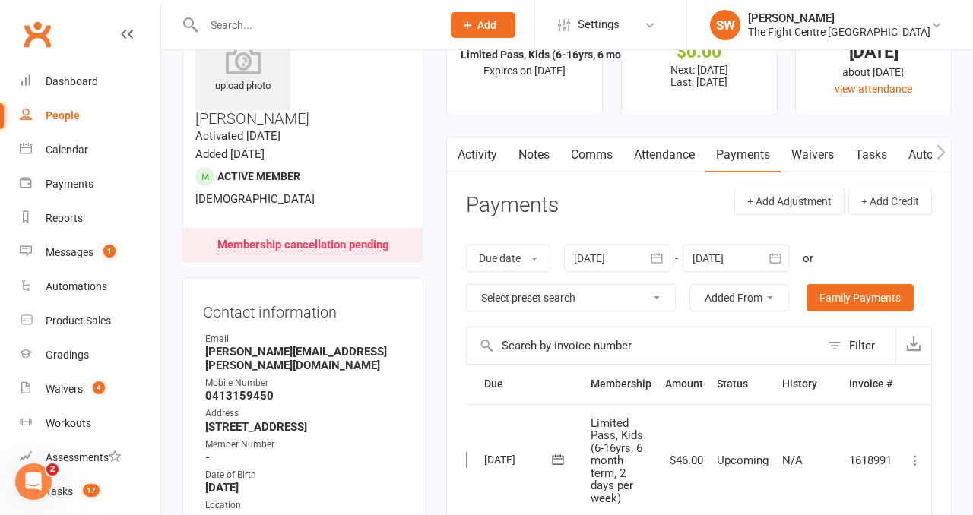
click at [520, 113] on li "✓ Memberships Limited Pass, Kids (6-16yrs, 6 month term,... Expires on 1st Octo…" at bounding box center [524, 58] width 157 height 113
click at [534, 154] on link "Notes" at bounding box center [534, 155] width 52 height 35
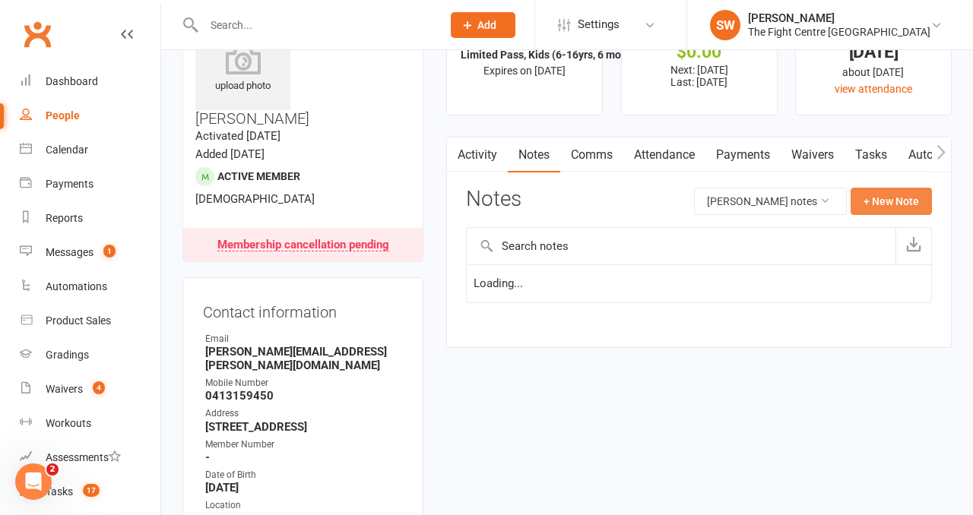
click at [891, 206] on button "+ New Note" at bounding box center [890, 201] width 81 height 27
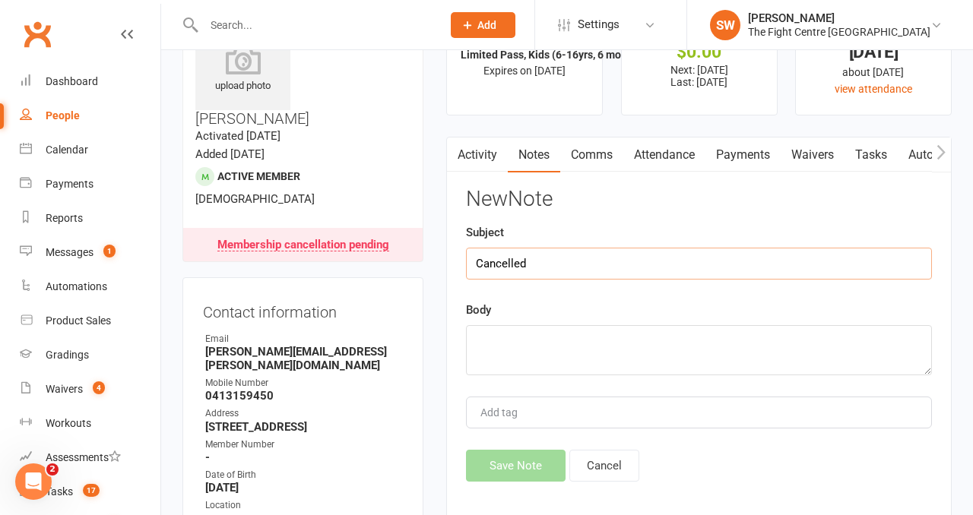
type input "Cancelled"
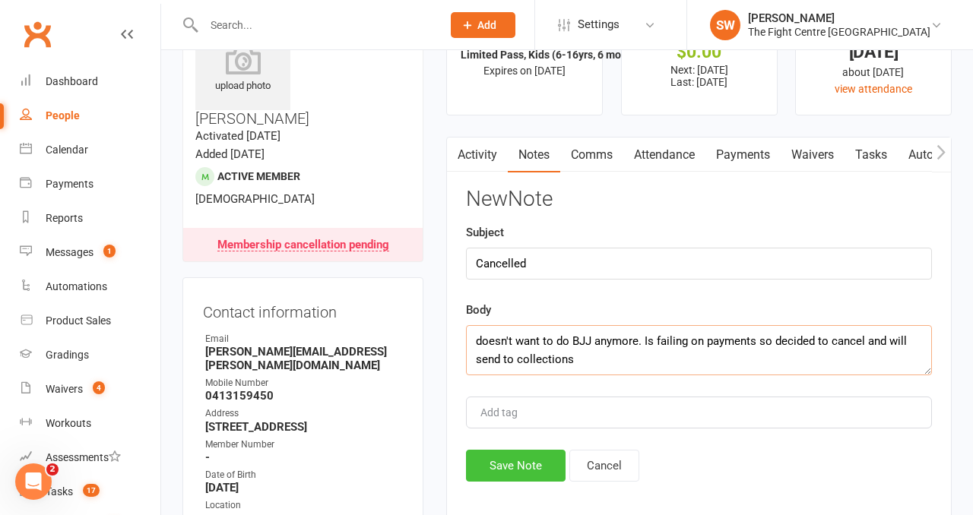
type textarea "doesn't want to do BJJ anymore. Is failing on payments so decided to cancel and…"
click at [504, 459] on button "Save Note" at bounding box center [516, 466] width 100 height 32
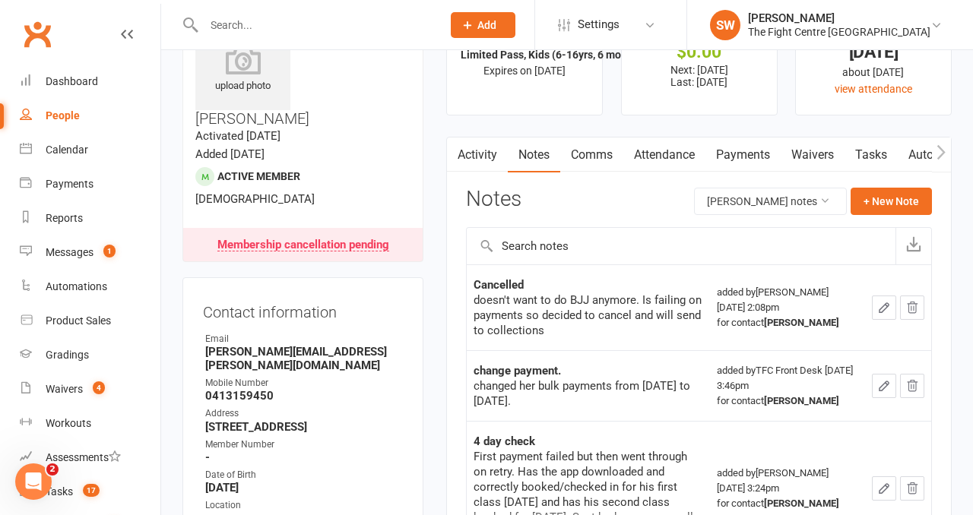
click at [214, 29] on input "text" at bounding box center [315, 24] width 232 height 21
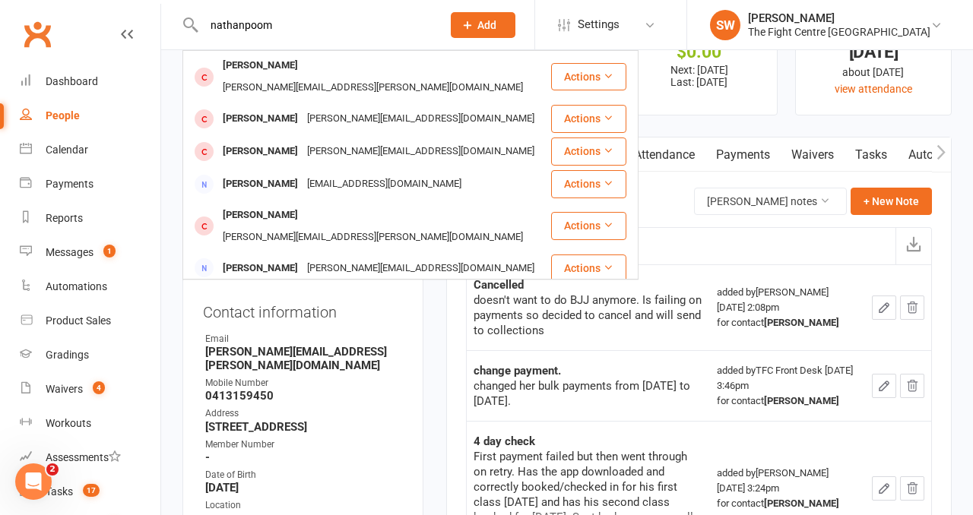
click at [299, 28] on input "nathanpoom" at bounding box center [315, 24] width 232 height 21
paste input "lert2@hotmail.com"
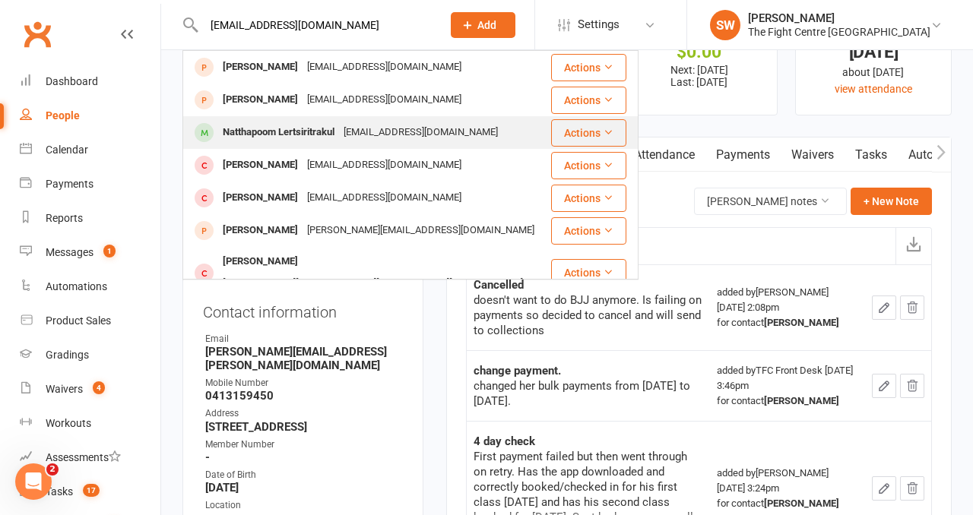
type input "nlert2@hotmail.com"
click at [327, 130] on div "Natthapoom Lertsiritrakul" at bounding box center [278, 133] width 121 height 22
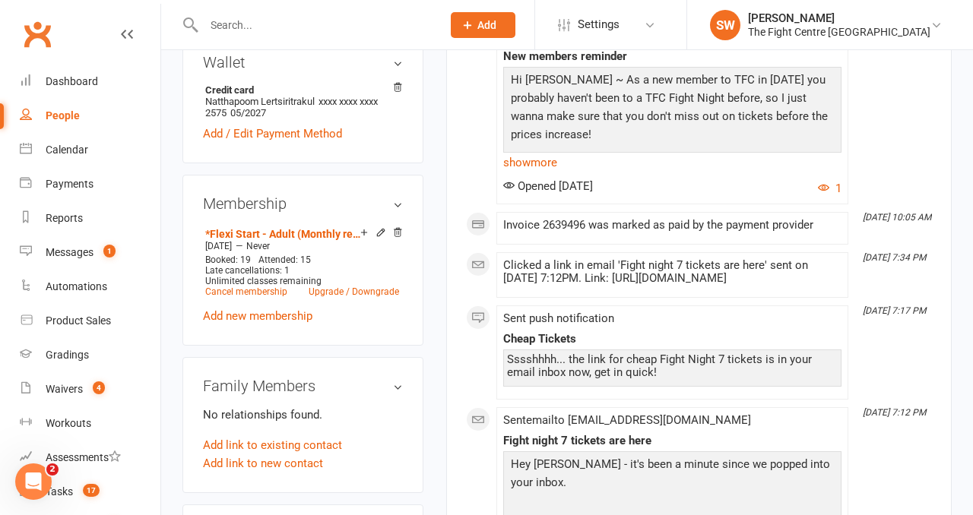
scroll to position [520, 0]
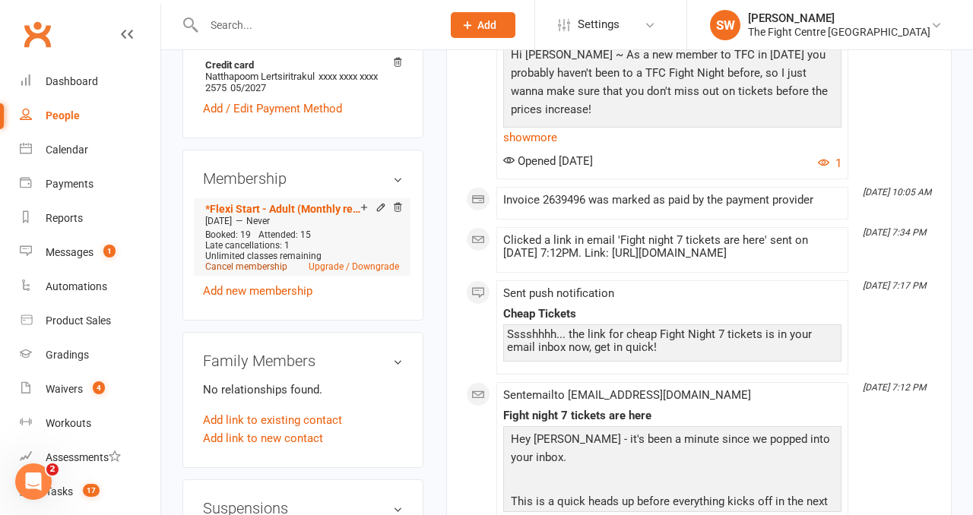
click at [258, 272] on link "Cancel membership" at bounding box center [246, 266] width 82 height 11
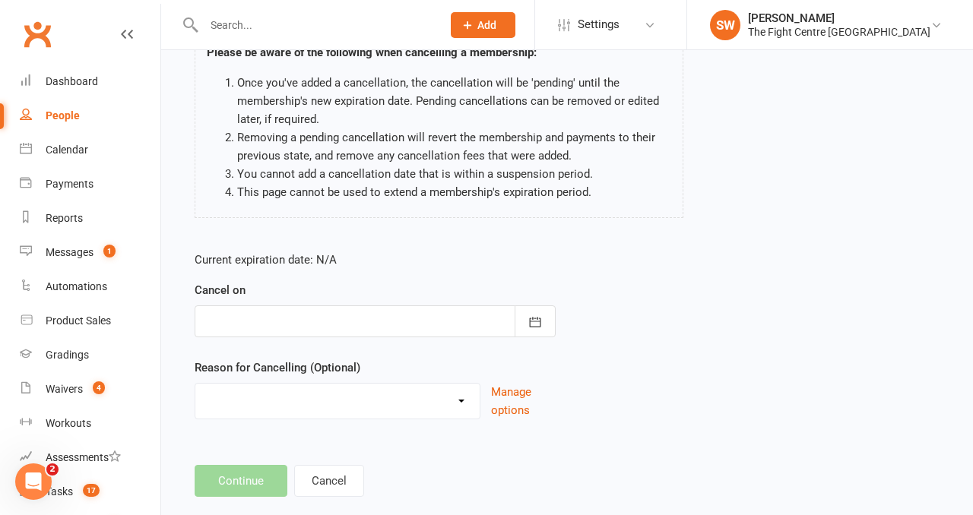
scroll to position [130, 0]
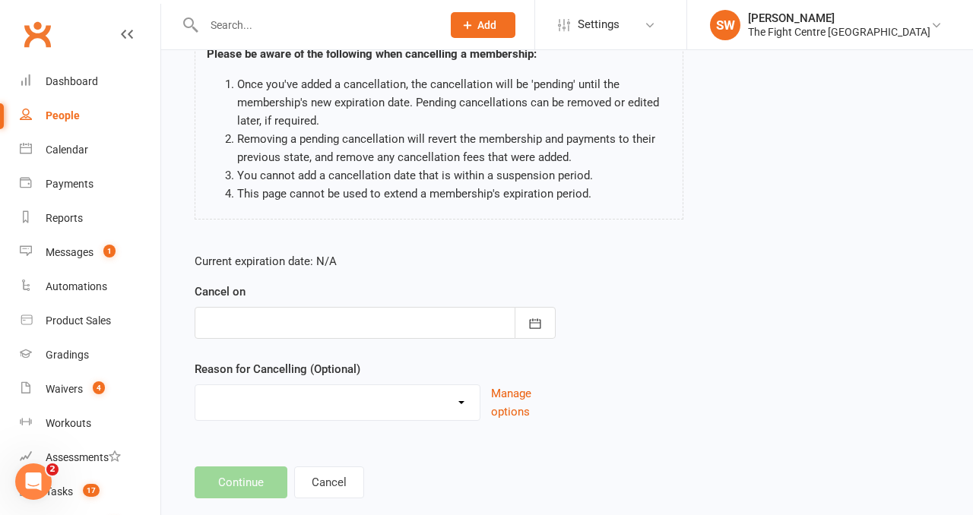
click at [308, 328] on div at bounding box center [375, 323] width 361 height 32
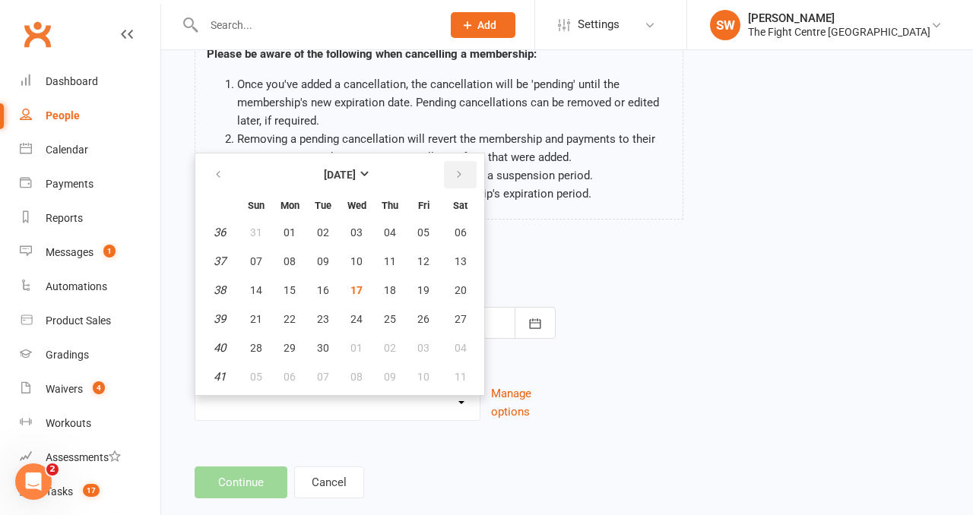
click at [467, 166] on button "button" at bounding box center [460, 174] width 33 height 27
click at [413, 287] on button "17" at bounding box center [423, 290] width 32 height 27
type input "17 Oct 2025"
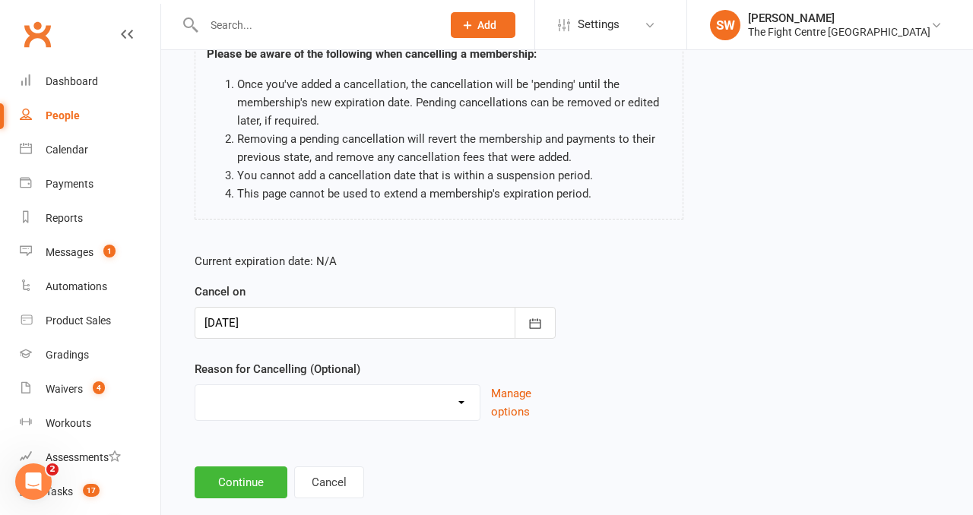
click at [352, 401] on select "Cancelled in contract- 30kms Cancelled in contract - dispute Cancelled in contr…" at bounding box center [337, 400] width 284 height 30
select select "15"
click at [242, 472] on button "Continue" at bounding box center [241, 483] width 93 height 32
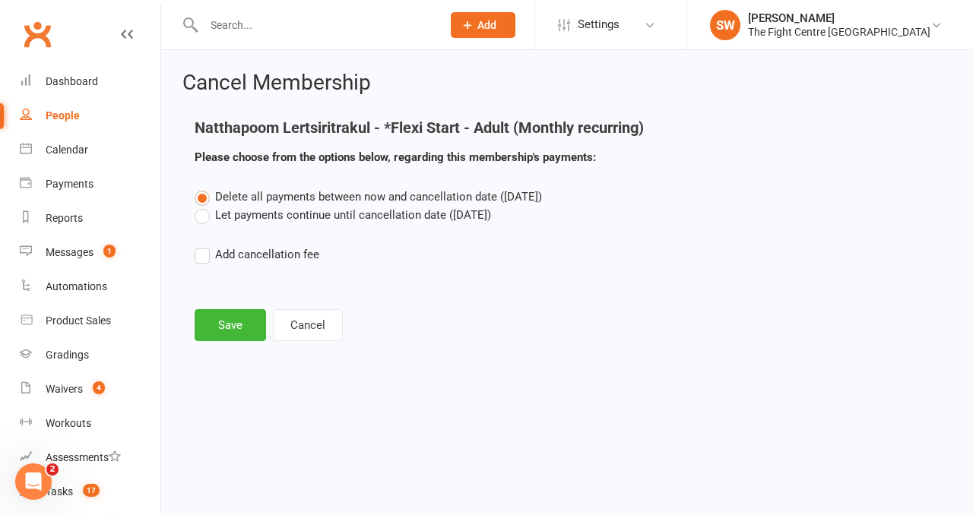
click at [261, 211] on label "Let payments continue until cancellation date (Oct 17, 2025)" at bounding box center [343, 215] width 296 height 18
click at [204, 206] on input "Let payments continue until cancellation date (Oct 17, 2025)" at bounding box center [200, 206] width 10 height 0
click at [245, 325] on button "Save" at bounding box center [230, 325] width 71 height 32
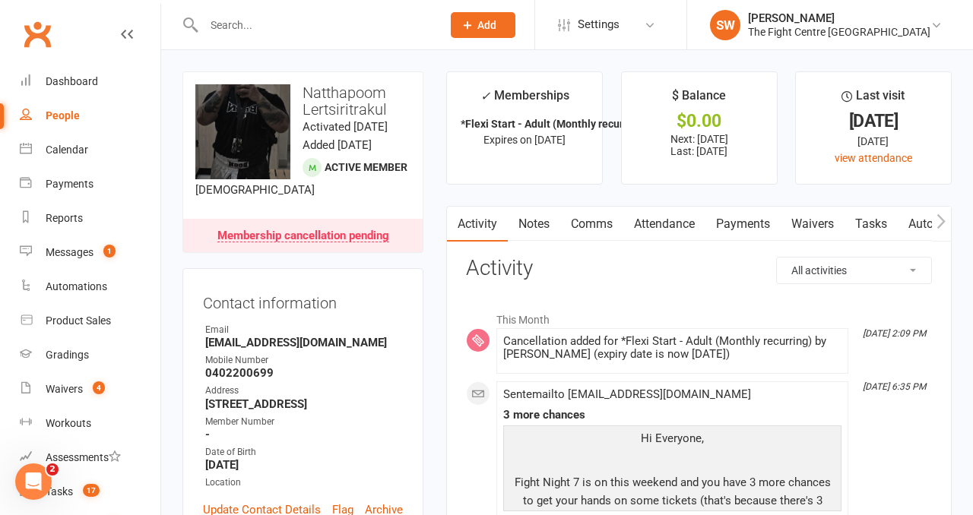
click at [533, 217] on link "Notes" at bounding box center [534, 224] width 52 height 35
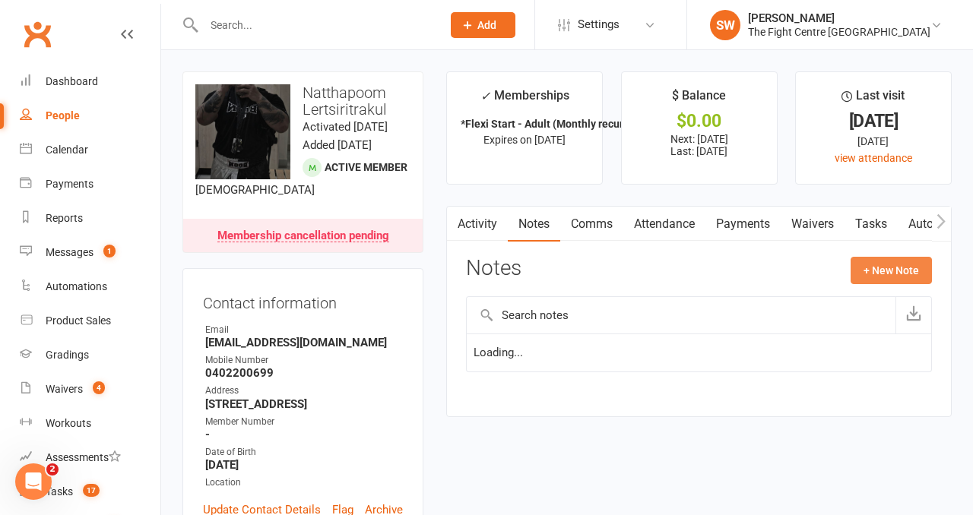
click at [902, 283] on button "+ New Note" at bounding box center [890, 270] width 81 height 27
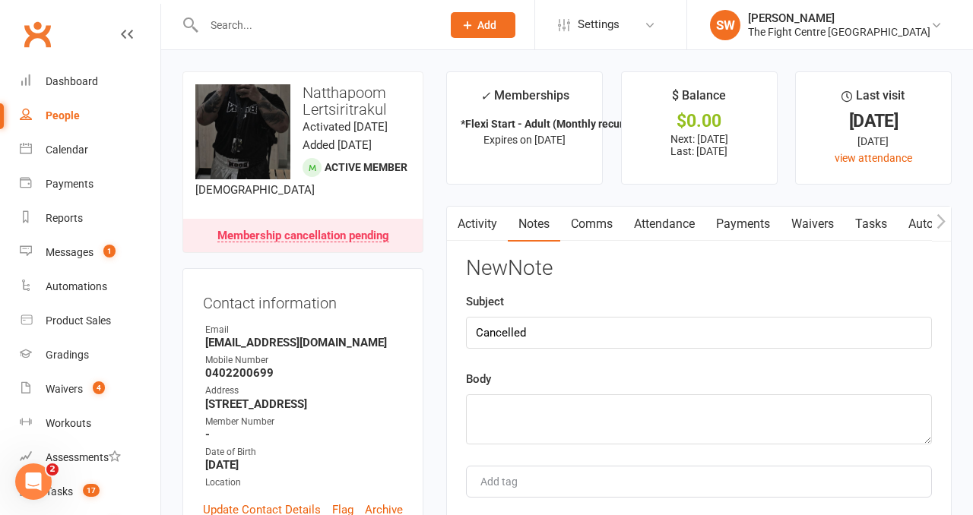
type input "Cancelled"
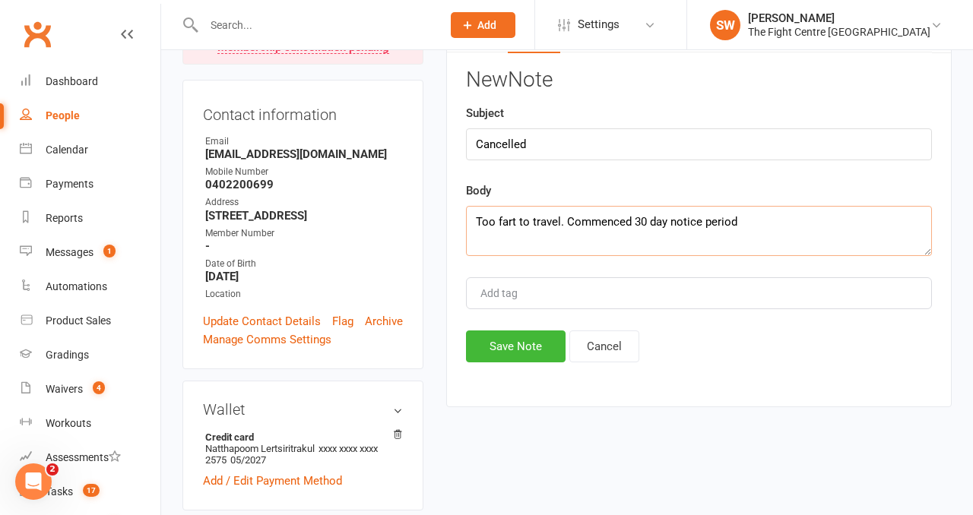
scroll to position [193, 0]
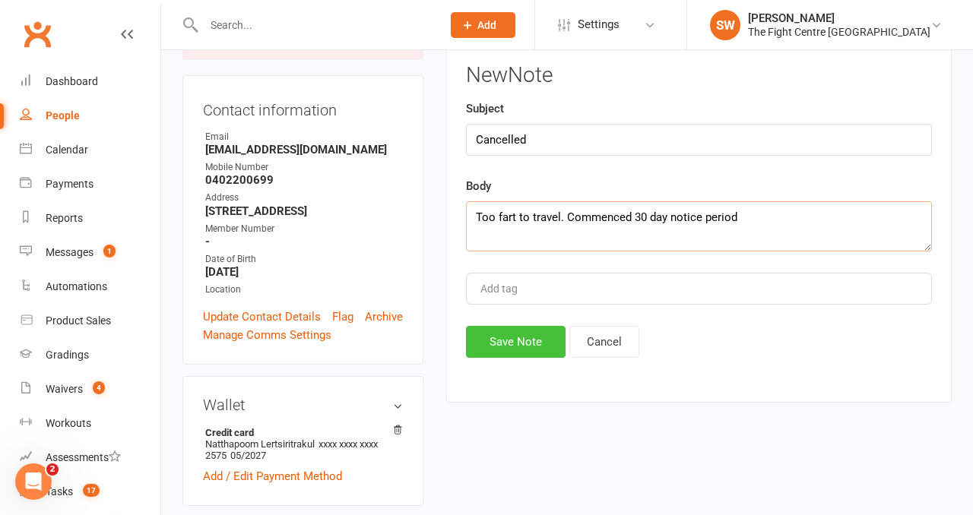
type textarea "Too fart to travel. Commenced 30 day notice period"
click at [557, 342] on button "Save Note" at bounding box center [516, 342] width 100 height 32
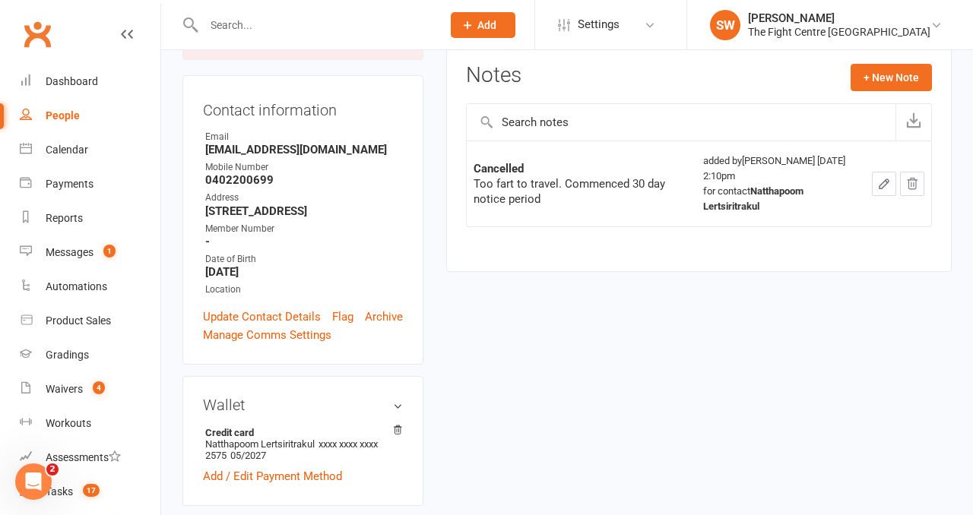
scroll to position [0, 0]
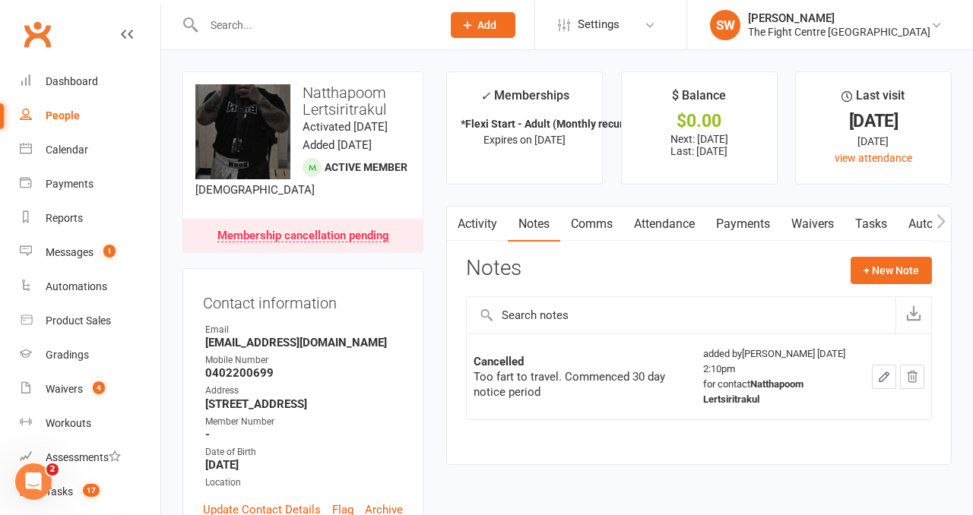
click at [261, 29] on input "text" at bounding box center [315, 24] width 232 height 21
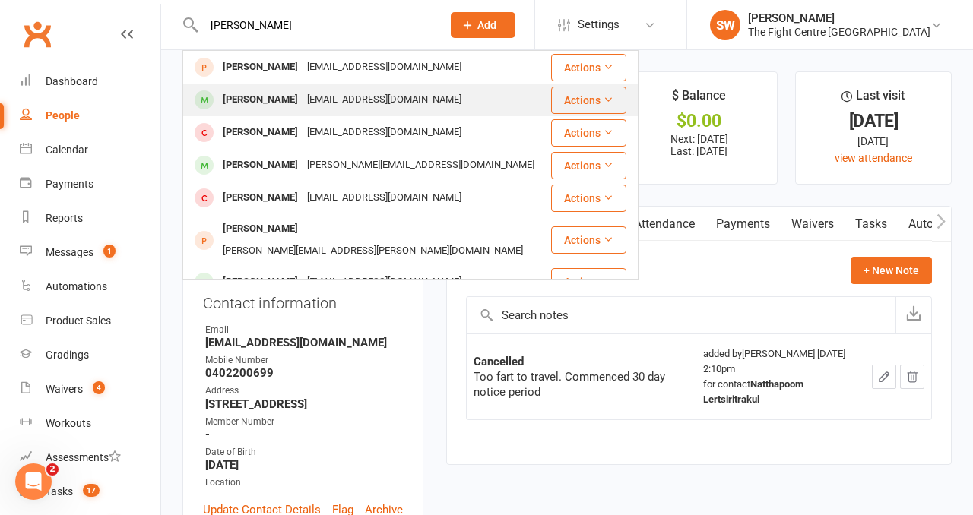
type input "cyrus"
click at [282, 96] on div "Cyrus Takalou" at bounding box center [260, 100] width 84 height 22
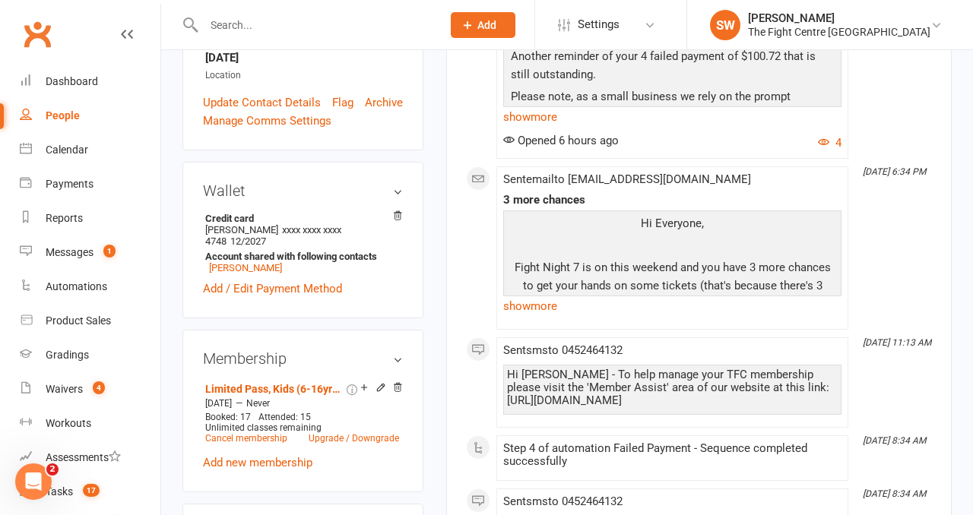
scroll to position [454, 0]
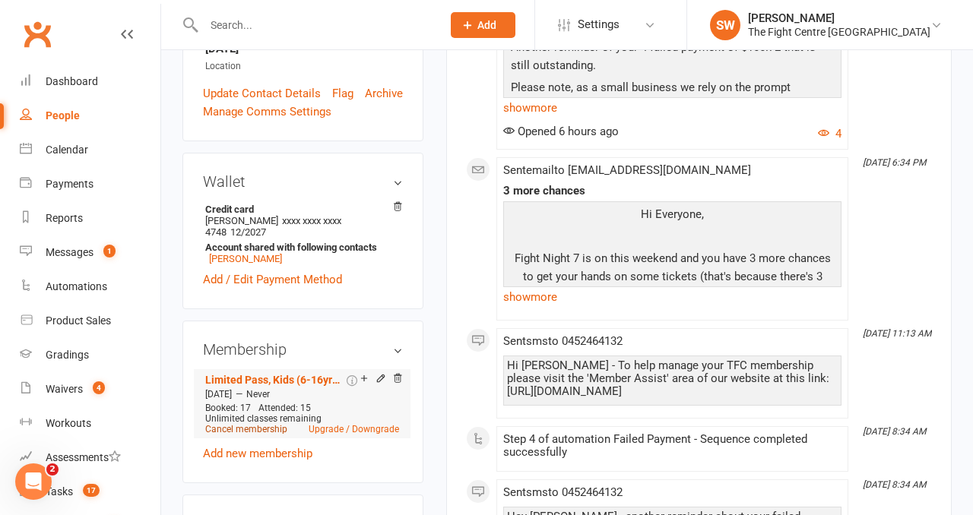
click at [245, 424] on link "Cancel membership" at bounding box center [246, 429] width 82 height 11
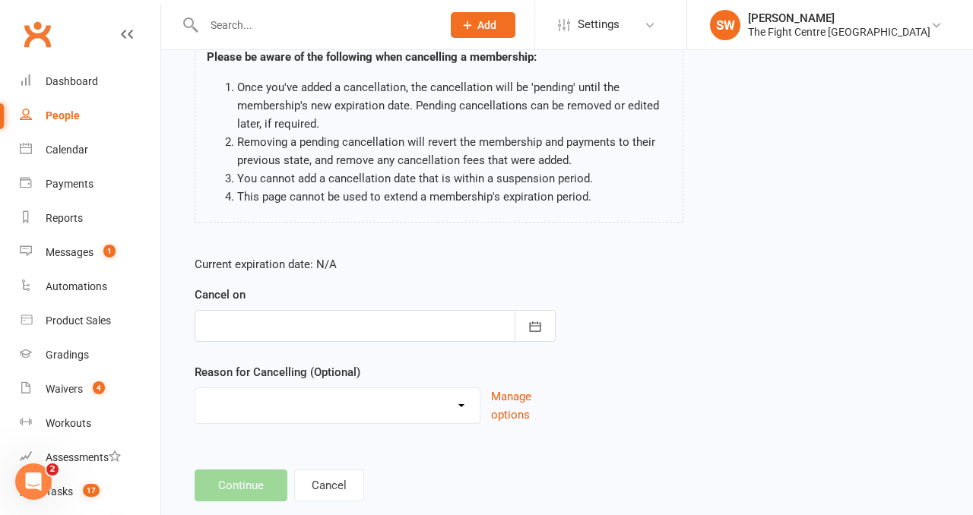
scroll to position [146, 0]
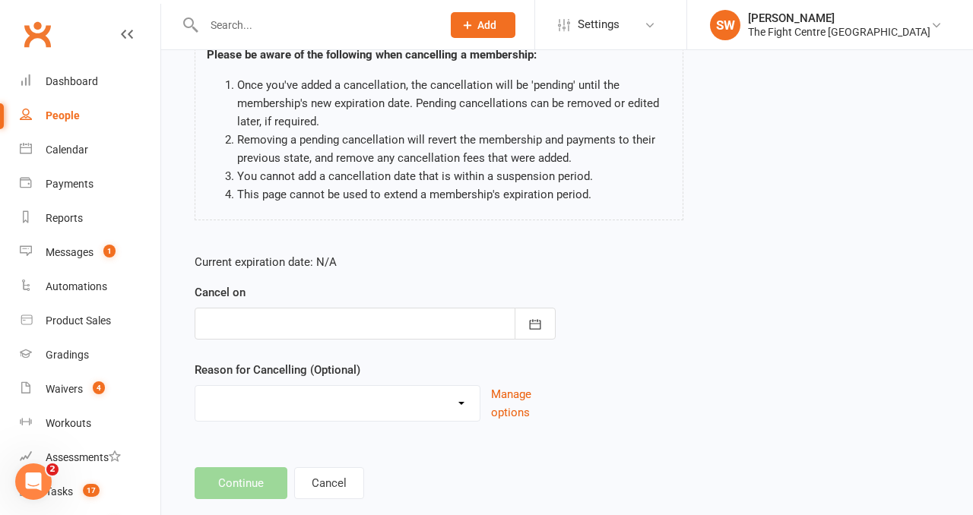
click at [370, 337] on div at bounding box center [375, 324] width 361 height 32
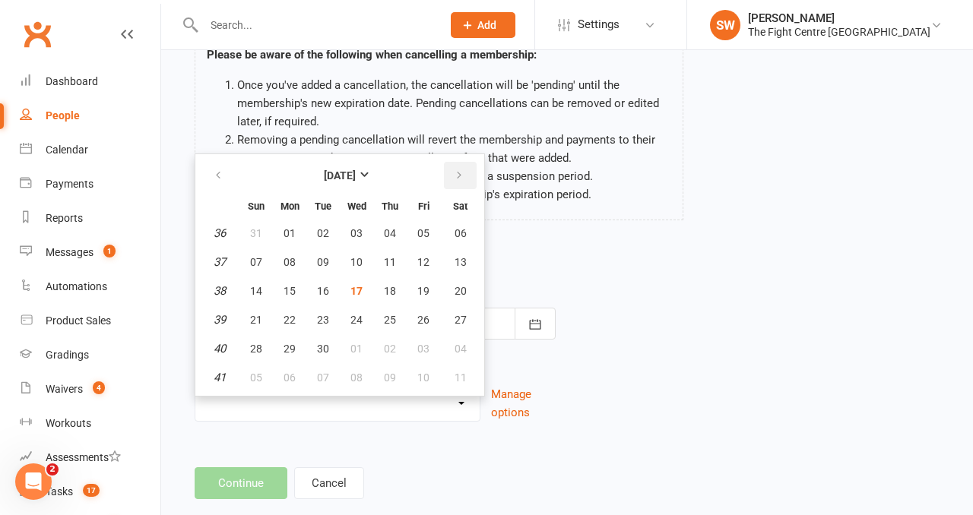
click at [452, 175] on button "button" at bounding box center [460, 175] width 33 height 27
click at [357, 350] on span "29" at bounding box center [356, 349] width 12 height 12
type input "29 Oct 2025"
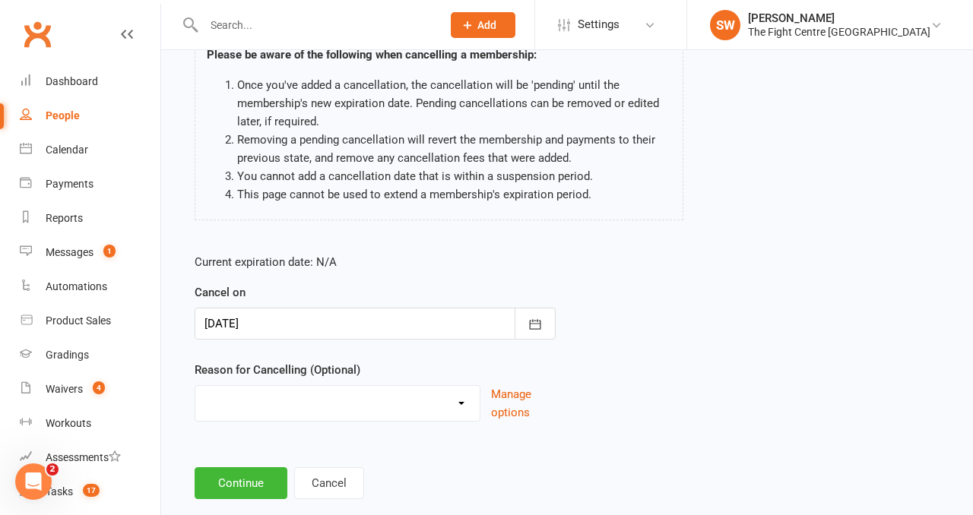
click at [359, 399] on select "Cancelled in contract- 30kms Cancelled in contract - dispute Cancelled in contr…" at bounding box center [337, 401] width 284 height 30
select select "13"
click at [229, 476] on button "Continue" at bounding box center [241, 483] width 93 height 32
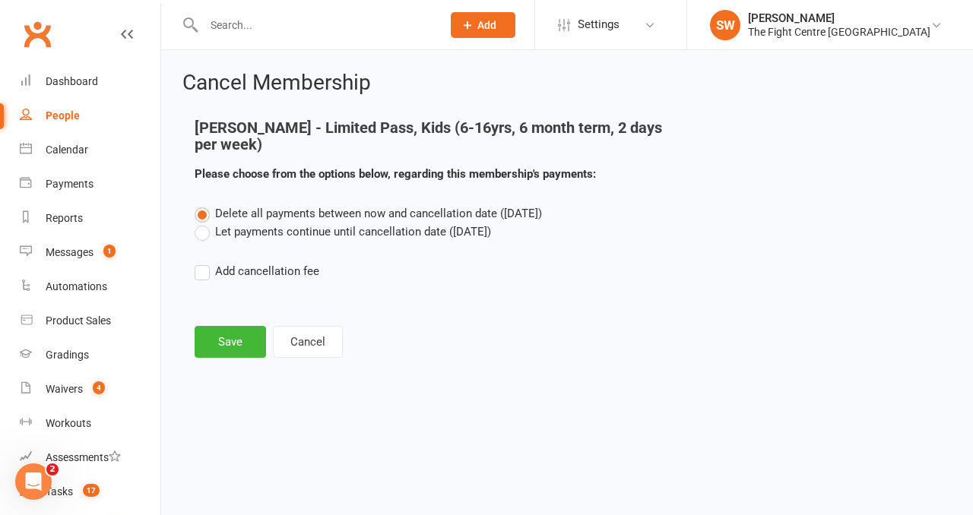
scroll to position [0, 0]
click at [230, 230] on label "Let payments continue until cancellation date (Oct 29, 2025)" at bounding box center [343, 232] width 296 height 18
click at [204, 223] on input "Let payments continue until cancellation date (Oct 29, 2025)" at bounding box center [200, 223] width 10 height 0
click at [229, 332] on button "Save" at bounding box center [230, 342] width 71 height 32
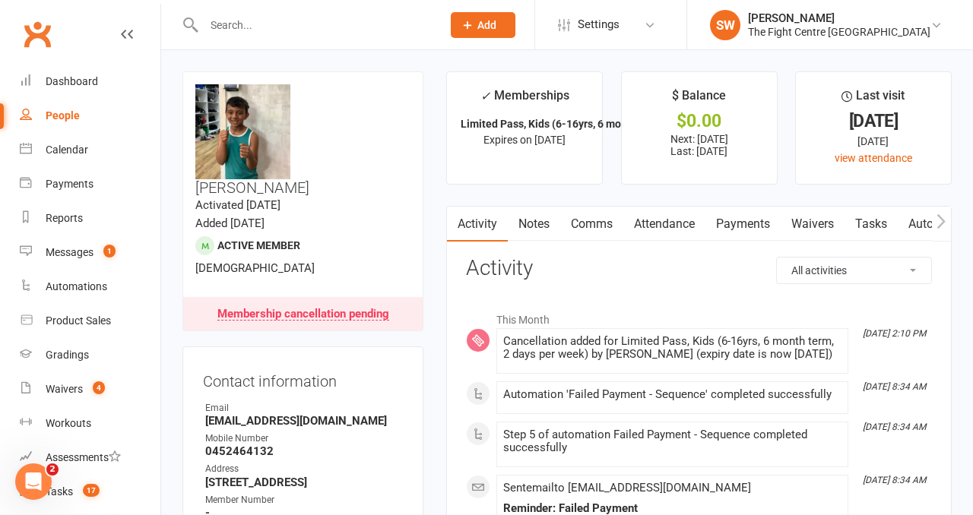
click at [543, 226] on link "Notes" at bounding box center [534, 224] width 52 height 35
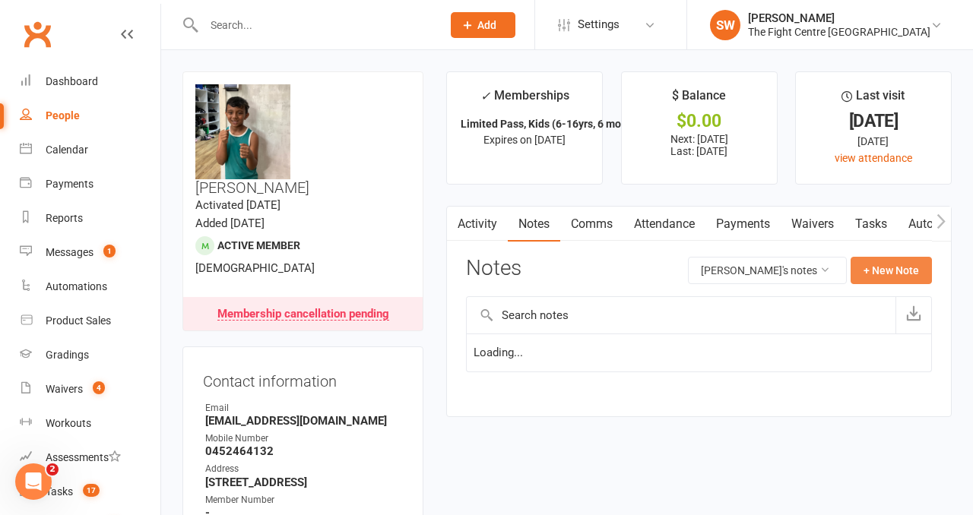
click at [886, 268] on button "+ New Note" at bounding box center [890, 270] width 81 height 27
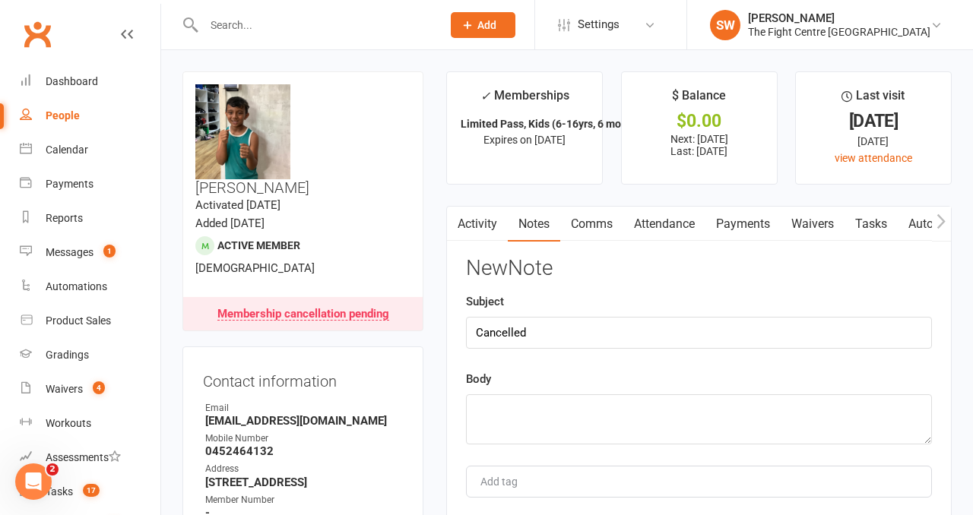
type input "Cancelled"
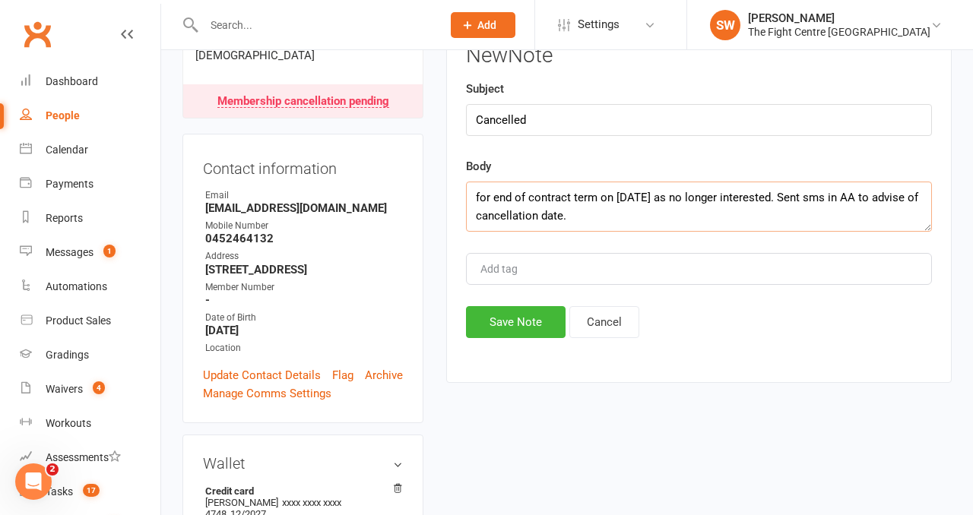
scroll to position [216, 0]
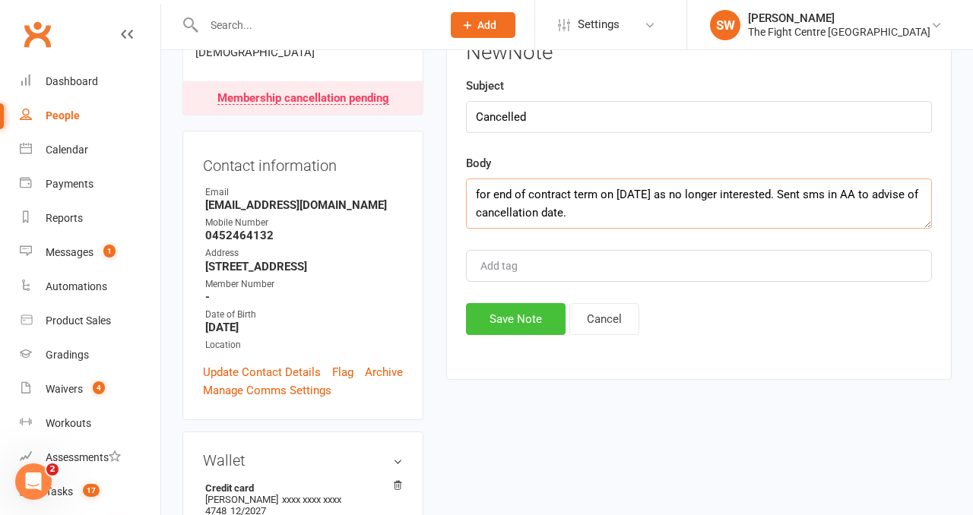
type textarea "for end of contract term on 29th oct as no longer interested. Sent sms in AA to…"
click at [500, 317] on button "Save Note" at bounding box center [516, 319] width 100 height 32
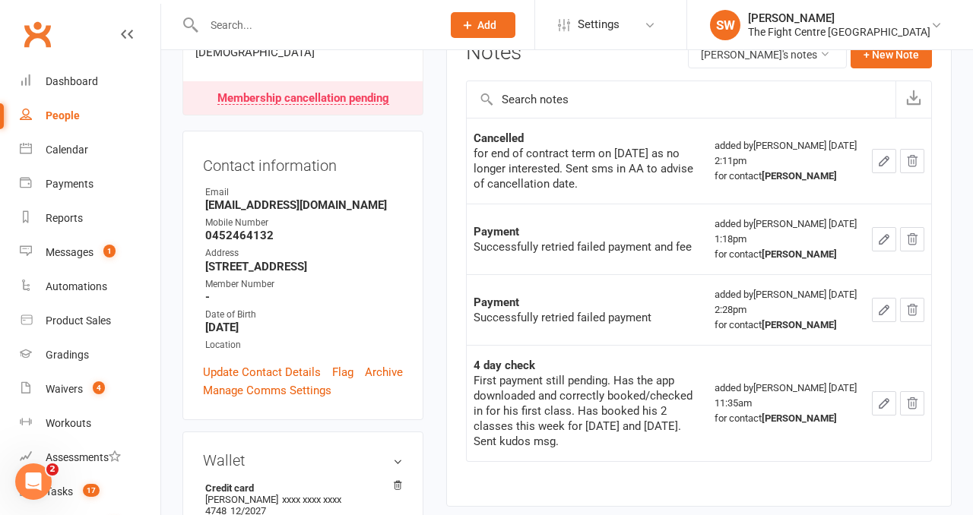
click at [220, 17] on input "text" at bounding box center [315, 24] width 232 height 21
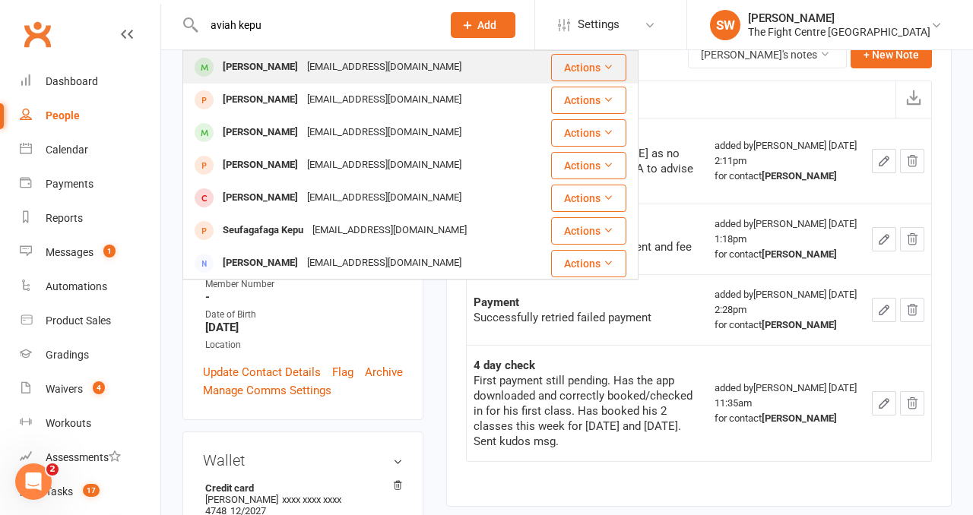
type input "aviah kepu"
click at [276, 57] on div "Aivah Kepu" at bounding box center [260, 67] width 84 height 22
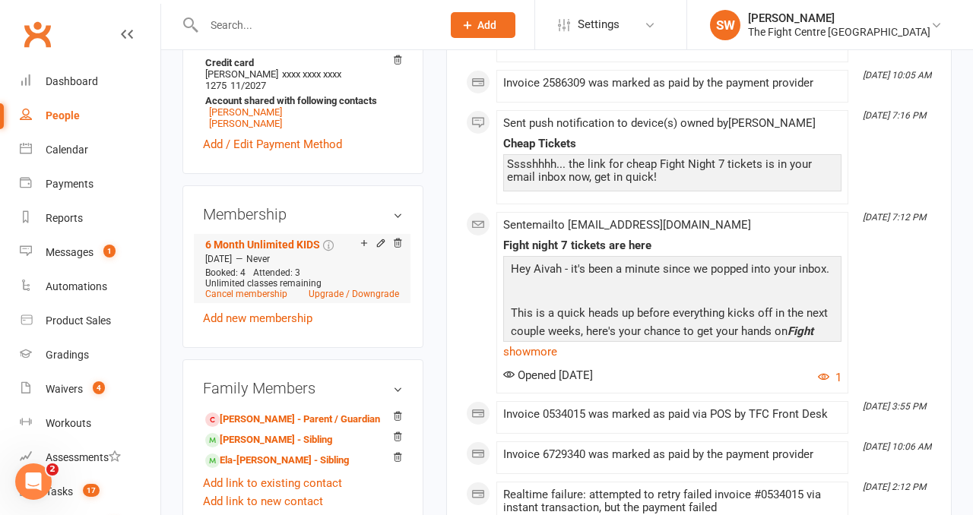
scroll to position [601, 0]
click at [221, 288] on link "Cancel membership" at bounding box center [246, 293] width 82 height 11
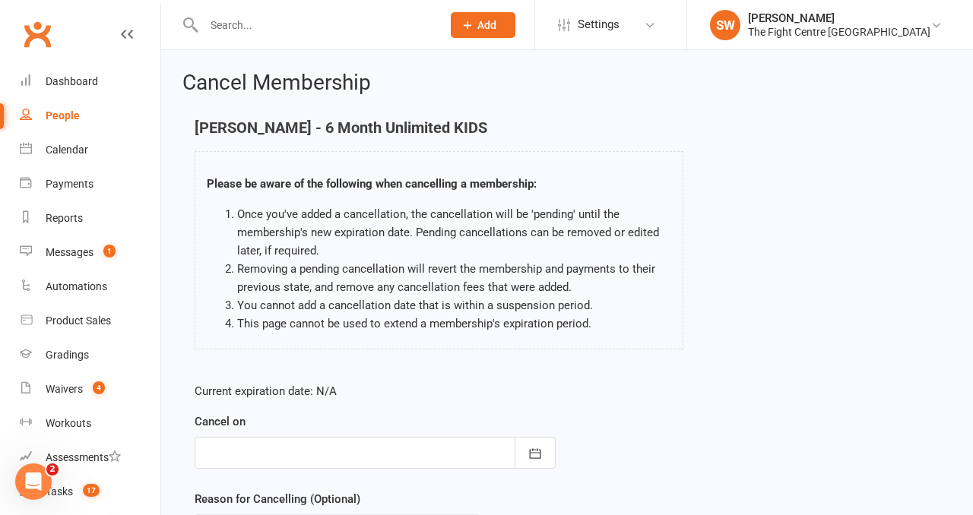
scroll to position [160, 0]
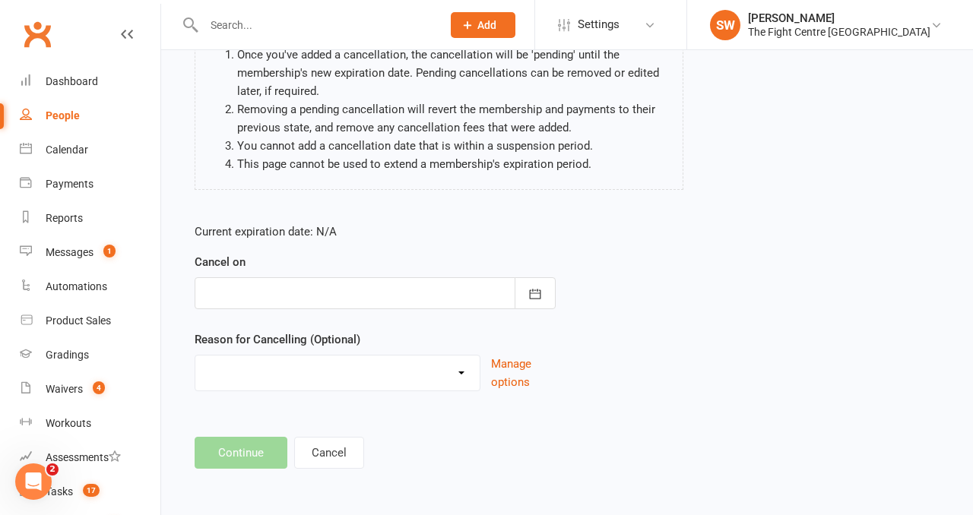
click at [262, 283] on div at bounding box center [375, 293] width 361 height 32
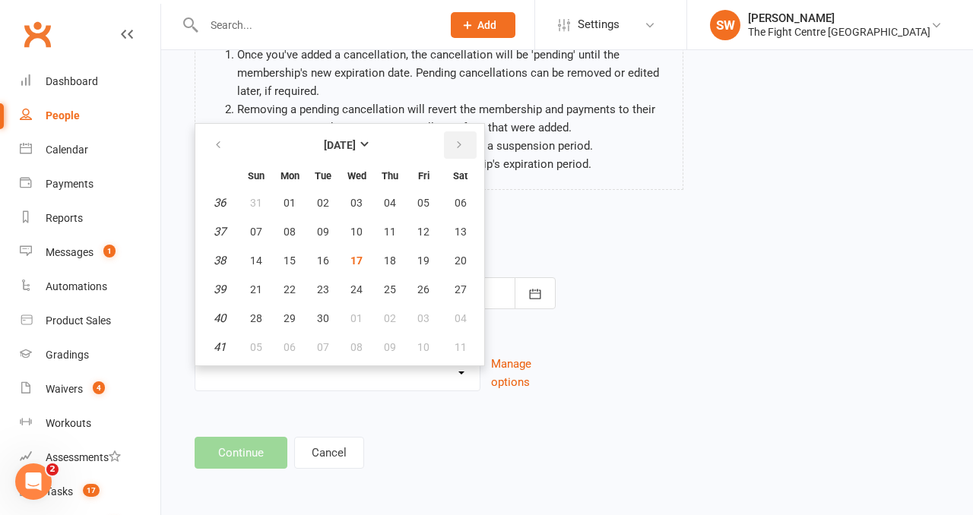
click at [464, 146] on button "button" at bounding box center [460, 144] width 33 height 27
click at [418, 261] on span "17" at bounding box center [423, 261] width 12 height 12
type input "17 Oct 2025"
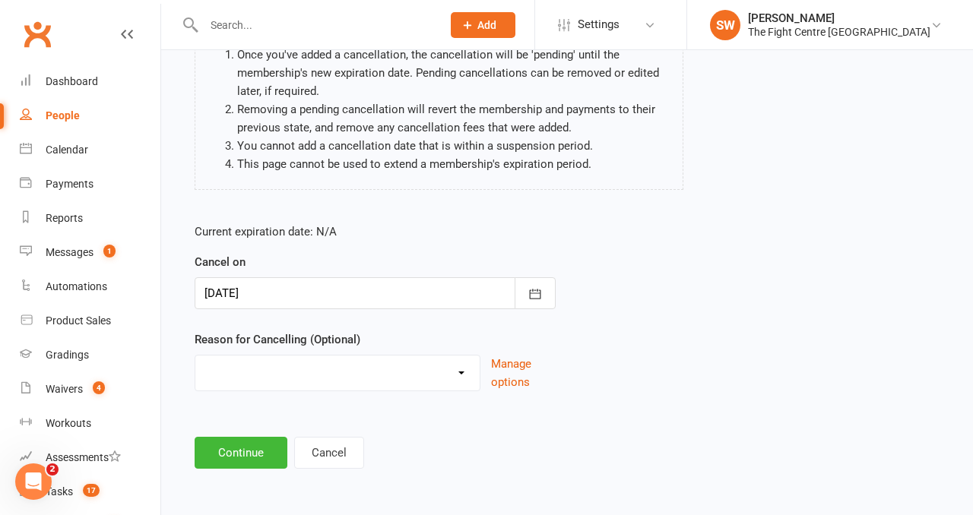
click at [343, 366] on select "Cancelled in contract- 30kms Cancelled in contract - dispute Cancelled in contr…" at bounding box center [337, 371] width 284 height 30
select select "3"
click at [251, 467] on button "Continue" at bounding box center [241, 453] width 93 height 32
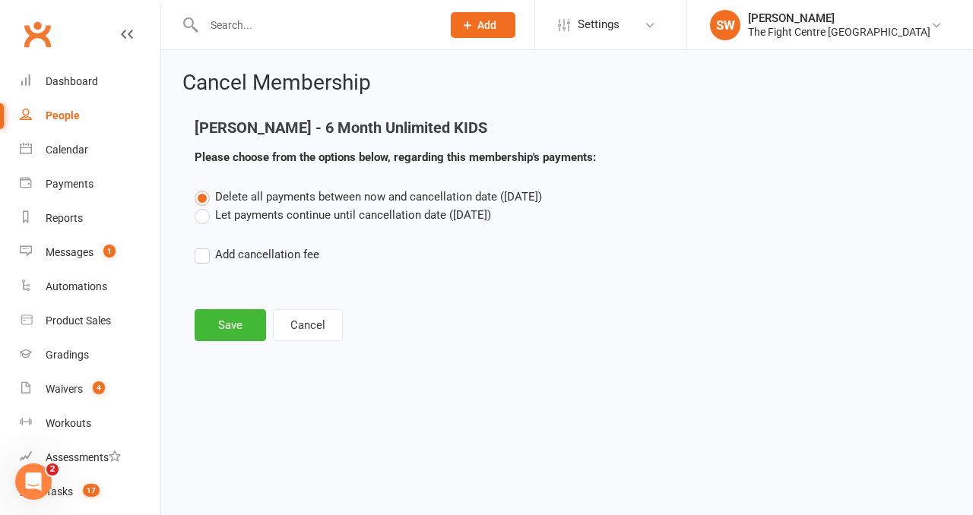
click at [245, 219] on label "Let payments continue until cancellation date (Oct 17, 2025)" at bounding box center [343, 215] width 296 height 18
click at [204, 206] on input "Let payments continue until cancellation date (Oct 17, 2025)" at bounding box center [200, 206] width 10 height 0
click at [239, 317] on button "Save" at bounding box center [230, 325] width 71 height 32
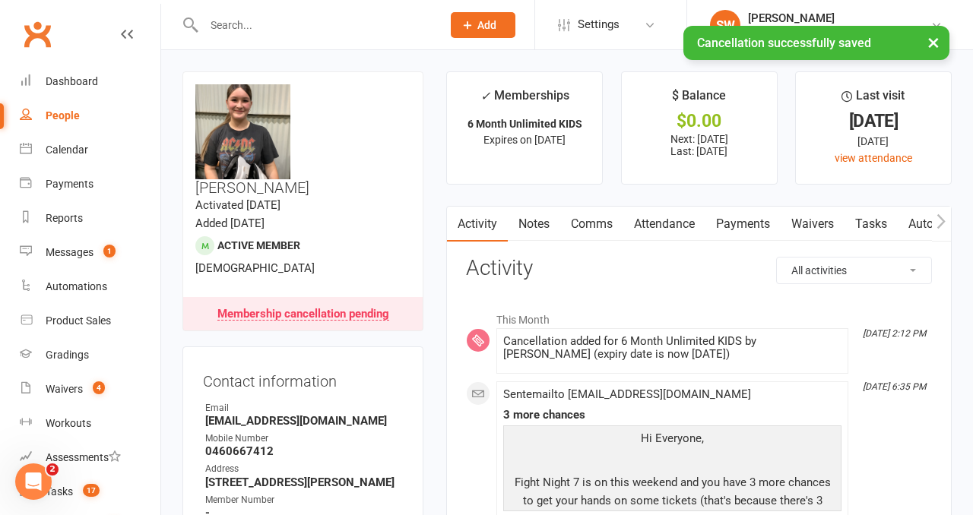
click at [530, 221] on link "Notes" at bounding box center [534, 224] width 52 height 35
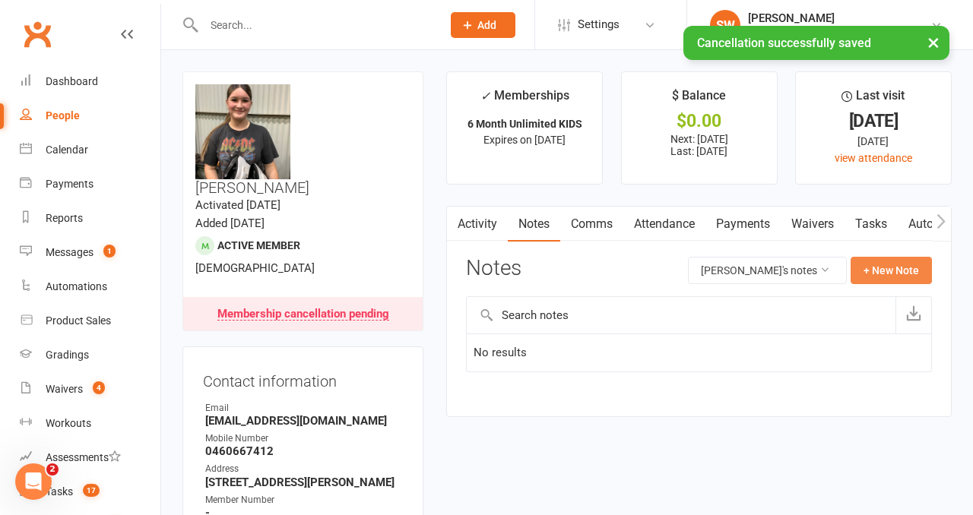
click at [894, 268] on button "+ New Note" at bounding box center [890, 270] width 81 height 27
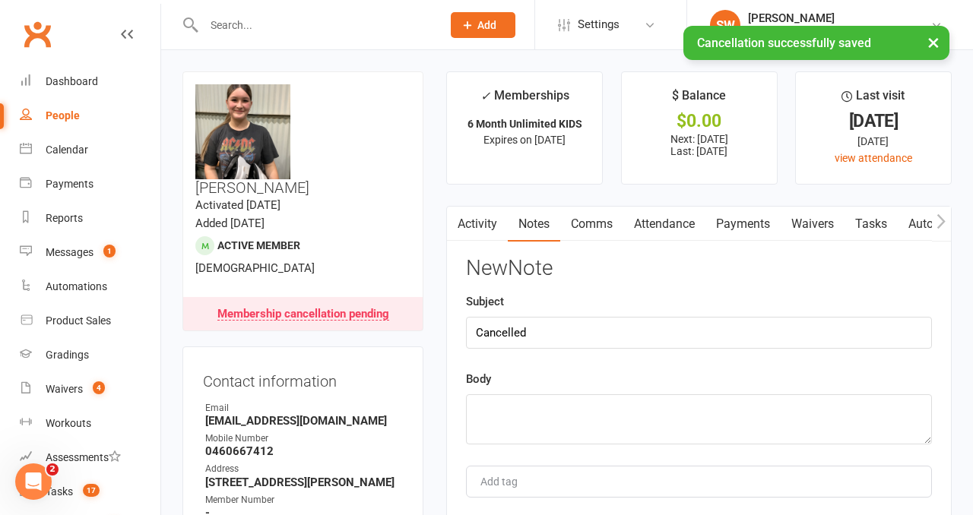
type input "Cancelled"
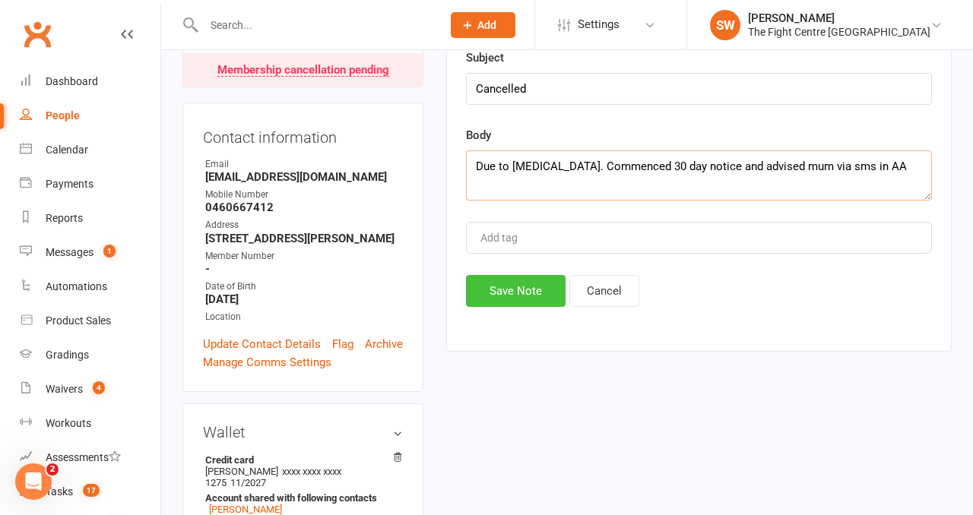
type textarea "Due to ankle injury. Commenced 30 day notice and advised mum via sms in AA"
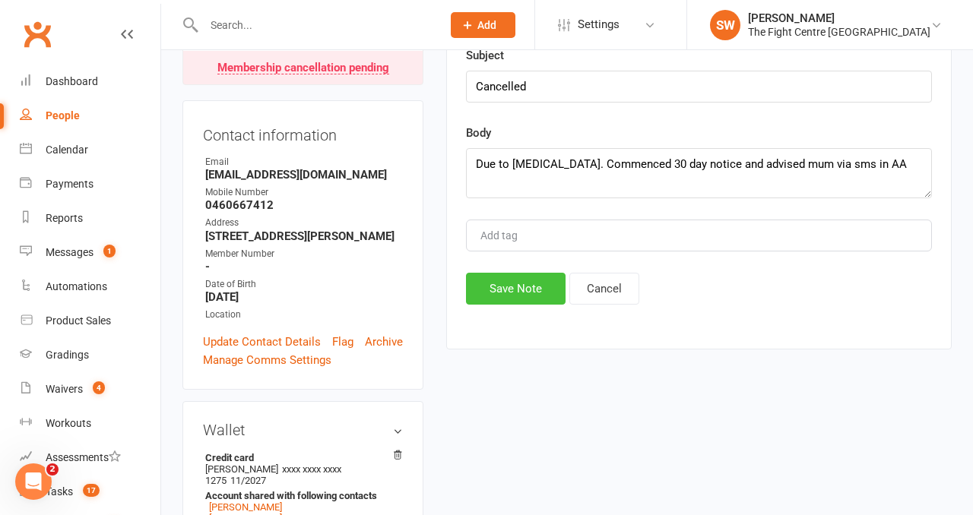
click at [490, 301] on button "Save Note" at bounding box center [516, 289] width 100 height 32
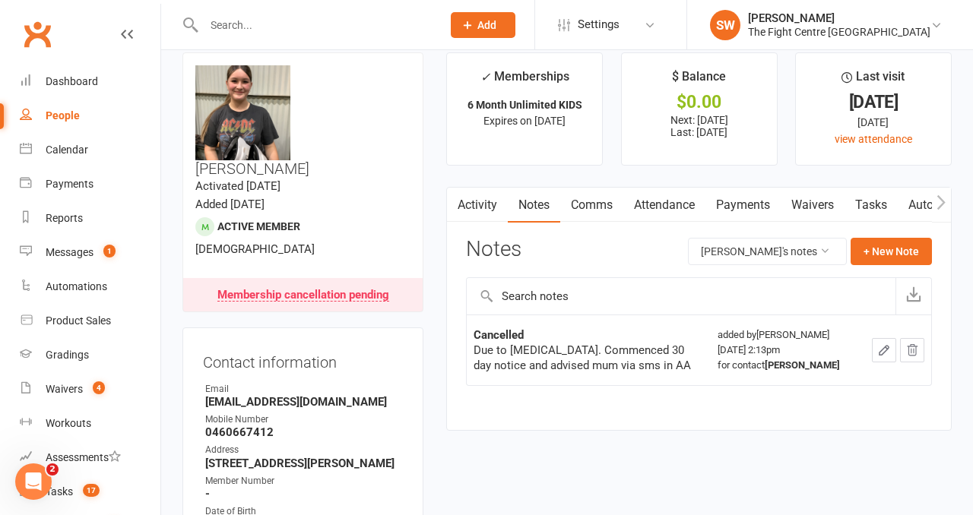
scroll to position [0, 0]
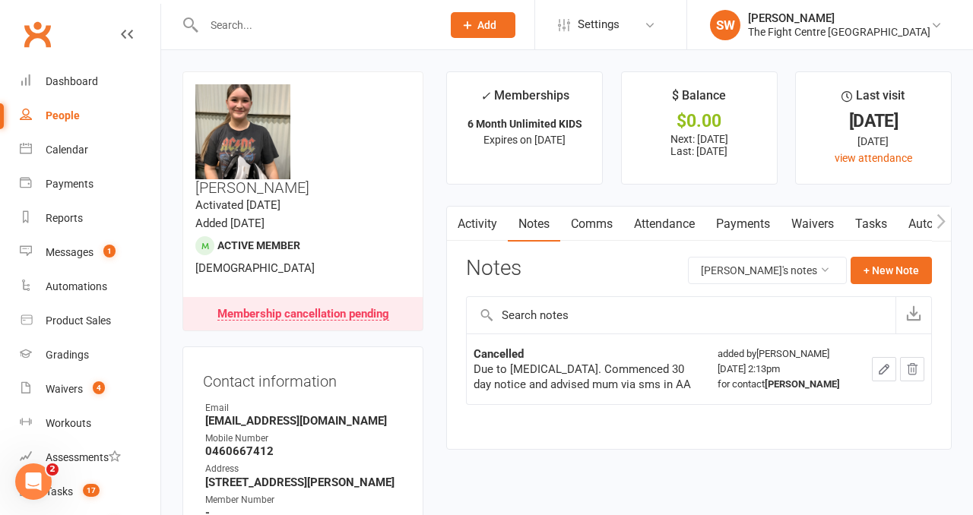
click at [749, 225] on link "Payments" at bounding box center [742, 224] width 75 height 35
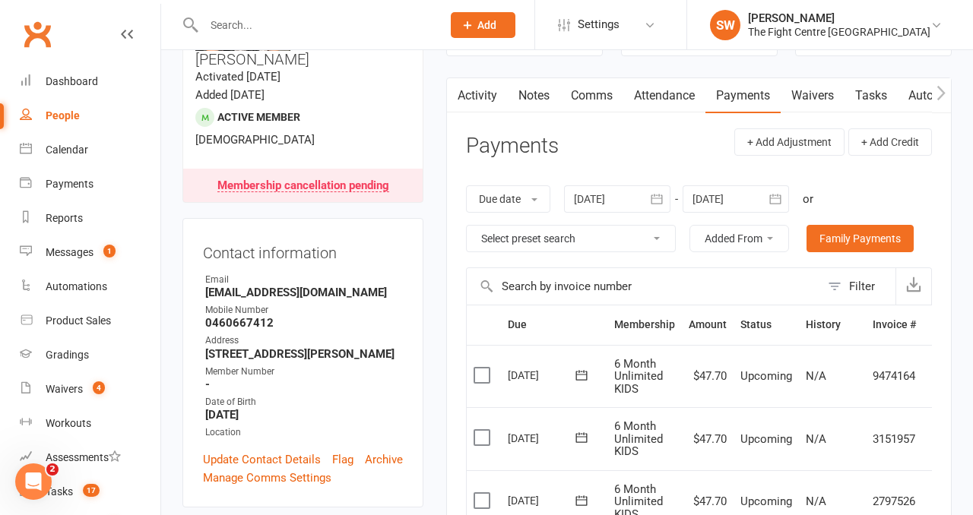
scroll to position [204, 0]
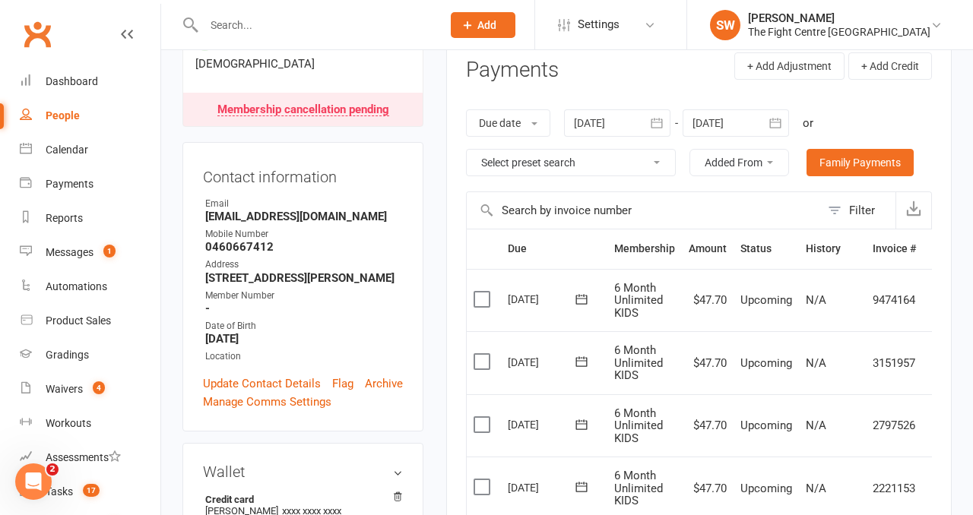
click at [239, 21] on input "text" at bounding box center [315, 24] width 232 height 21
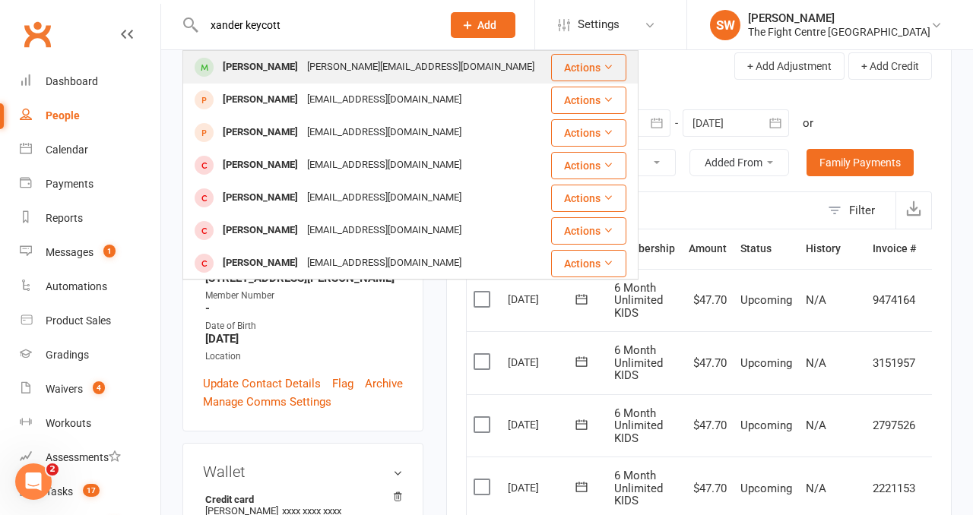
type input "xander keycott"
click at [302, 63] on div "Xanderheycott@live.com.au" at bounding box center [420, 67] width 236 height 22
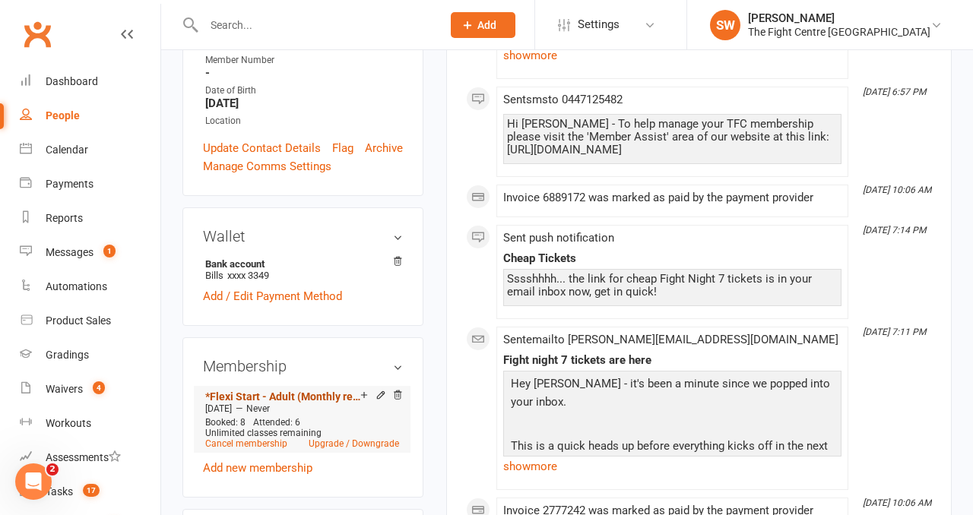
scroll to position [428, 0]
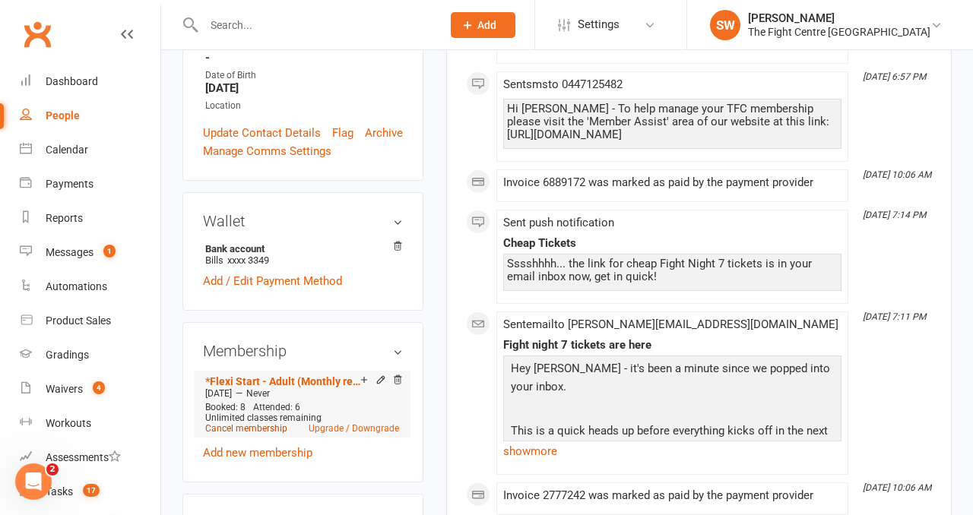
click at [226, 423] on link "Cancel membership" at bounding box center [246, 428] width 82 height 11
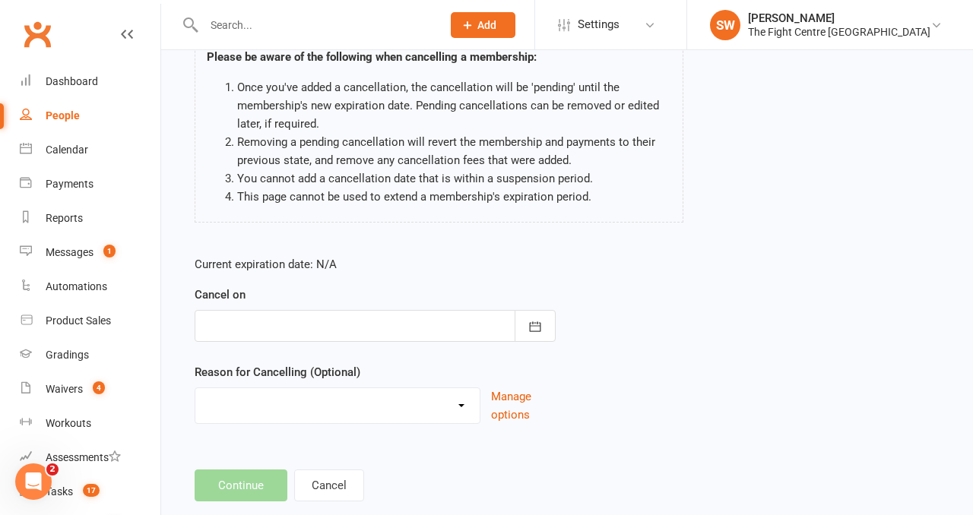
scroll to position [148, 0]
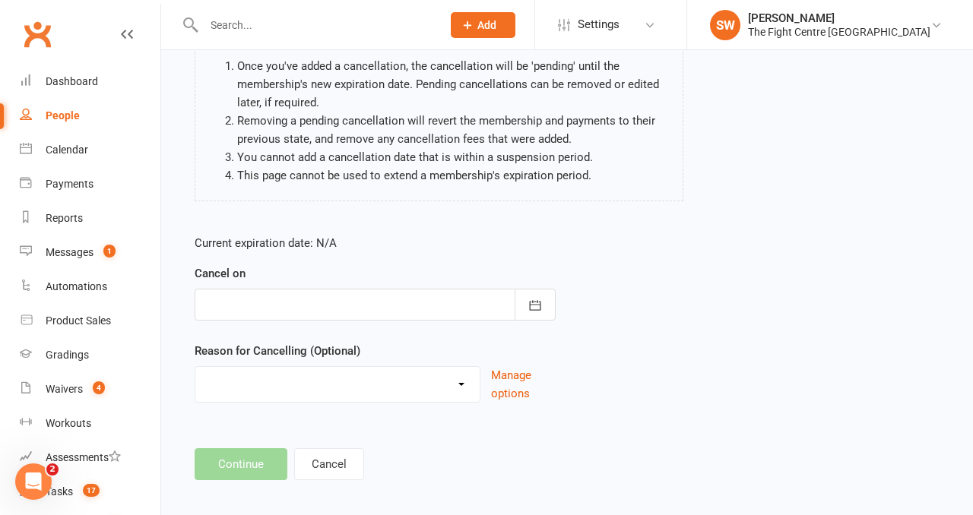
click at [277, 289] on div at bounding box center [375, 305] width 361 height 32
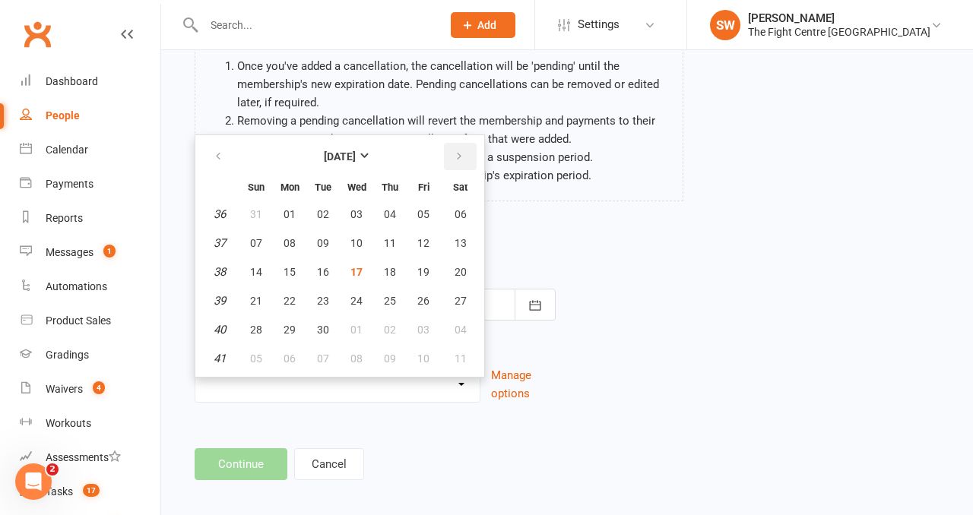
click at [458, 166] on button "button" at bounding box center [460, 156] width 33 height 27
click at [261, 270] on button "12" at bounding box center [256, 271] width 32 height 27
type input "12 Oct 2025"
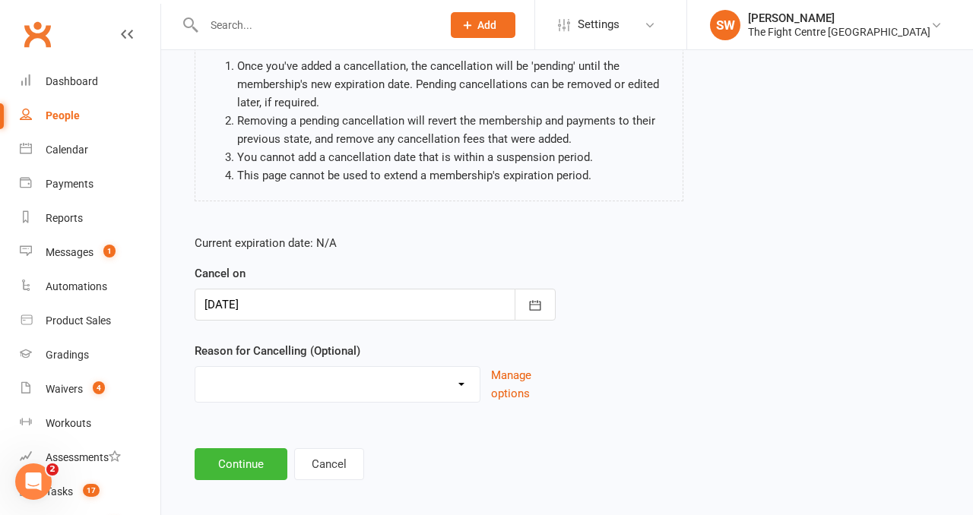
click at [254, 391] on select "Cancelled in contract- 30kms Cancelled in contract - dispute Cancelled in contr…" at bounding box center [337, 382] width 284 height 30
select select "14"
click at [251, 449] on button "Continue" at bounding box center [241, 464] width 93 height 32
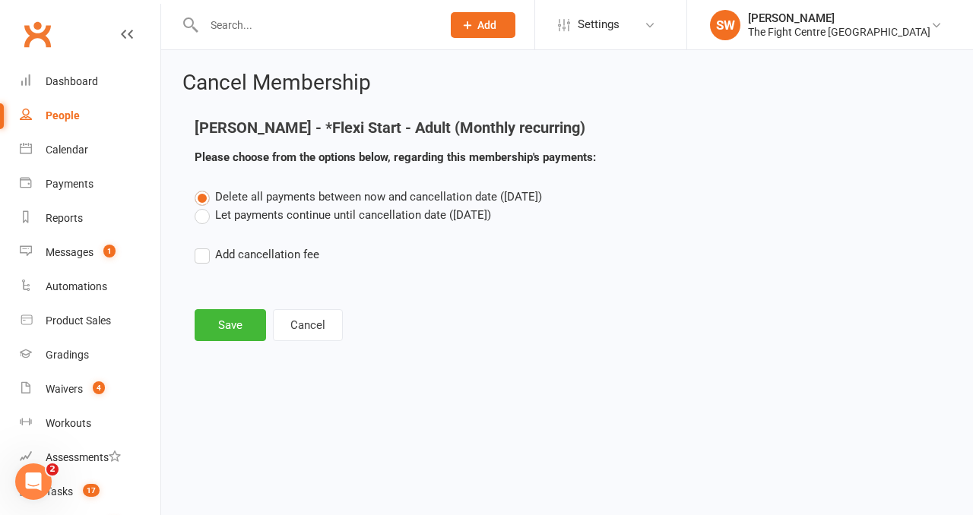
scroll to position [0, 0]
click at [231, 217] on label "Let payments continue until cancellation date (Oct 12, 2025)" at bounding box center [343, 215] width 296 height 18
click at [204, 206] on input "Let payments continue until cancellation date (Oct 12, 2025)" at bounding box center [200, 206] width 10 height 0
click at [230, 315] on button "Save" at bounding box center [230, 325] width 71 height 32
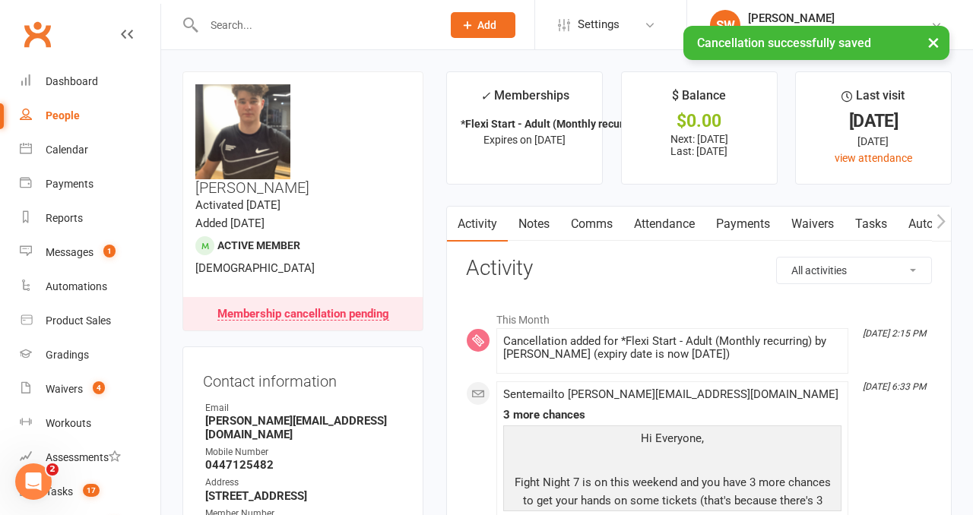
click at [521, 226] on link "Notes" at bounding box center [534, 224] width 52 height 35
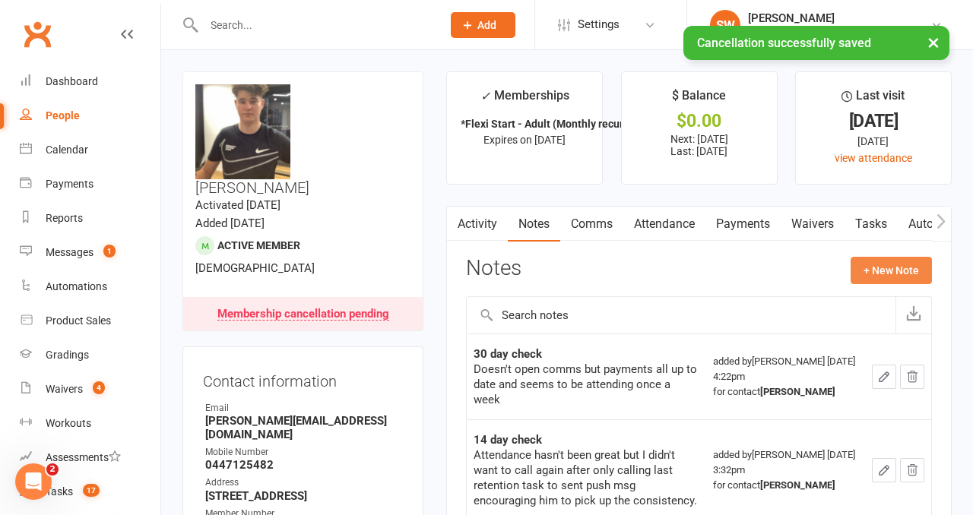
click at [911, 269] on button "+ New Note" at bounding box center [890, 270] width 81 height 27
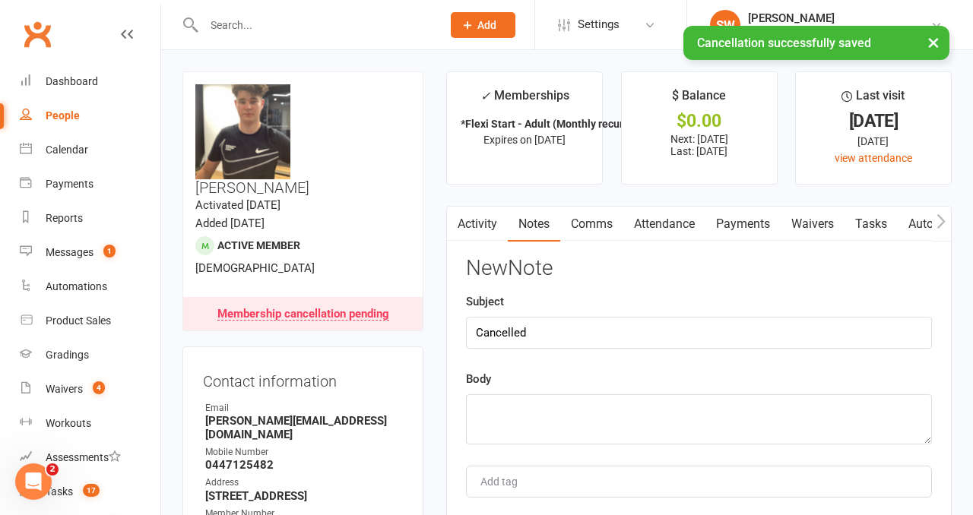
type input "Cancelled"
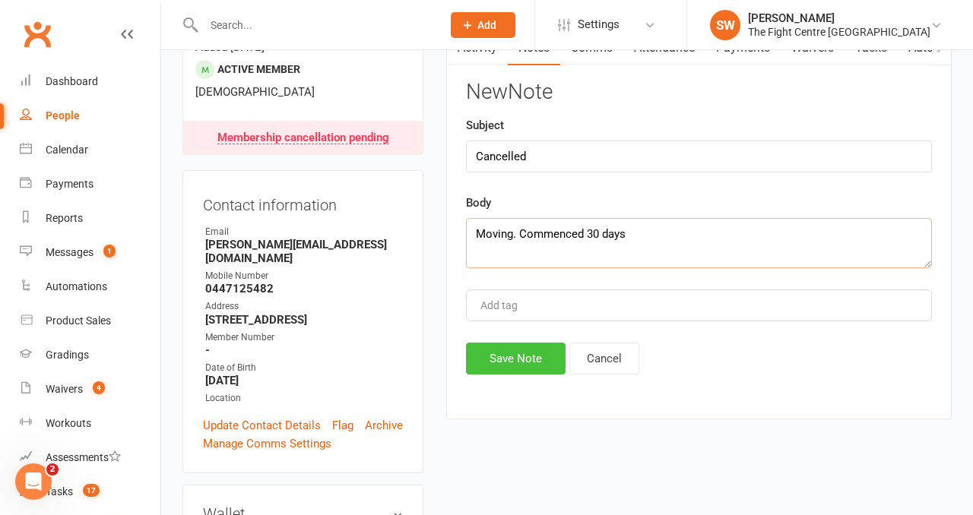
scroll to position [178, 0]
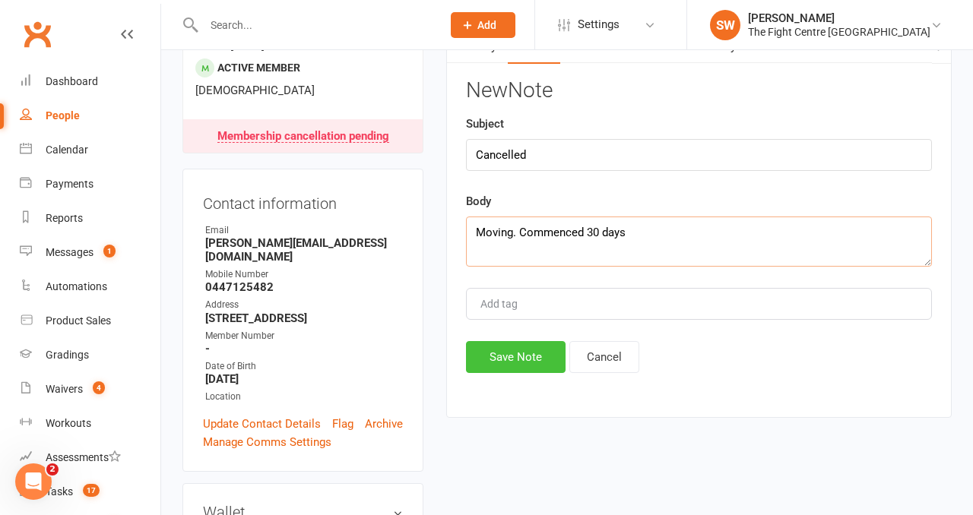
type textarea "Moving. Commenced 30 days"
click at [534, 353] on button "Save Note" at bounding box center [516, 357] width 100 height 32
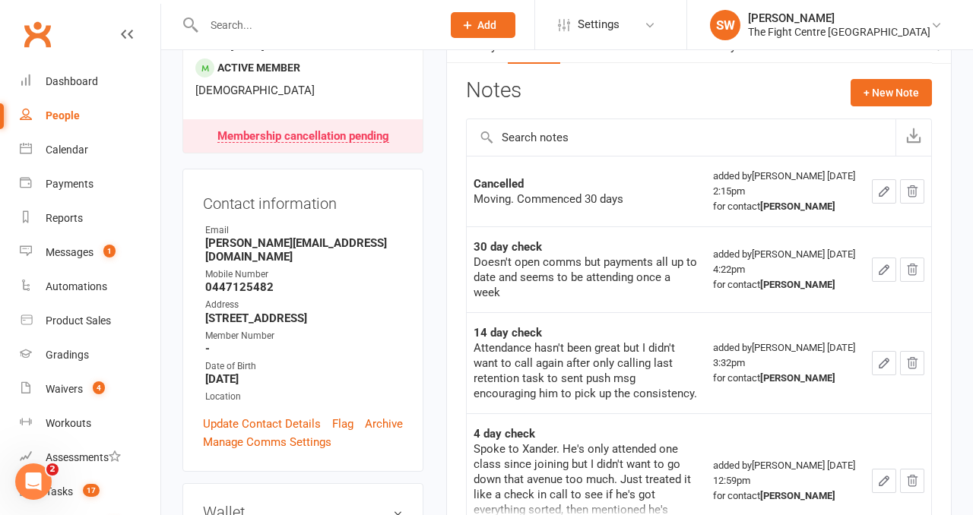
click at [255, 27] on input "text" at bounding box center [315, 24] width 232 height 21
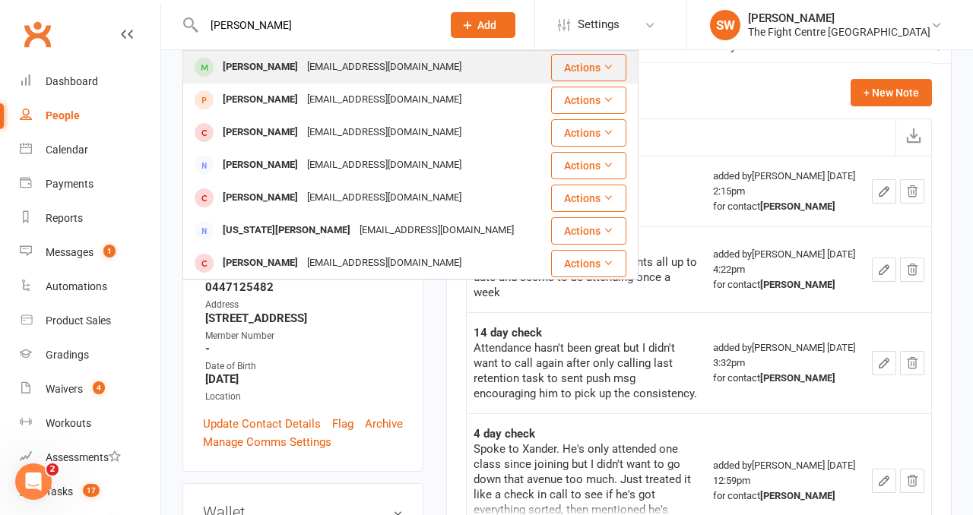
type input "contee rowlands"
click at [271, 64] on div "Shontee Rowlands" at bounding box center [260, 67] width 84 height 22
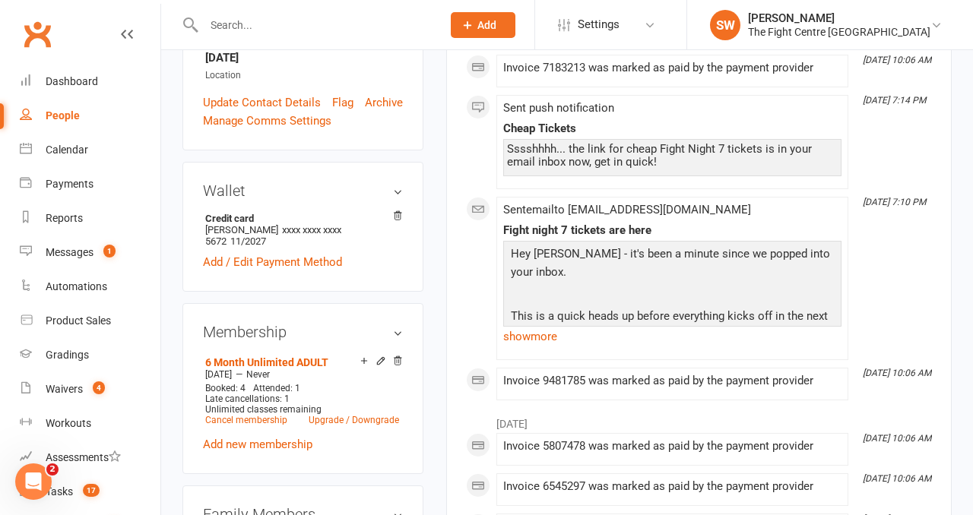
scroll to position [449, 0]
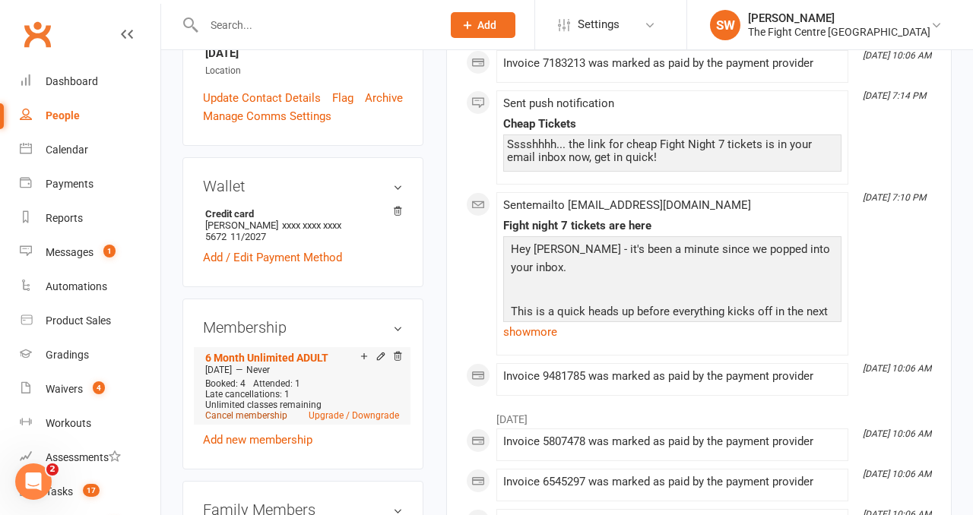
click at [250, 410] on link "Cancel membership" at bounding box center [246, 415] width 82 height 11
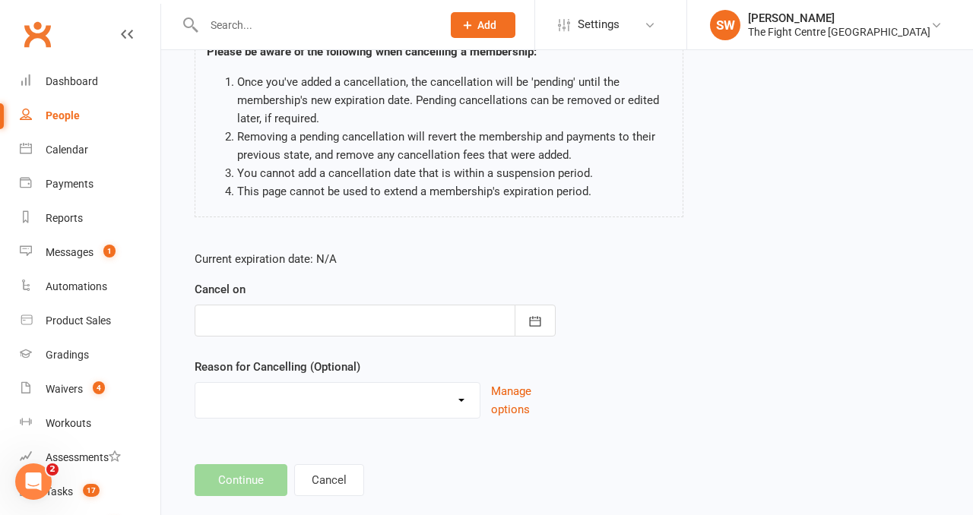
scroll to position [138, 0]
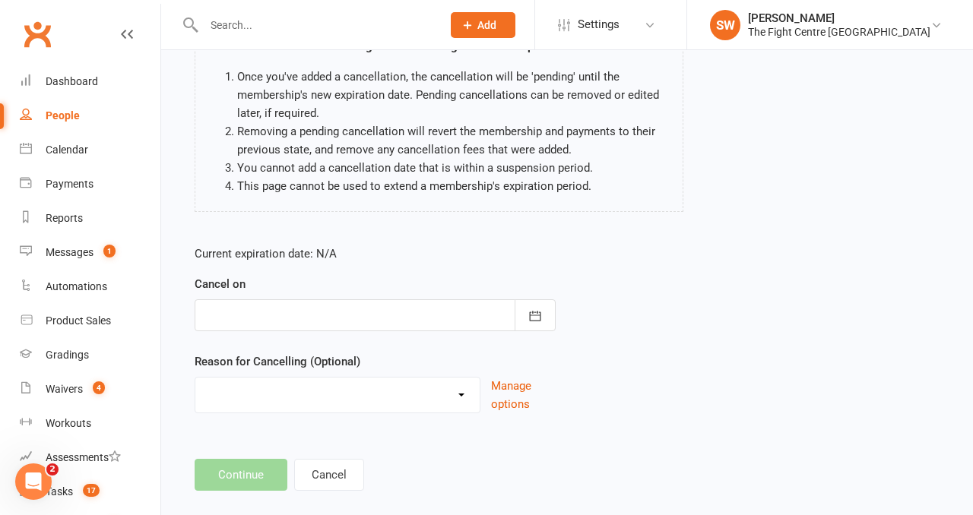
click at [342, 320] on div at bounding box center [375, 315] width 361 height 32
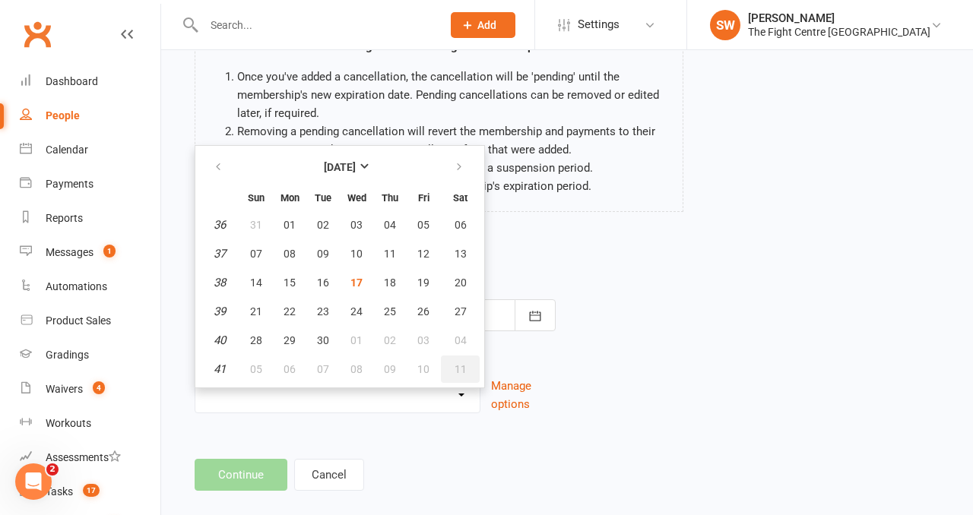
click at [463, 366] on span "11" at bounding box center [460, 369] width 12 height 12
type input "11 Oct 2025"
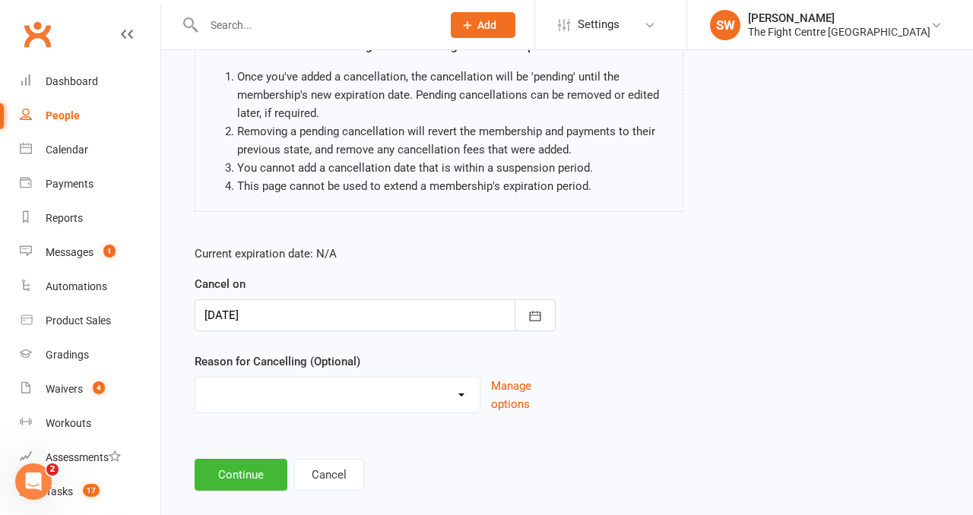
click at [360, 412] on div "Cancelled in contract- 30kms Cancelled in contract - dispute Cancelled in contr…" at bounding box center [338, 395] width 286 height 36
click at [332, 400] on select "Cancelled in contract- 30kms Cancelled in contract - dispute Cancelled in contr…" at bounding box center [337, 393] width 284 height 30
select select "10"
click at [249, 471] on button "Continue" at bounding box center [241, 475] width 93 height 32
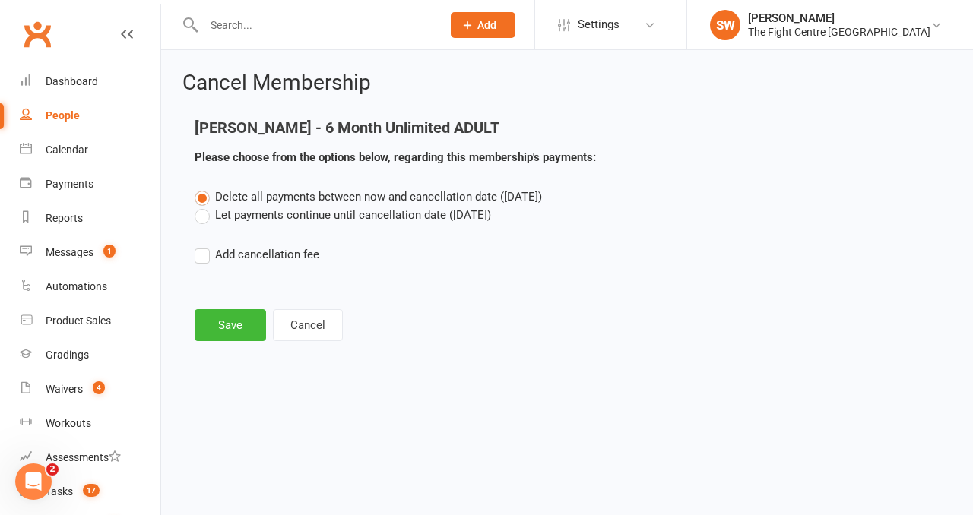
click at [239, 220] on label "Let payments continue until cancellation date (Oct 11, 2025)" at bounding box center [343, 215] width 296 height 18
click at [204, 206] on input "Let payments continue until cancellation date (Oct 11, 2025)" at bounding box center [200, 206] width 10 height 0
click at [238, 331] on button "Save" at bounding box center [230, 325] width 71 height 32
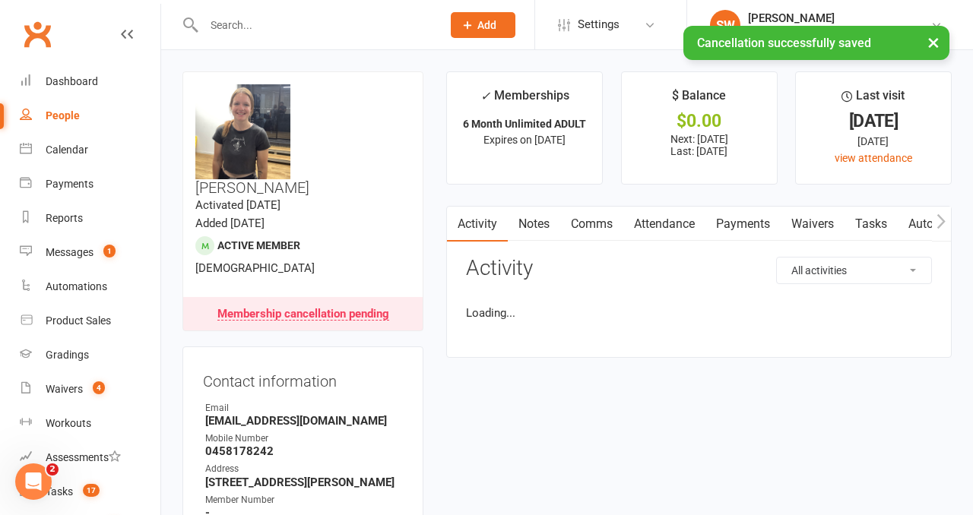
click at [531, 220] on link "Notes" at bounding box center [534, 224] width 52 height 35
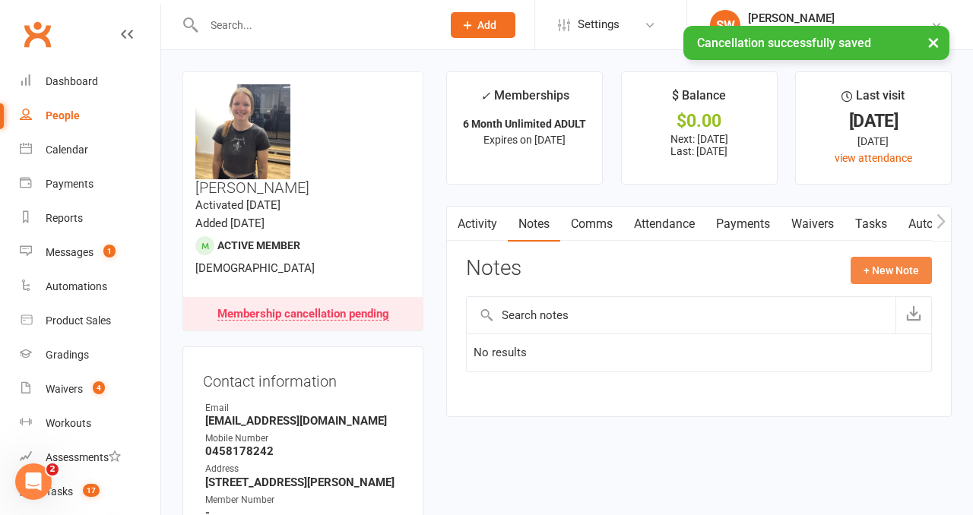
click at [867, 270] on button "+ New Note" at bounding box center [890, 270] width 81 height 27
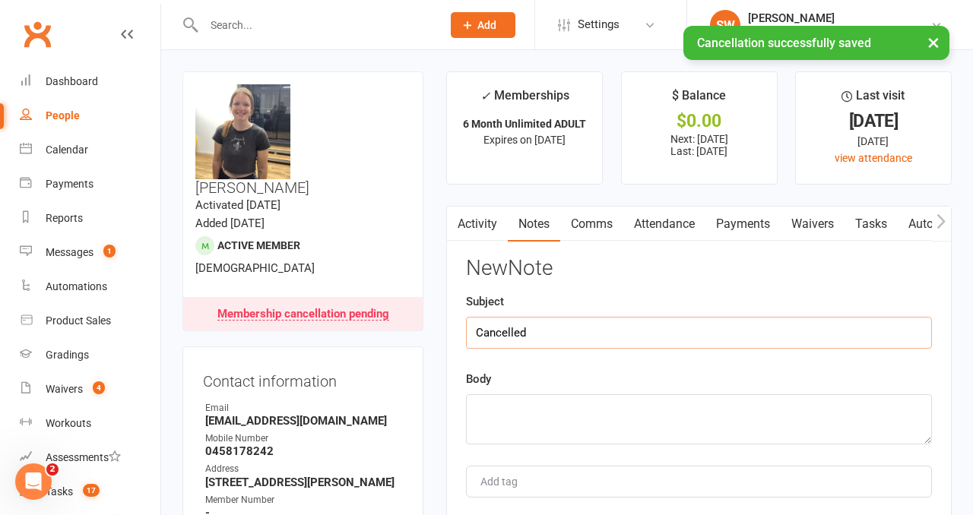
type input "Cancelled"
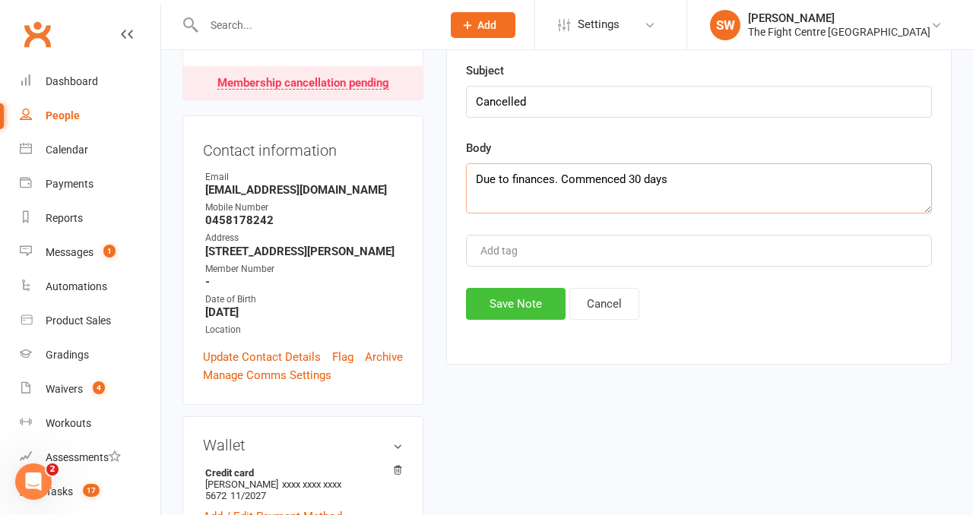
scroll to position [235, 0]
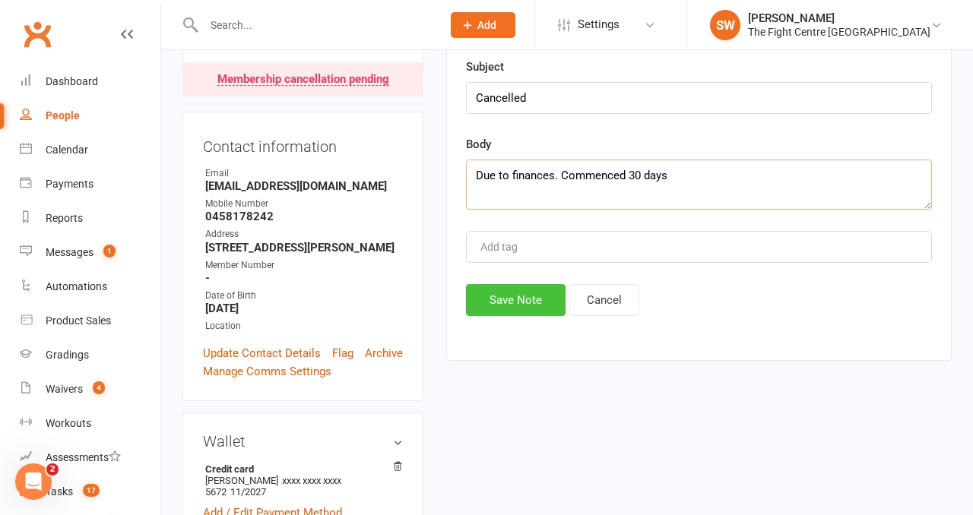
type textarea "Due to finances. Commenced 30 days"
click at [516, 290] on button "Save Note" at bounding box center [516, 300] width 100 height 32
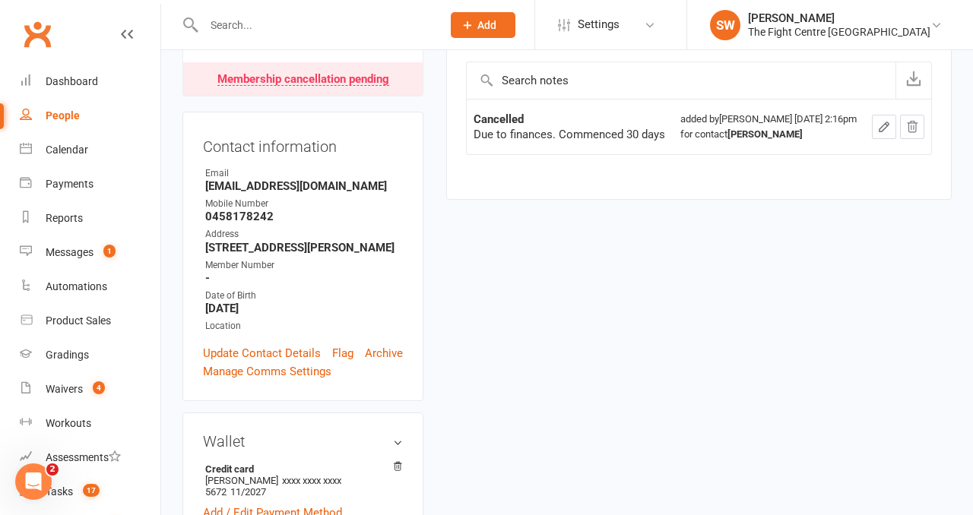
click at [261, 25] on input "text" at bounding box center [315, 24] width 232 height 21
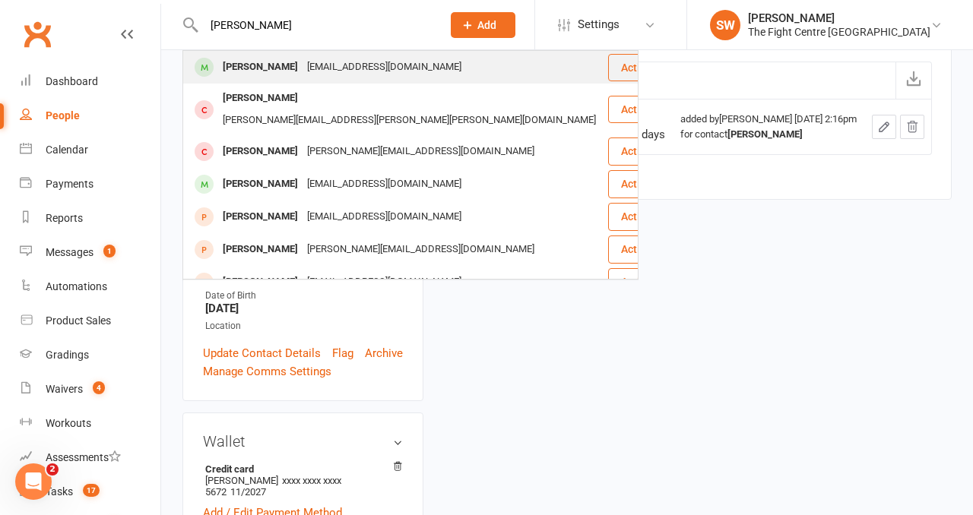
type input "luke robertson"
click at [268, 62] on div "Luke Robertson" at bounding box center [260, 67] width 84 height 22
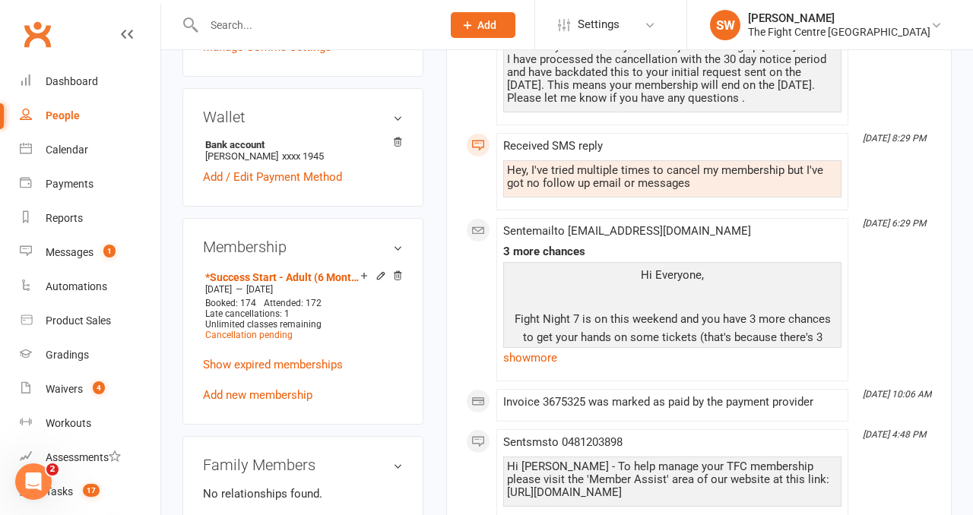
scroll to position [670, 0]
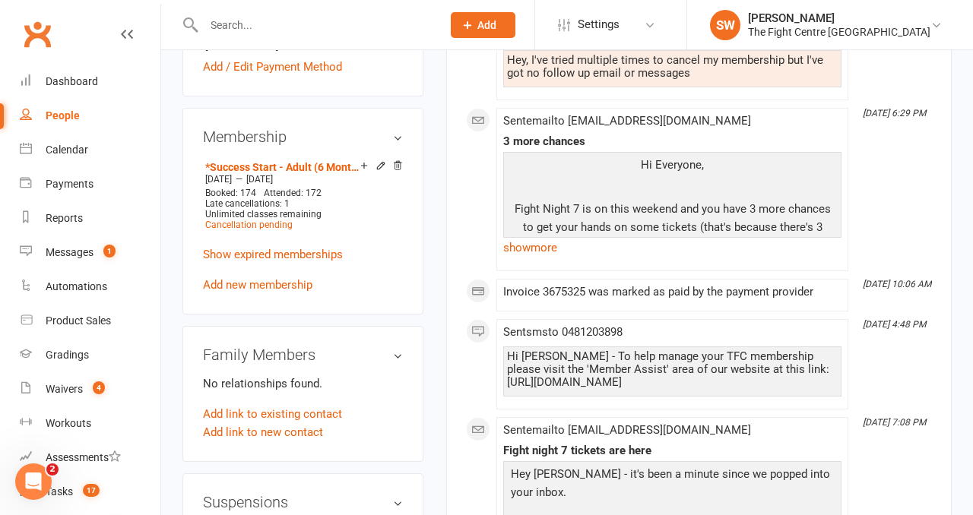
click at [220, 15] on input "text" at bounding box center [315, 24] width 232 height 21
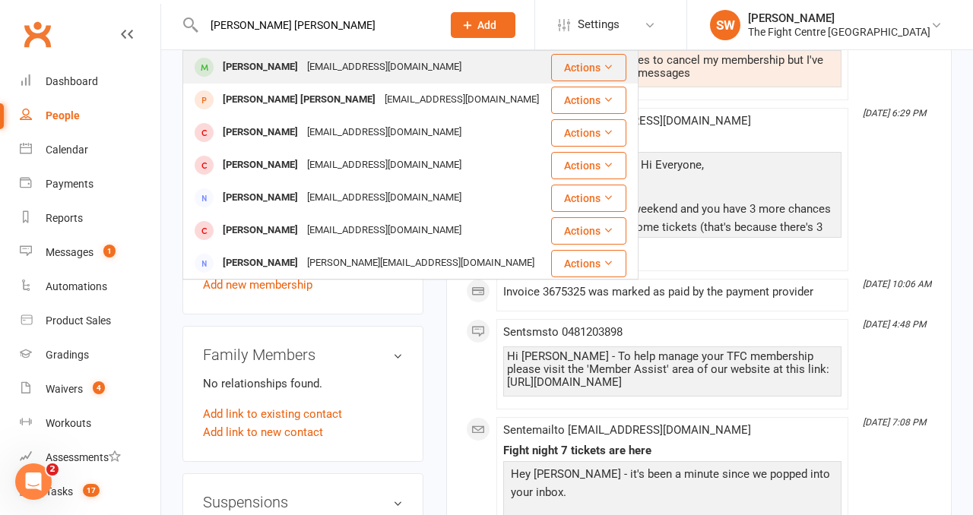
type input "williams hancock"
click at [231, 62] on div "William Hancock" at bounding box center [260, 67] width 84 height 22
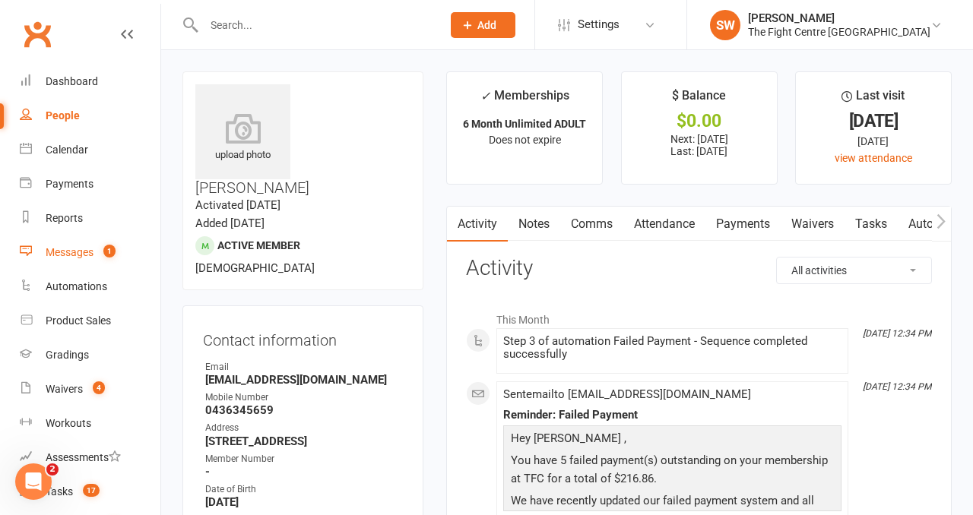
click at [90, 261] on link "Messages 1" at bounding box center [90, 253] width 141 height 34
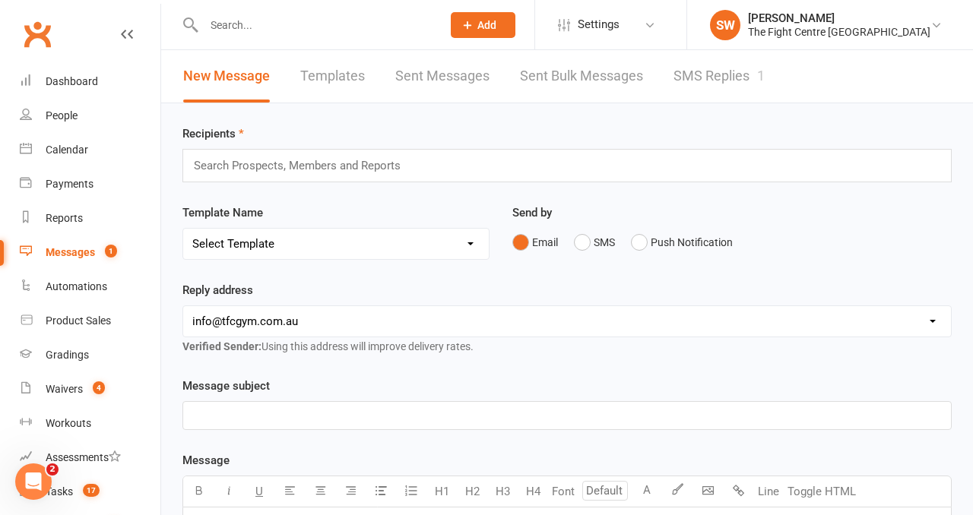
click at [665, 85] on div "New Message Templates Sent Messages Sent Bulk Messages SMS Replies 1" at bounding box center [473, 76] width 625 height 52
click at [714, 78] on link "SMS Replies 1" at bounding box center [718, 76] width 91 height 52
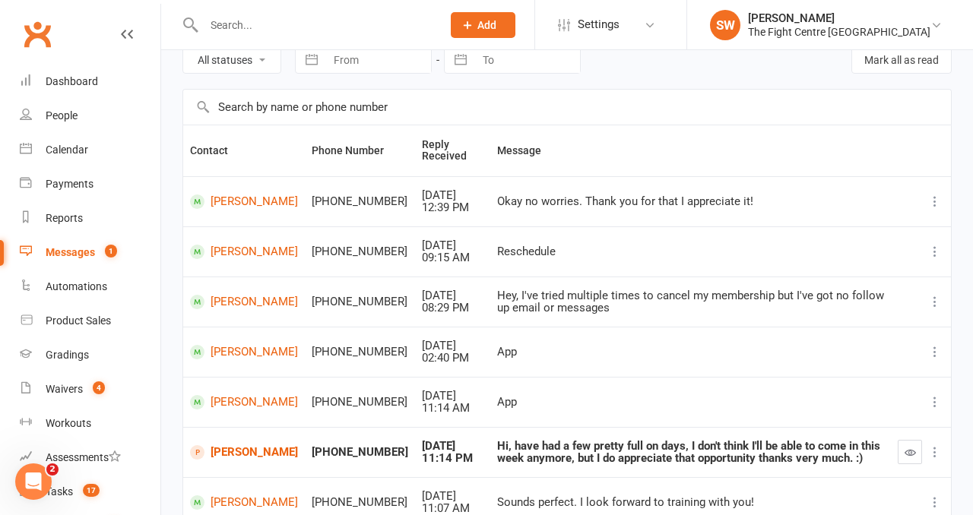
scroll to position [106, 0]
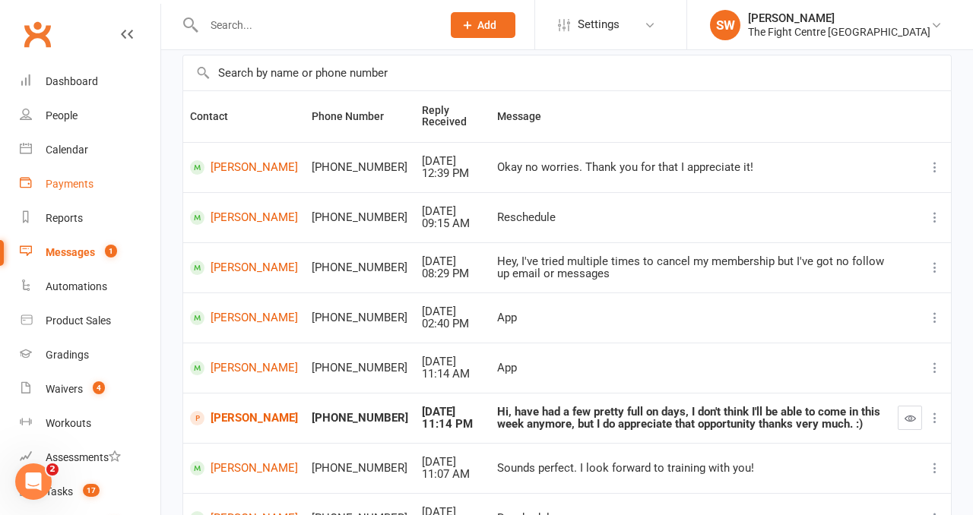
click at [95, 183] on link "Payments" at bounding box center [90, 184] width 141 height 34
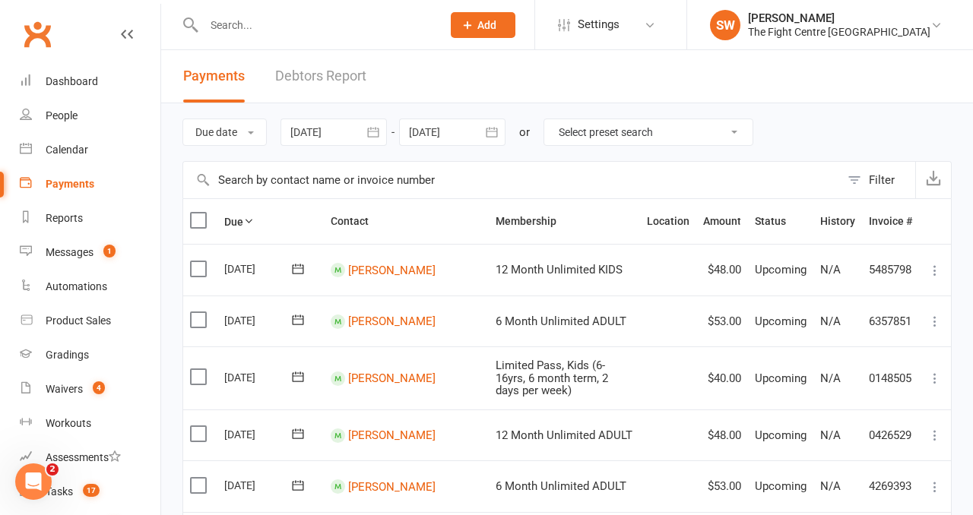
click at [322, 77] on link "Debtors Report" at bounding box center [320, 76] width 91 height 52
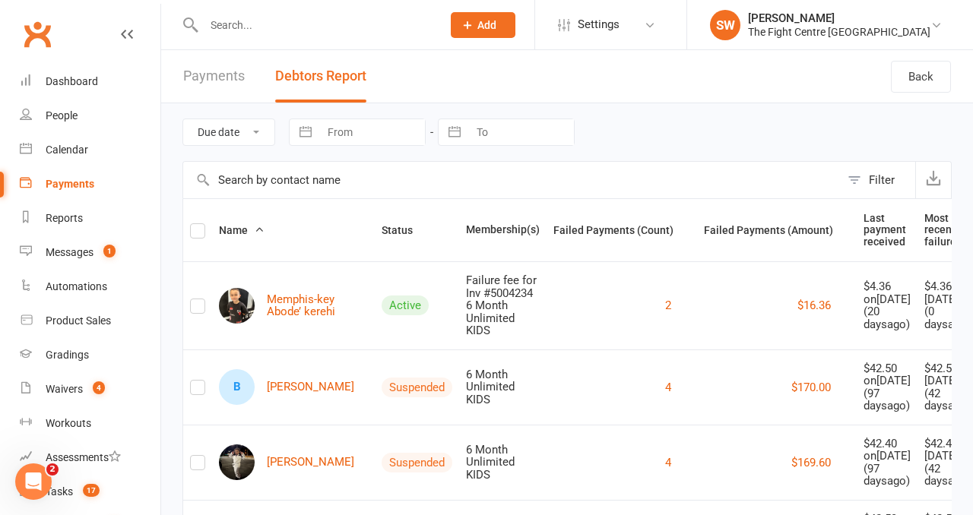
click at [291, 23] on input "text" at bounding box center [315, 24] width 232 height 21
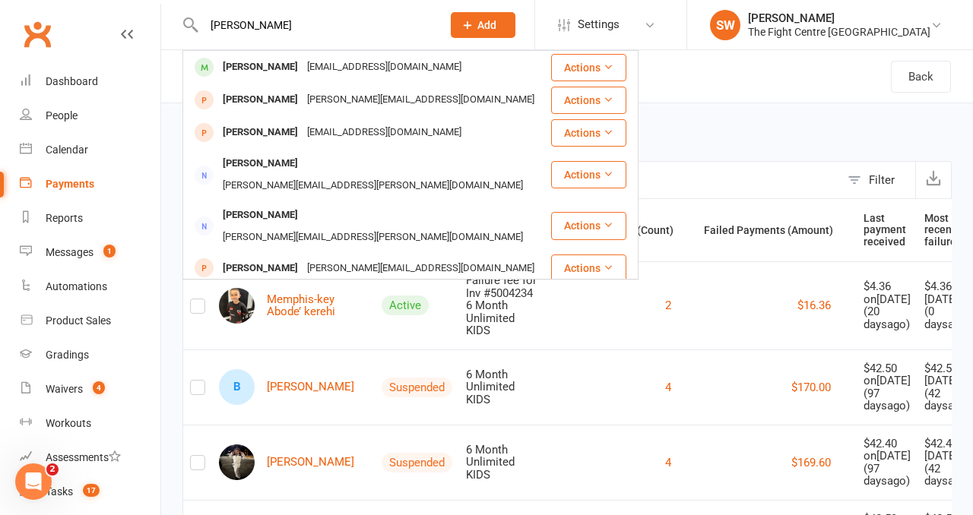
type input "jake bliss"
click at [331, 61] on div "jakebliss1508@gmail.com" at bounding box center [383, 67] width 163 height 22
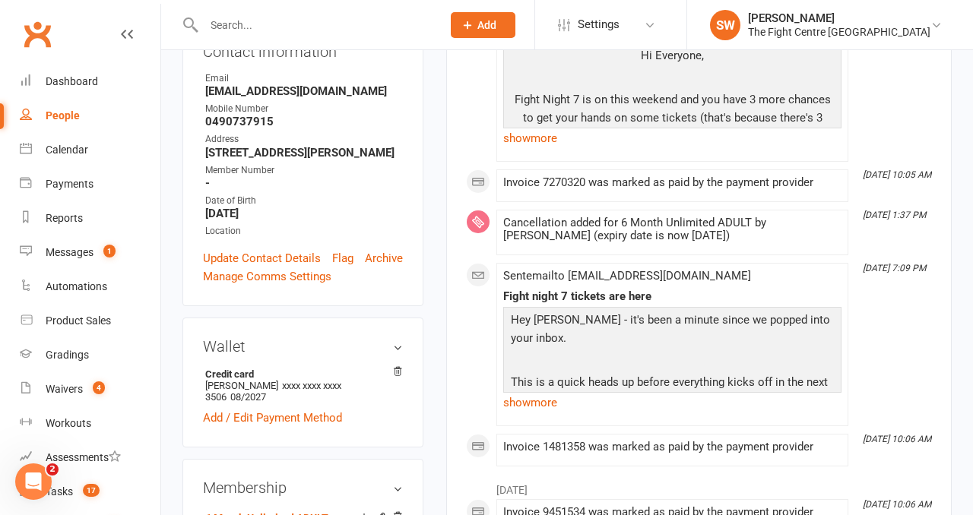
scroll to position [335, 0]
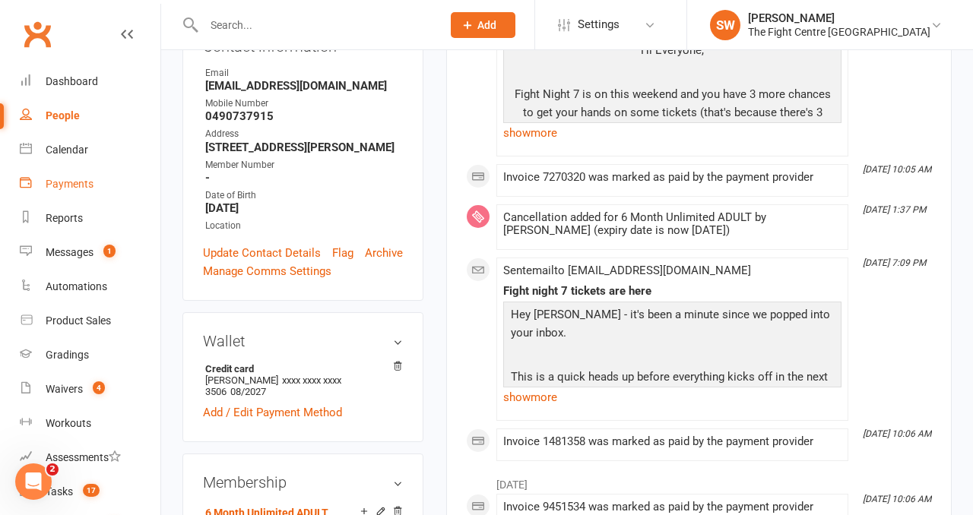
click at [80, 182] on div "Payments" at bounding box center [70, 184] width 48 height 12
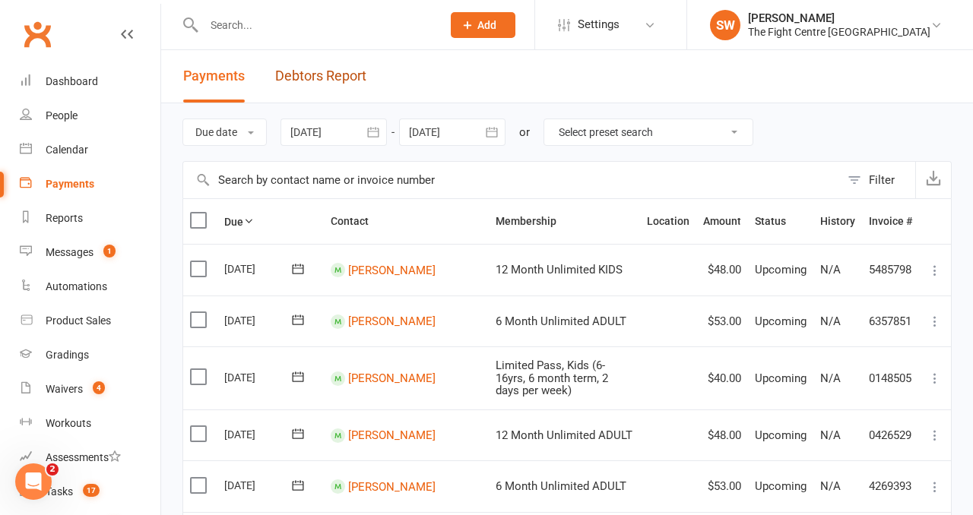
click at [301, 79] on link "Debtors Report" at bounding box center [320, 76] width 91 height 52
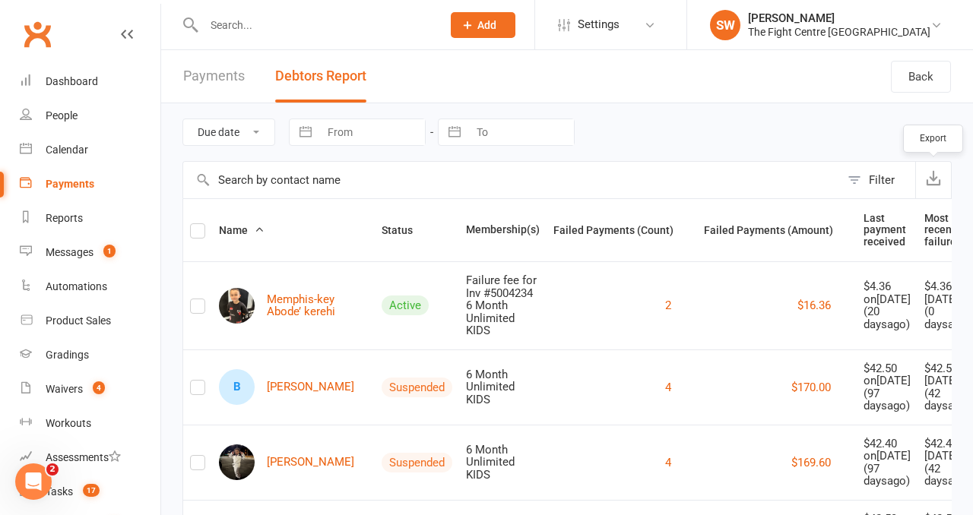
click at [927, 186] on button "button" at bounding box center [933, 180] width 36 height 36
click at [472, 170] on input "text" at bounding box center [511, 180] width 657 height 36
click at [385, 233] on span "Status" at bounding box center [406, 230] width 48 height 12
click at [384, 232] on span "Status" at bounding box center [406, 230] width 48 height 12
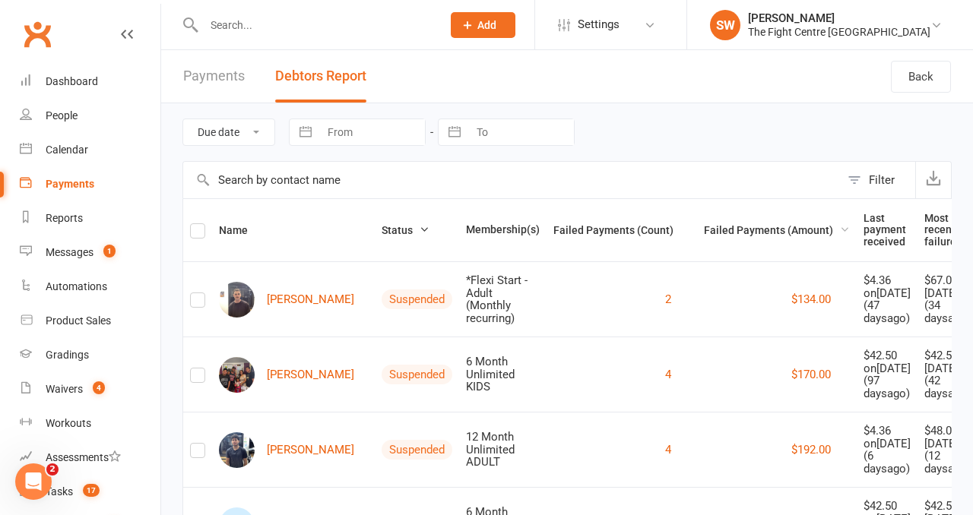
click at [742, 230] on span "Failed Payments (Amount)" at bounding box center [777, 230] width 146 height 12
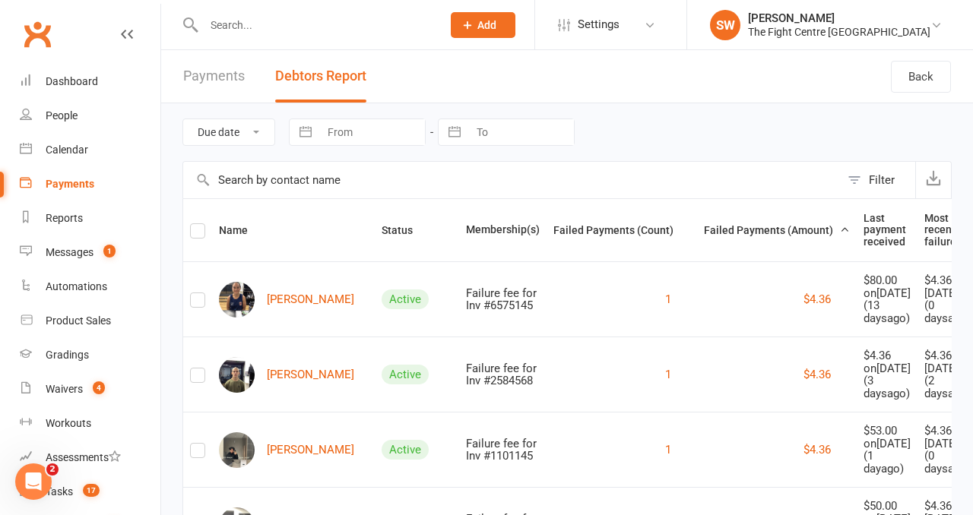
click at [742, 230] on span "Failed Payments (Amount)" at bounding box center [777, 230] width 146 height 12
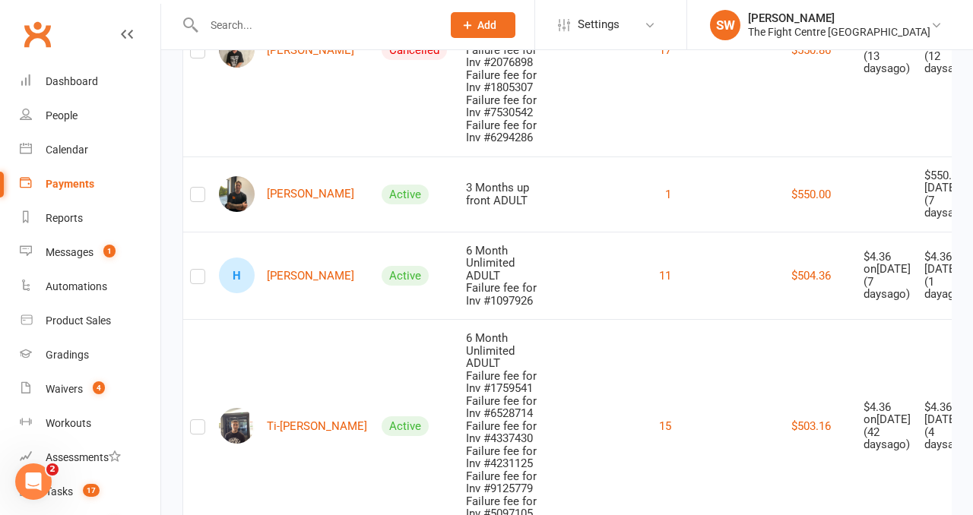
scroll to position [319, 0]
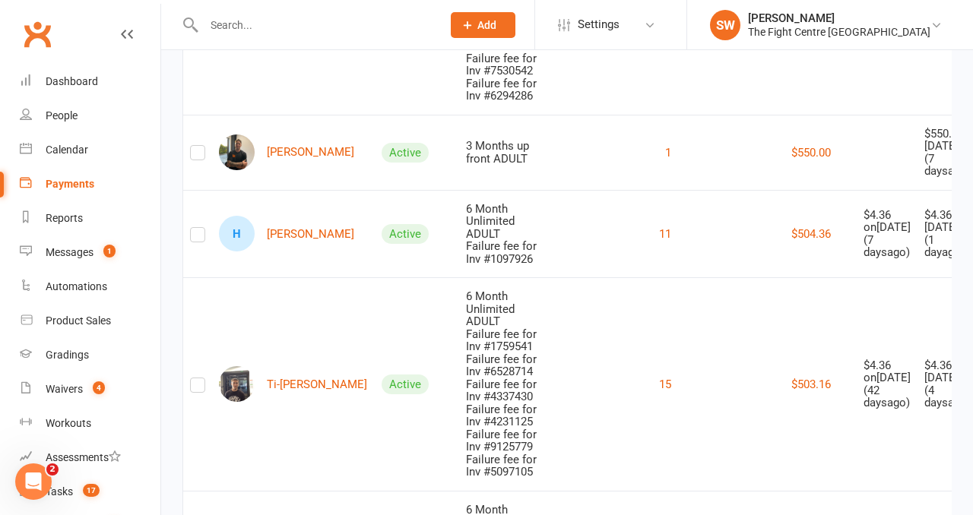
click at [346, 319] on td "Ti-Reece Holland" at bounding box center [293, 384] width 163 height 214
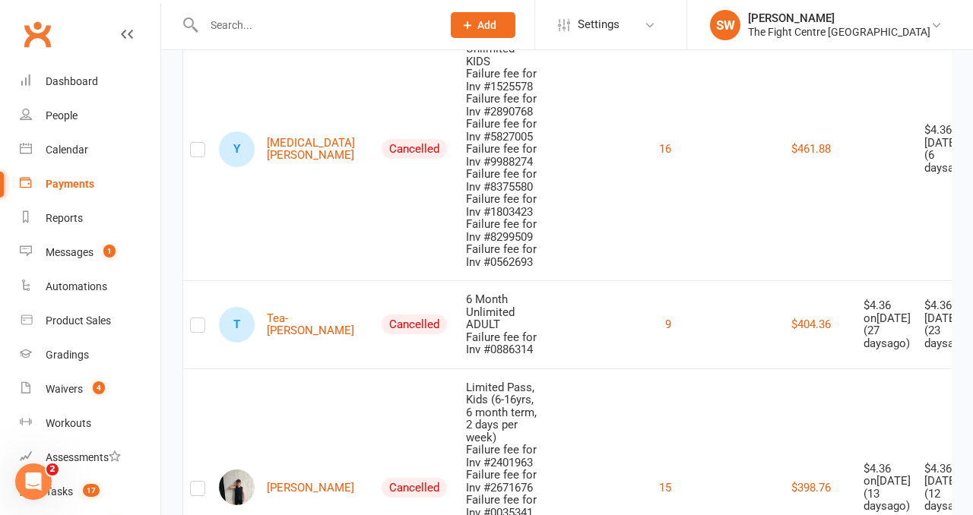
scroll to position [660, 0]
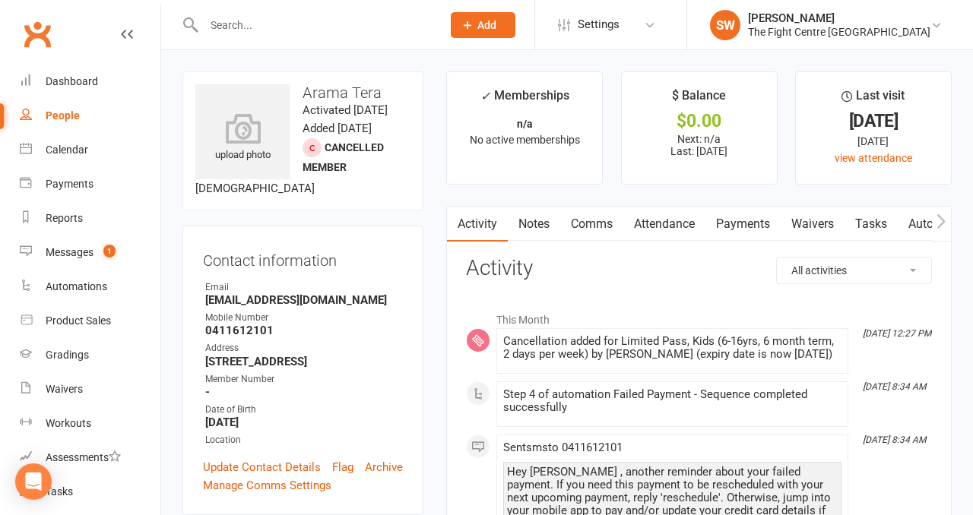
click at [724, 230] on link "Payments" at bounding box center [742, 224] width 75 height 35
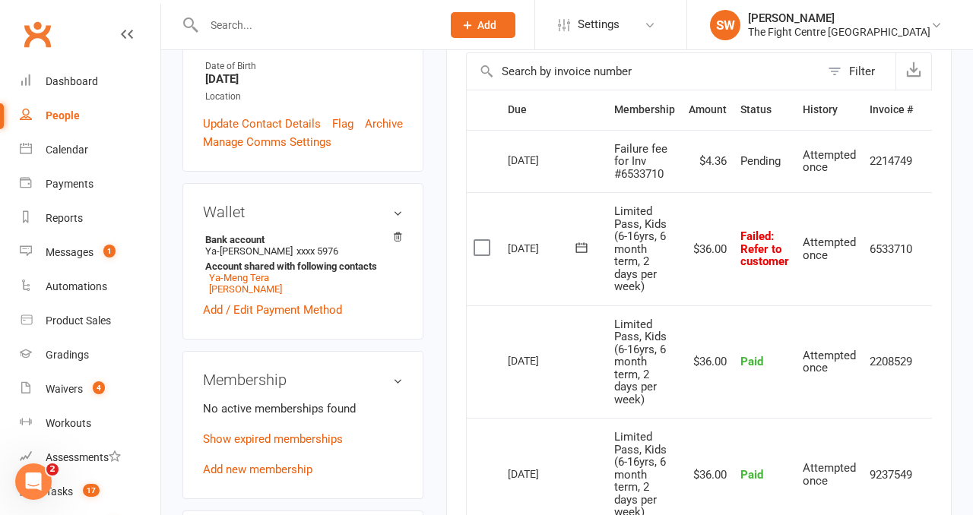
scroll to position [0, 21]
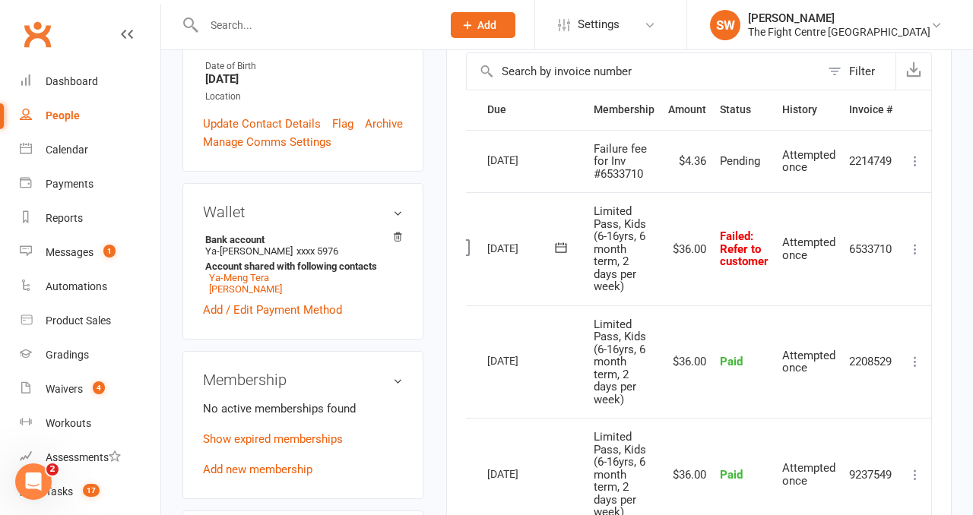
click at [910, 252] on icon at bounding box center [914, 249] width 15 height 15
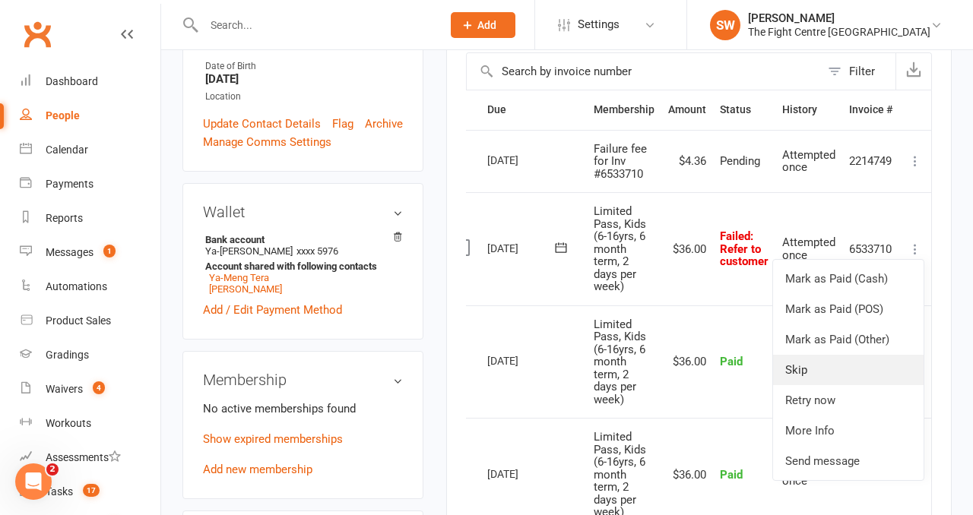
click at [834, 381] on link "Skip" at bounding box center [848, 370] width 150 height 30
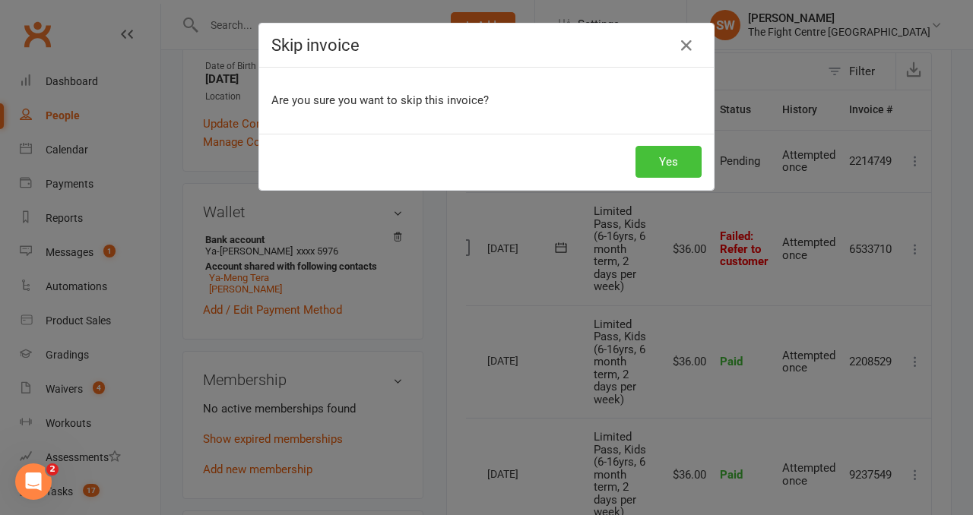
click at [644, 158] on button "Yes" at bounding box center [668, 162] width 66 height 32
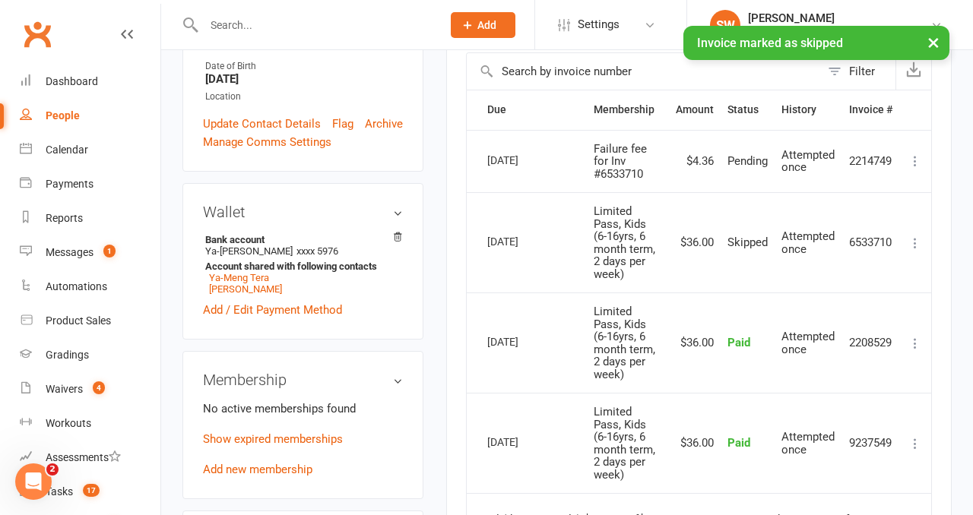
scroll to position [0, 0]
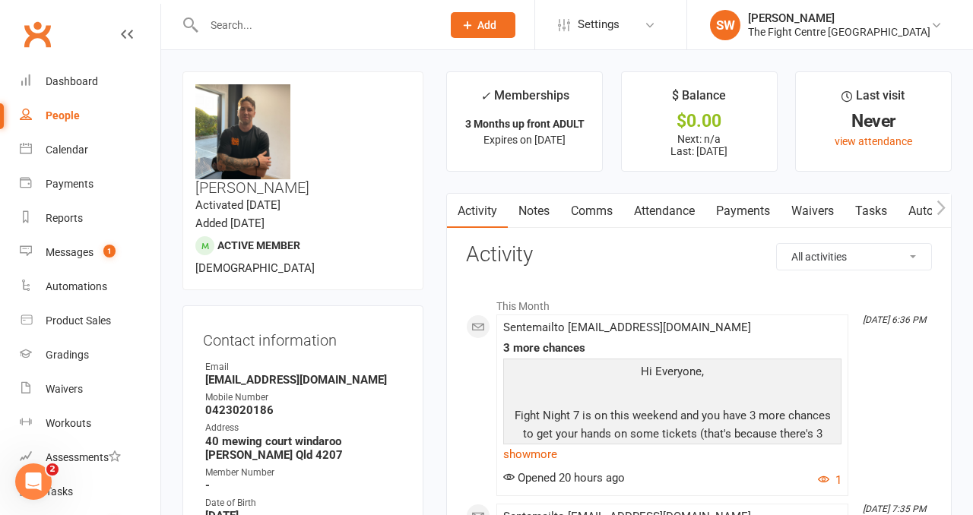
click at [738, 222] on link "Payments" at bounding box center [742, 211] width 75 height 35
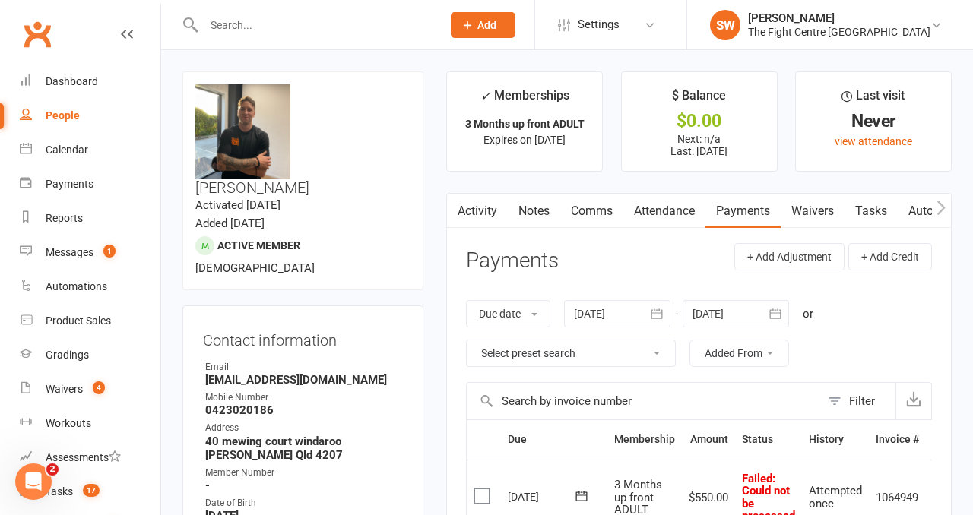
click at [611, 255] on header "Payments + Add Adjustment + Add Credit" at bounding box center [699, 264] width 466 height 42
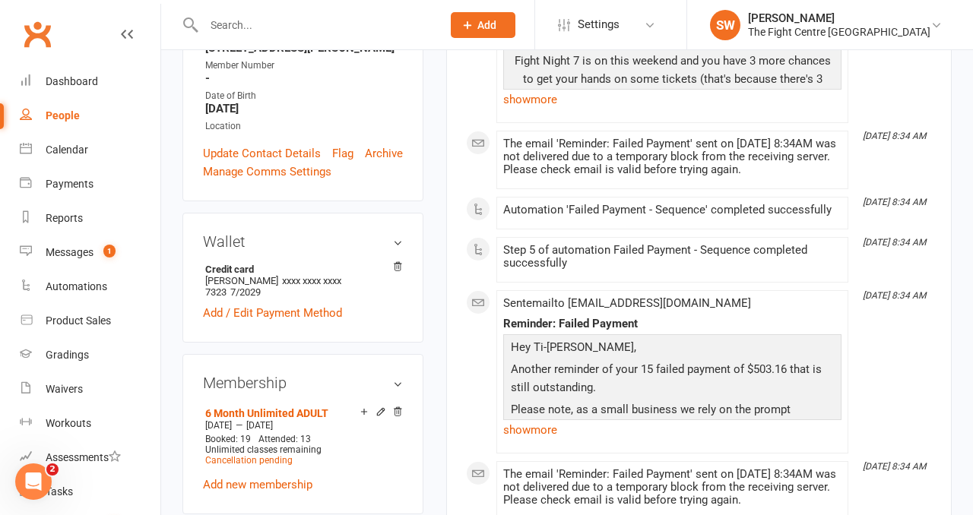
scroll to position [449, 0]
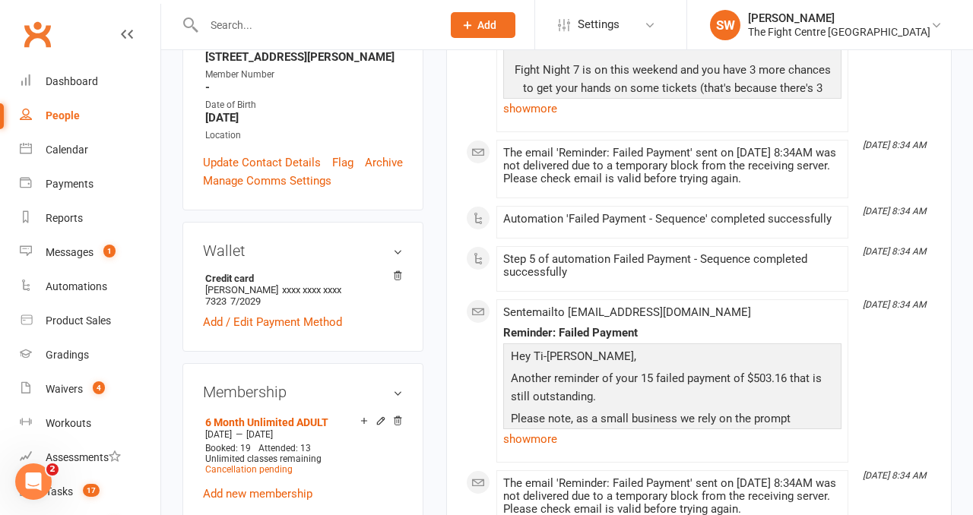
scroll to position [0, 0]
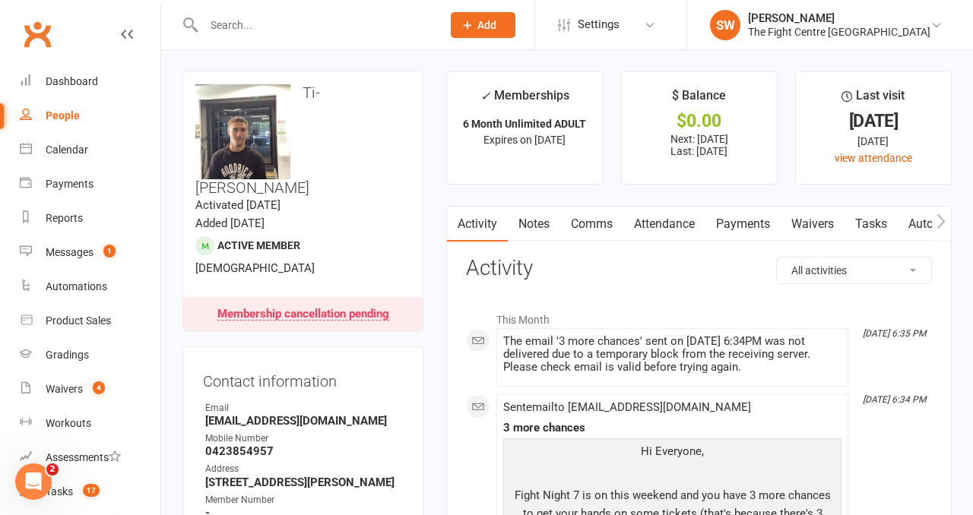
click at [519, 230] on link "Notes" at bounding box center [534, 224] width 52 height 35
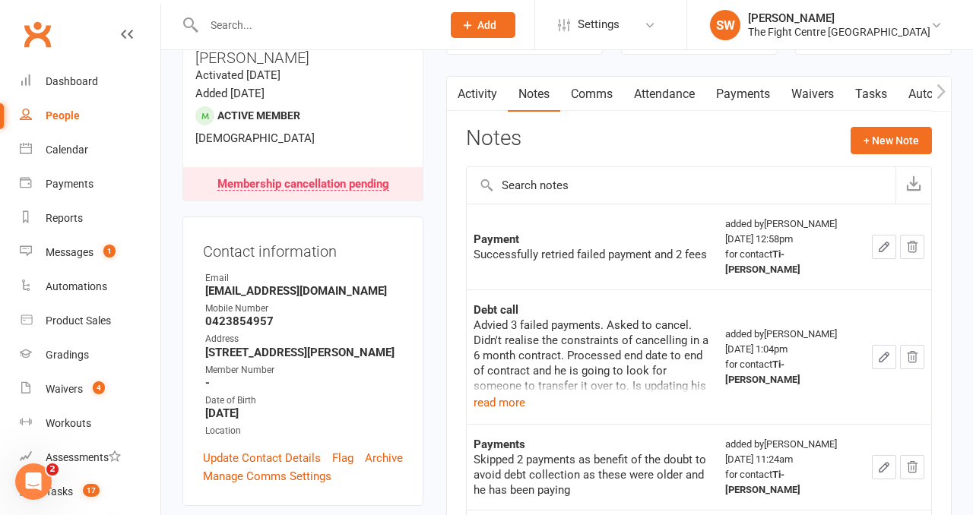
click at [450, 414] on div "Activity Notes Comms Attendance Payments Waivers Tasks Automations Workouts Gra…" at bounding box center [698, 452] width 505 height 752
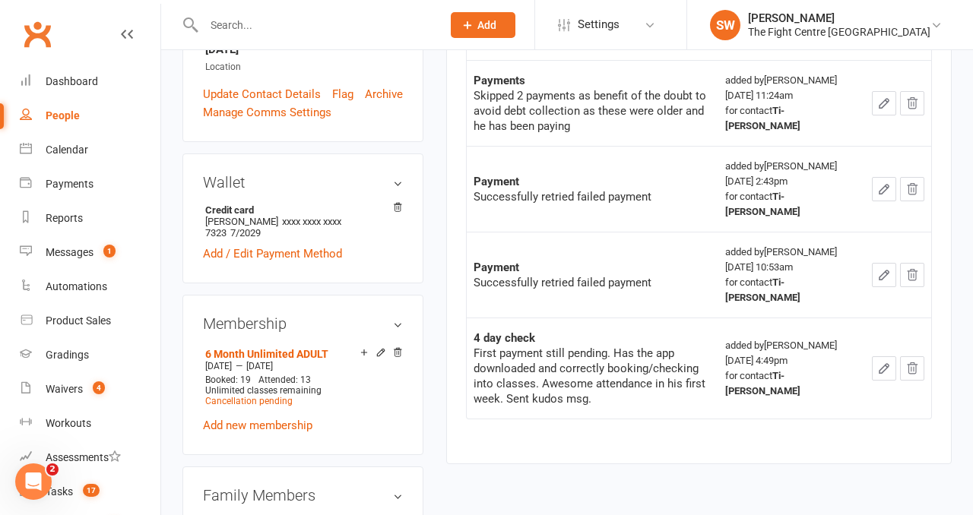
scroll to position [578, 0]
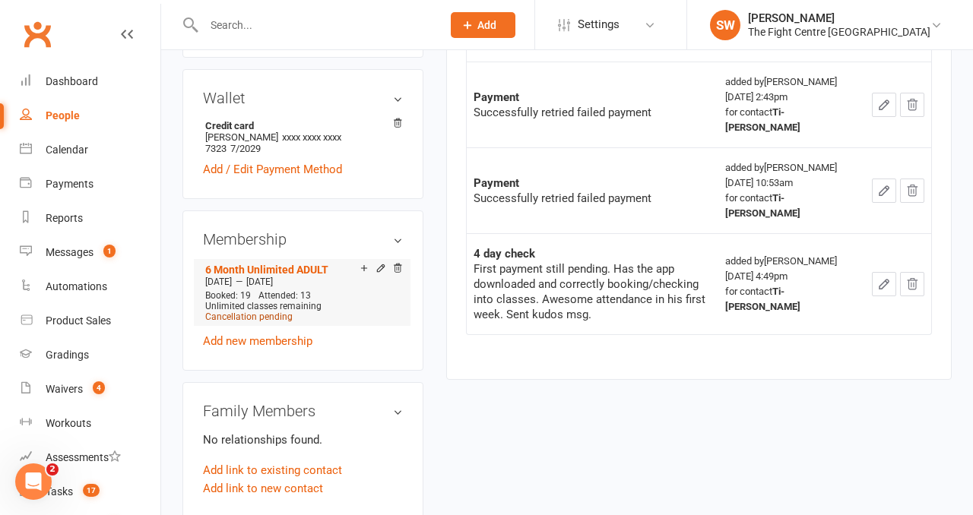
click at [251, 312] on span "Cancellation pending" at bounding box center [248, 317] width 87 height 11
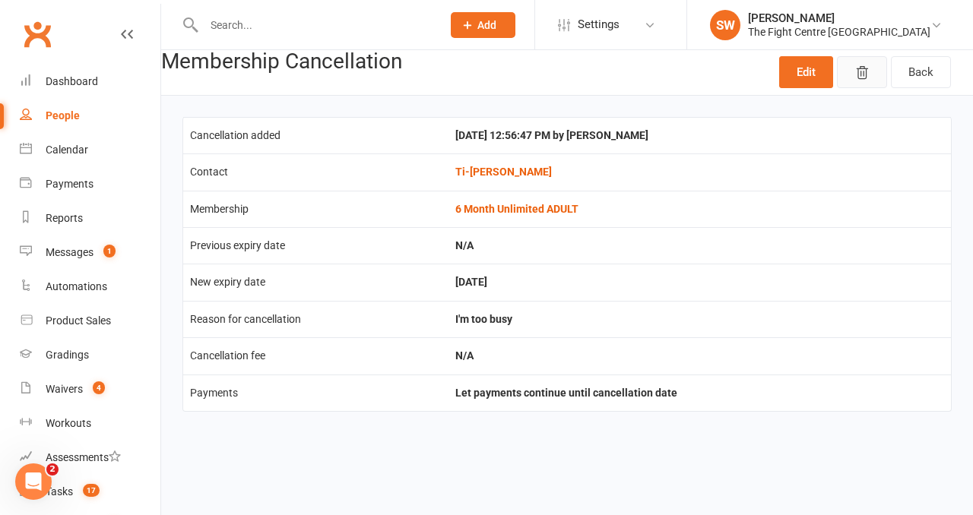
click at [867, 71] on icon "button" at bounding box center [861, 72] width 15 height 15
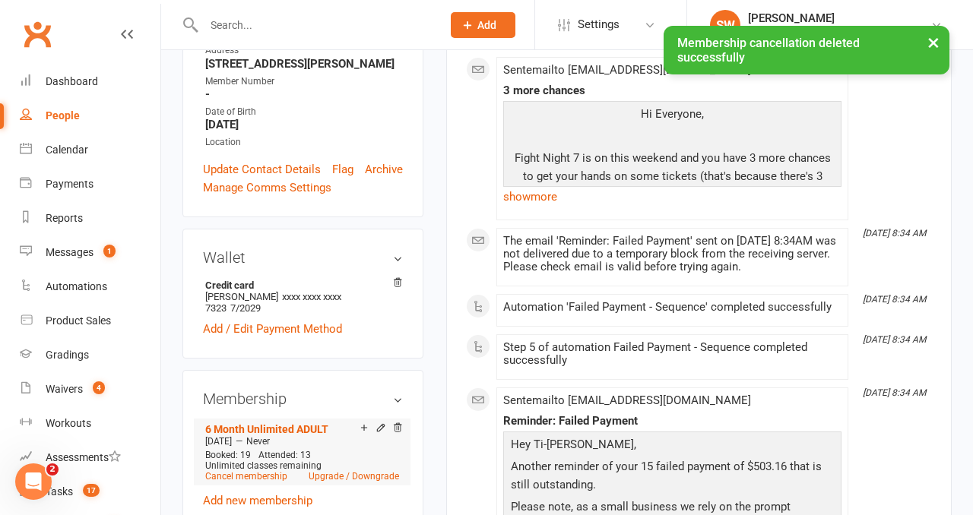
scroll to position [378, 0]
click at [231, 470] on link "Cancel membership" at bounding box center [246, 475] width 82 height 11
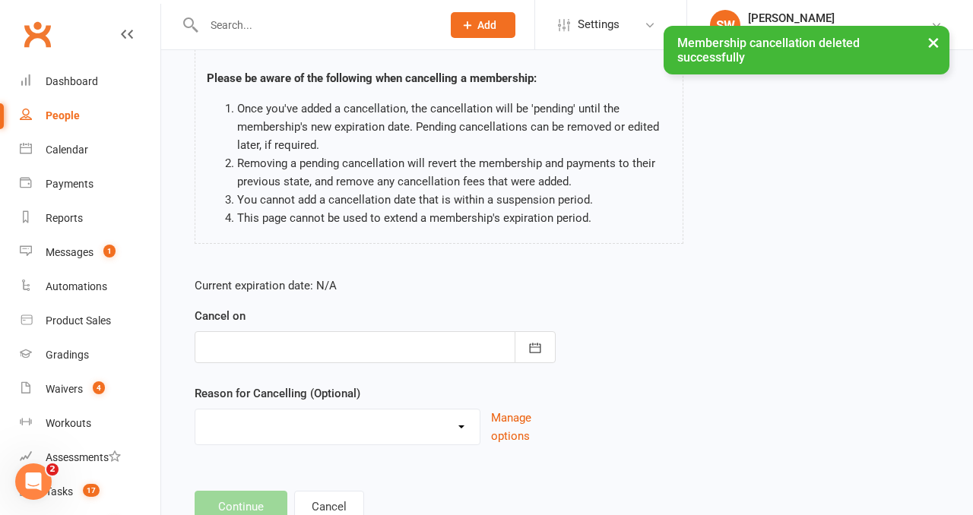
scroll to position [119, 0]
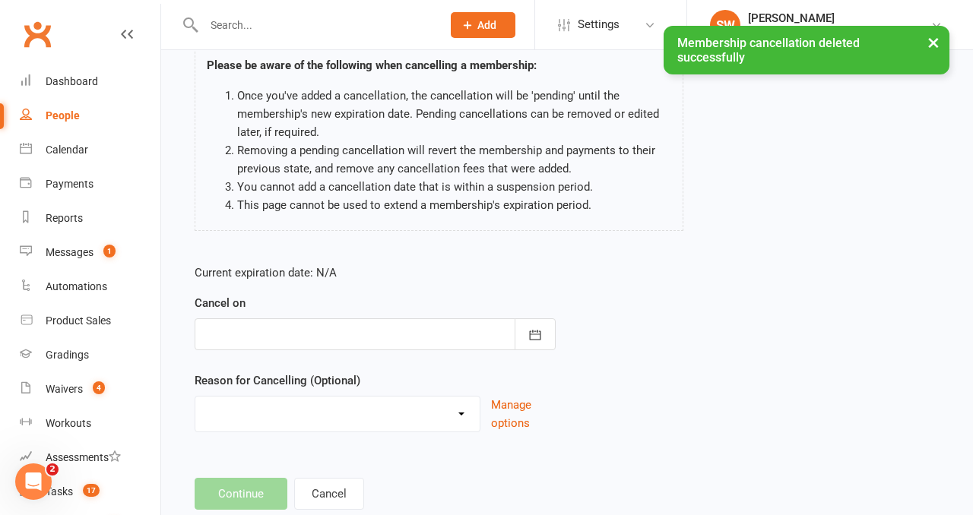
click at [261, 312] on div "Cancel on September 2025 Sun Mon Tue Wed Thu Fri Sat 36 31 01 02 03 04 05 06 37…" at bounding box center [375, 322] width 361 height 56
click at [262, 328] on div at bounding box center [375, 334] width 361 height 32
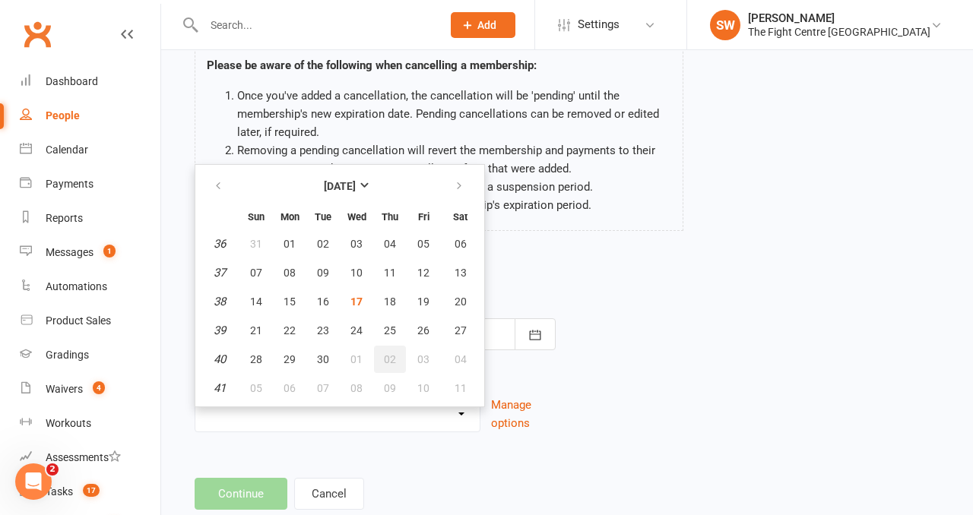
click at [391, 353] on span "02" at bounding box center [390, 359] width 12 height 12
type input "02 Oct 2025"
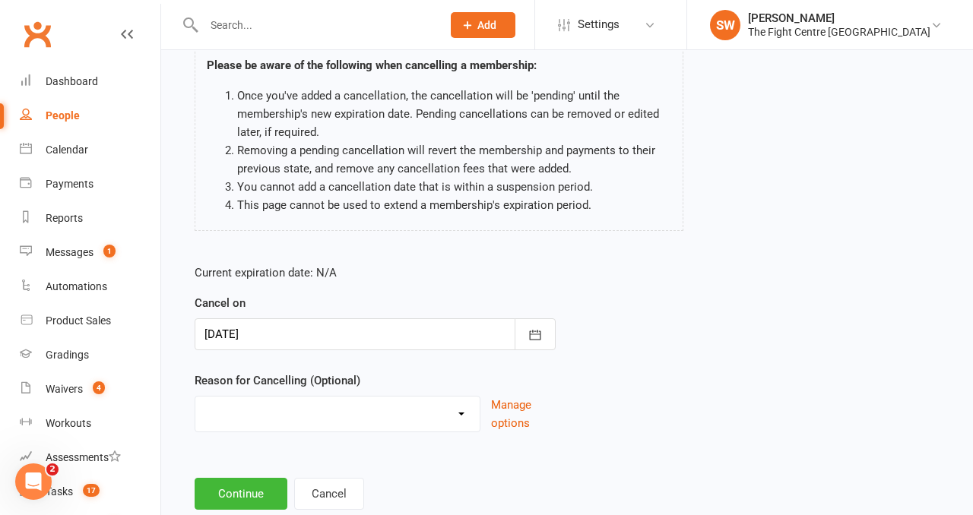
click at [369, 408] on select "Cancelled in contract- 30kms Cancelled in contract - dispute Cancelled in contr…" at bounding box center [337, 412] width 284 height 30
select select "7"
click at [255, 505] on button "Continue" at bounding box center [241, 494] width 93 height 32
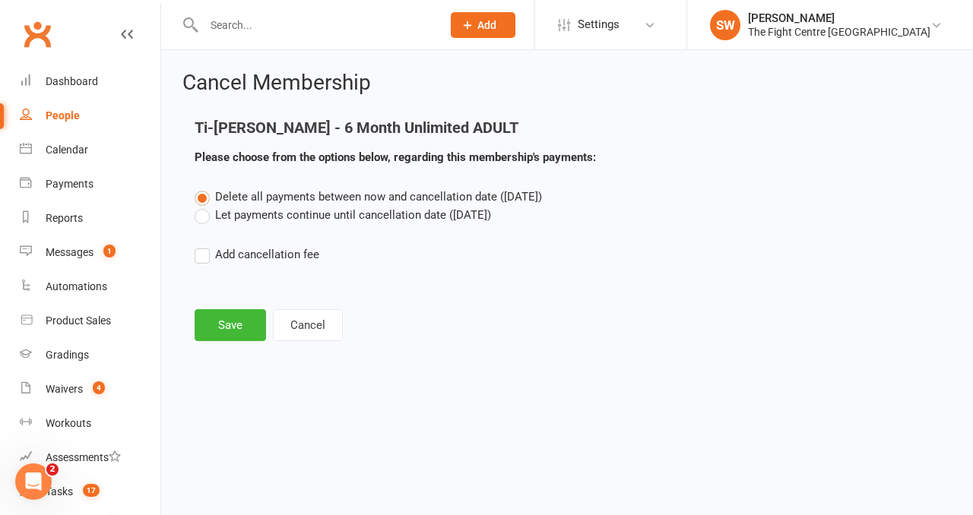
click at [255, 220] on label "Let payments continue until cancellation date (Oct 2, 2025)" at bounding box center [343, 215] width 296 height 18
click at [204, 206] on input "Let payments continue until cancellation date (Oct 2, 2025)" at bounding box center [200, 206] width 10 height 0
click at [235, 340] on button "Save" at bounding box center [230, 325] width 71 height 32
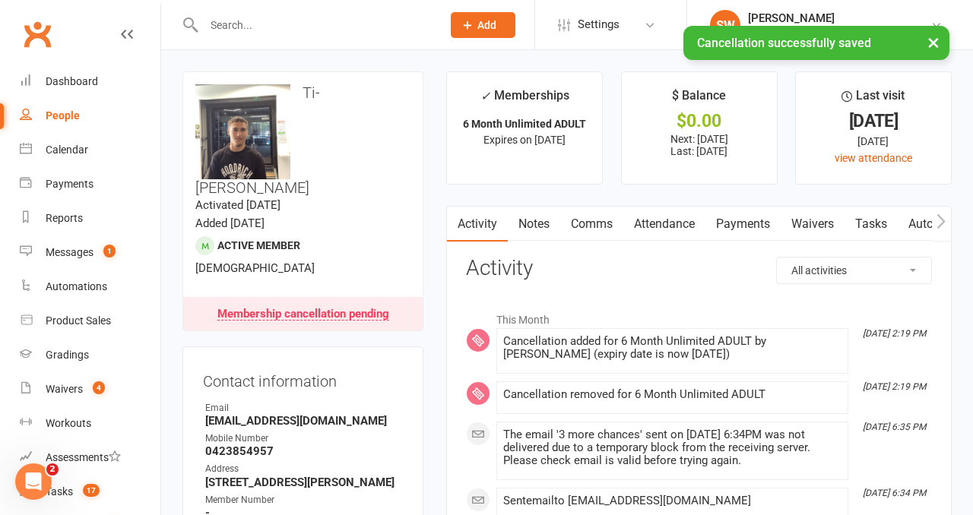
click at [769, 220] on link "Payments" at bounding box center [742, 224] width 75 height 35
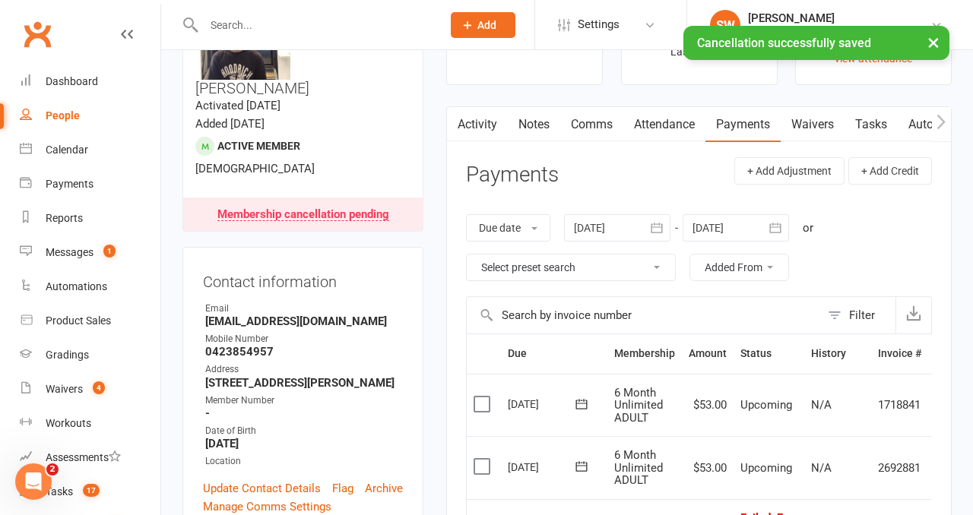
scroll to position [118, 0]
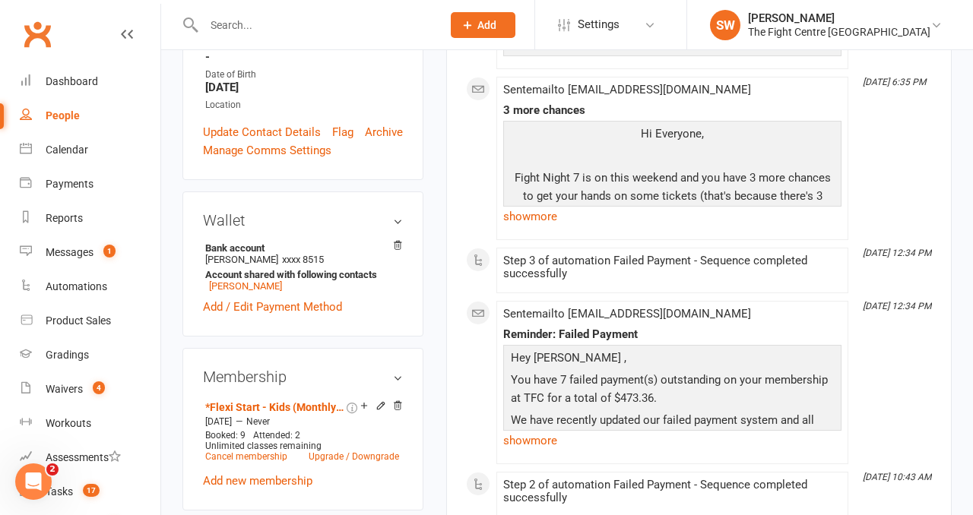
scroll to position [488, 0]
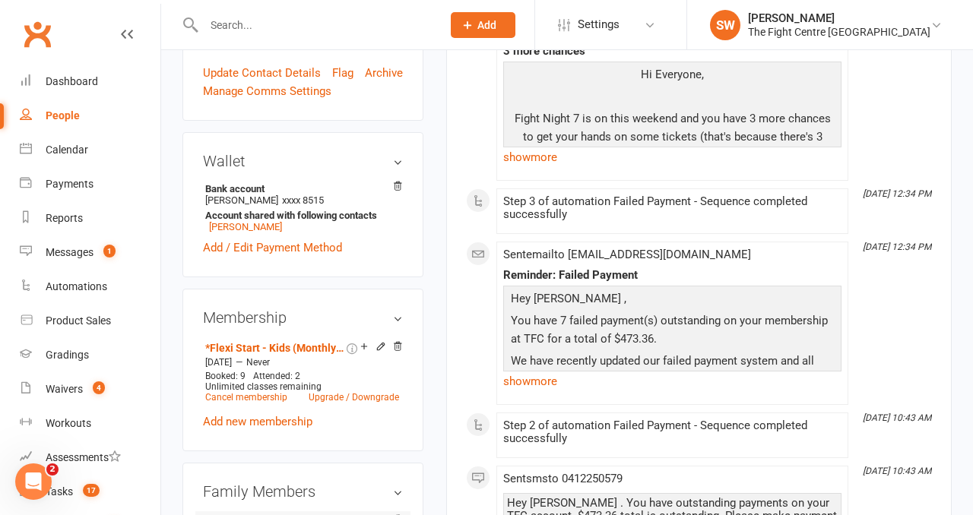
click at [241, 515] on link "Sam Sleiman - Parent / Guardian" at bounding box center [292, 523] width 175 height 16
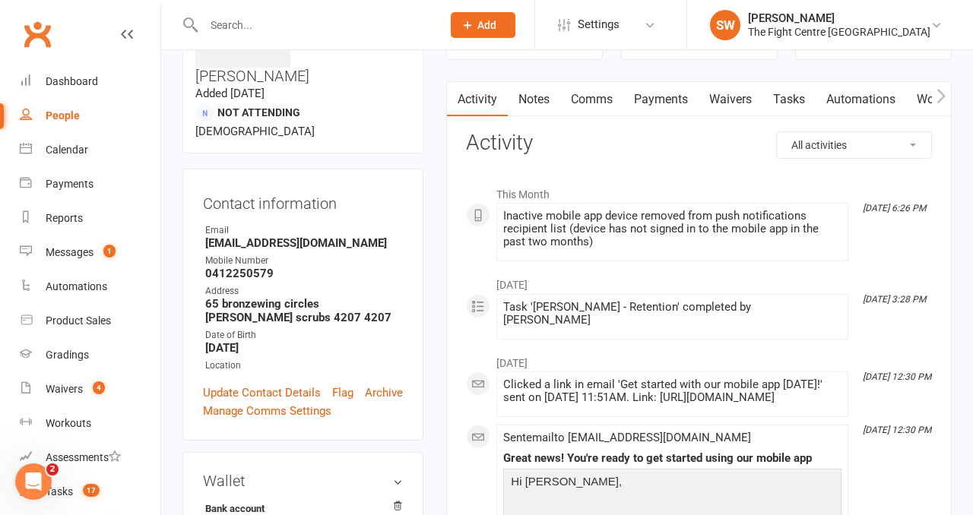
scroll to position [125, 0]
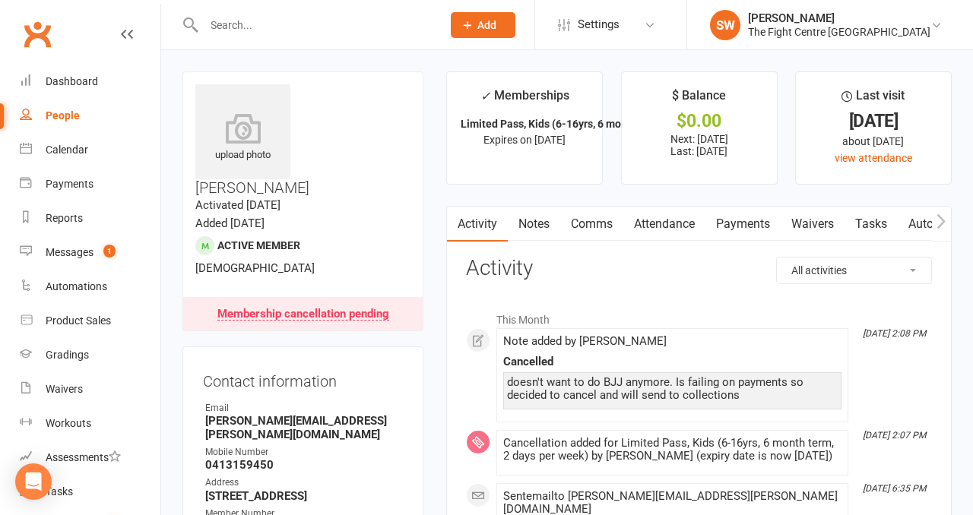
click at [423, 268] on contact-information "upload photo [PERSON_NAME] Activated [DATE] Added [DATE] Active member [DEMOGRA…" at bounding box center [302, 360] width 241 height 578
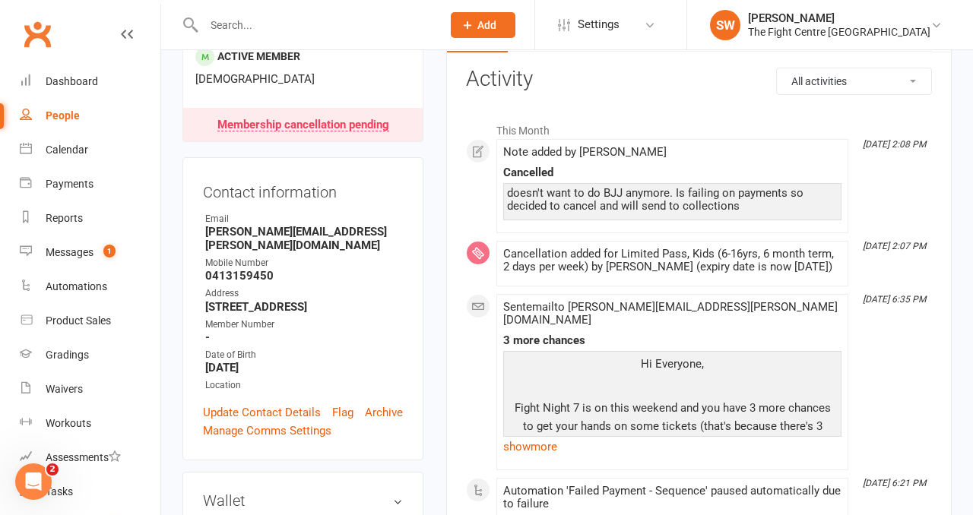
scroll to position [376, 0]
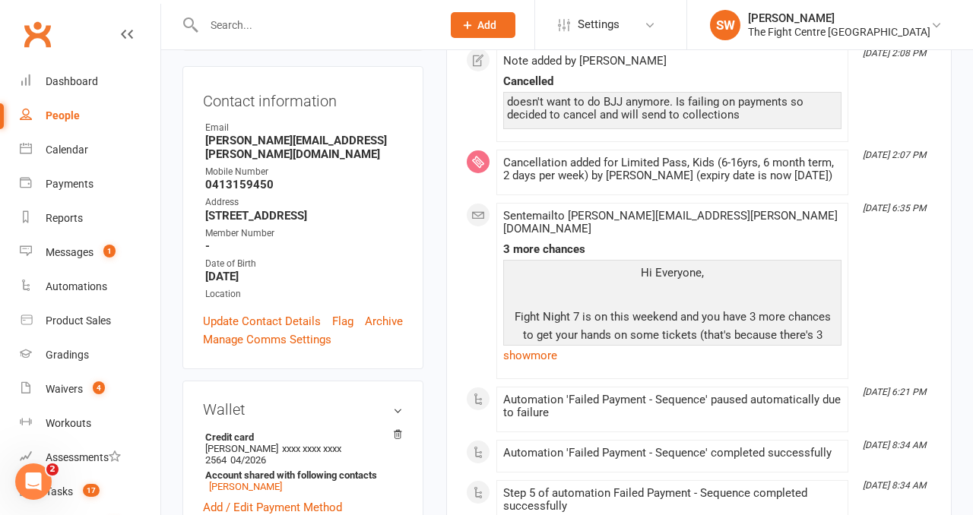
scroll to position [0, 0]
